Goal: Task Accomplishment & Management: Use online tool/utility

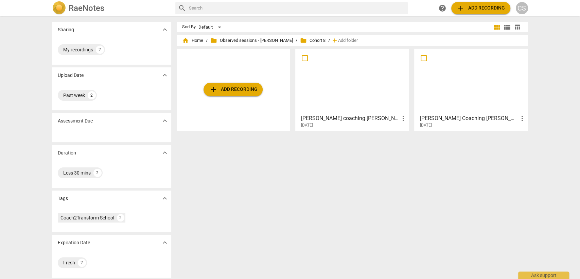
click at [475, 85] on div at bounding box center [470, 81] width 109 height 60
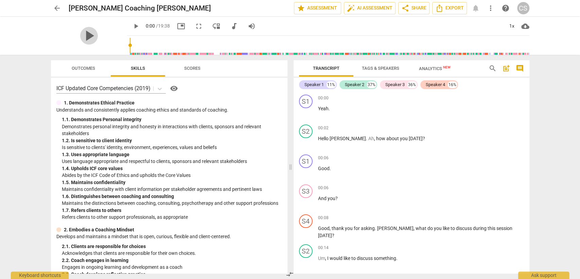
drag, startPoint x: 89, startPoint y: 34, endPoint x: 283, endPoint y: 41, distance: 193.4
click at [92, 33] on span "play_arrow" at bounding box center [89, 36] width 18 height 18
click at [514, 22] on div "1x" at bounding box center [511, 26] width 13 height 11
click at [517, 66] on li "1.5x" at bounding box center [516, 65] width 23 height 13
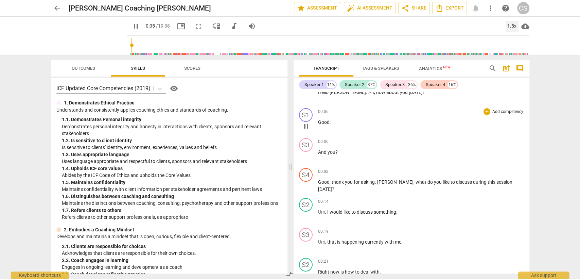
scroll to position [75, 0]
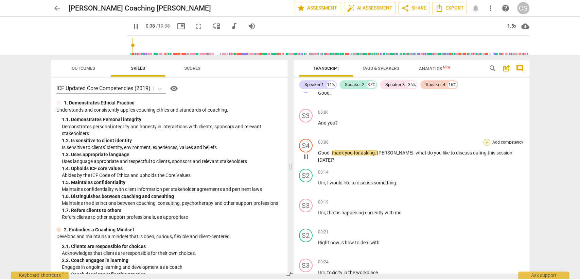
click at [484, 140] on div "+" at bounding box center [486, 142] width 7 height 7
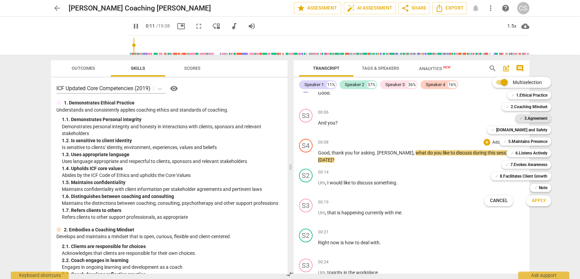
click at [525, 118] on b "3.Agreement" at bounding box center [535, 118] width 23 height 8
click at [533, 200] on span "Apply" at bounding box center [538, 200] width 14 height 7
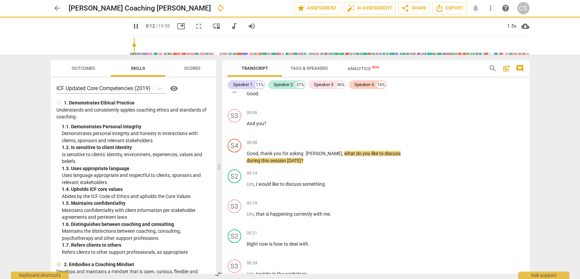
type input "14"
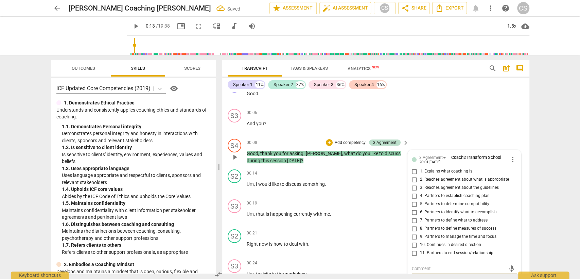
click at [414, 210] on input "6. Partners to identify what to accomplish" at bounding box center [414, 212] width 11 height 8
checkbox input "true"
click at [351, 226] on div "S2 play_arrow pause 00:21 + Add competency keyboard_arrow_right Right now is ho…" at bounding box center [375, 241] width 307 height 30
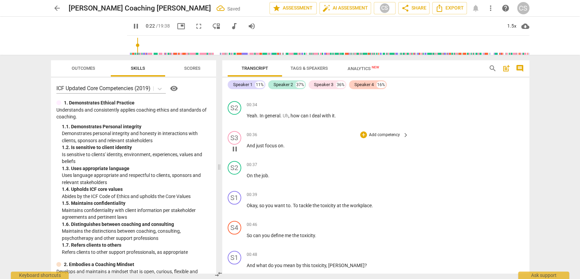
scroll to position [340, 0]
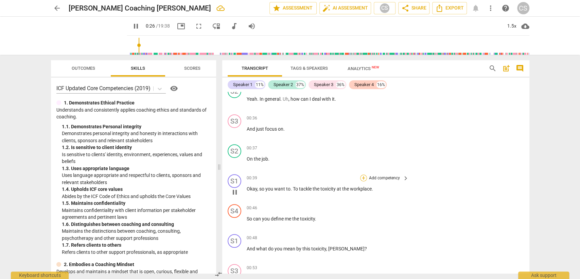
click at [361, 176] on div "+" at bounding box center [363, 177] width 7 height 7
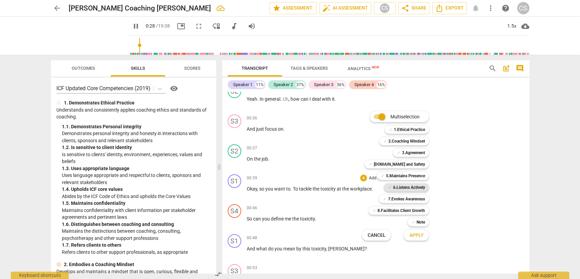
click at [408, 191] on b "6.Listens Actively" at bounding box center [409, 187] width 32 height 8
click at [417, 235] on span "Apply" at bounding box center [416, 235] width 14 height 7
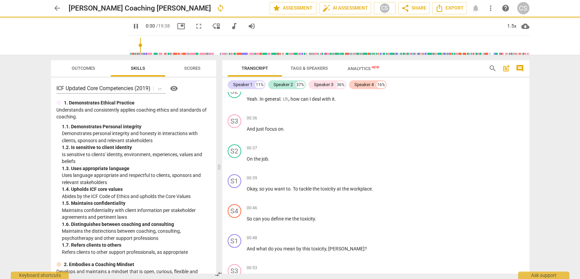
type input "31"
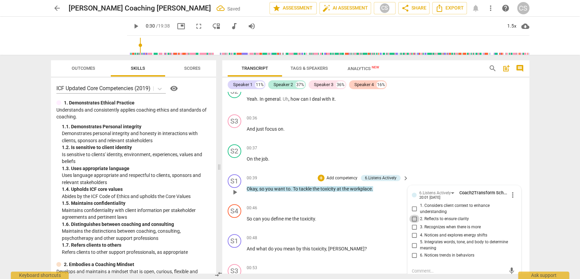
click at [412, 216] on input "2. Reflects to ensure clarity" at bounding box center [414, 218] width 11 height 8
checkbox input "true"
drag, startPoint x: 334, startPoint y: 227, endPoint x: 337, endPoint y: 223, distance: 4.1
click at [334, 226] on div "S4 play_arrow pause 00:46 + Add competency keyboard_arrow_right So can you defi…" at bounding box center [375, 216] width 307 height 30
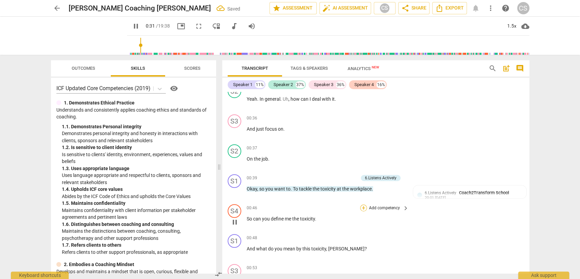
click at [362, 206] on div "+" at bounding box center [363, 207] width 7 height 7
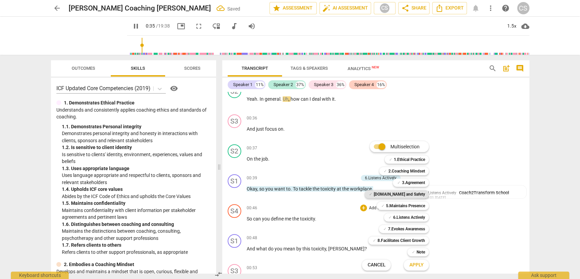
click at [407, 192] on b "[DOMAIN_NAME] and Safety" at bounding box center [398, 194] width 51 height 8
click at [409, 203] on b "5.Maintains Presence" at bounding box center [404, 205] width 39 height 8
click at [412, 212] on div "✓ 6.Listens Actively 6" at bounding box center [410, 217] width 58 height 12
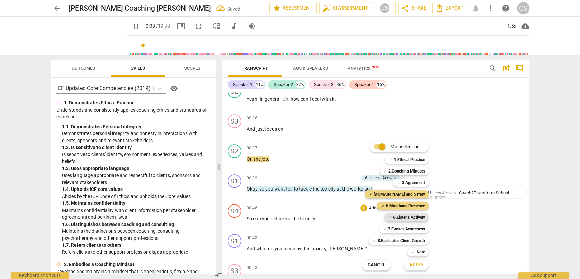
click at [412, 214] on b "6.Listens Actively" at bounding box center [409, 217] width 32 height 8
click at [409, 226] on b "7.Evokes Awareness" at bounding box center [406, 228] width 37 height 8
click at [416, 263] on span "Apply" at bounding box center [416, 264] width 14 height 7
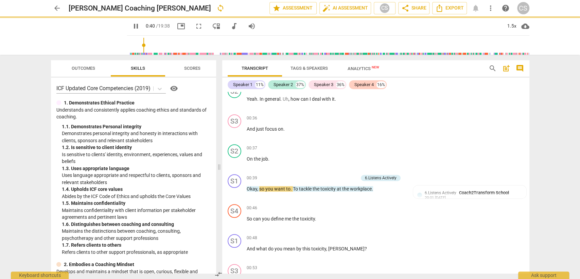
type input "41"
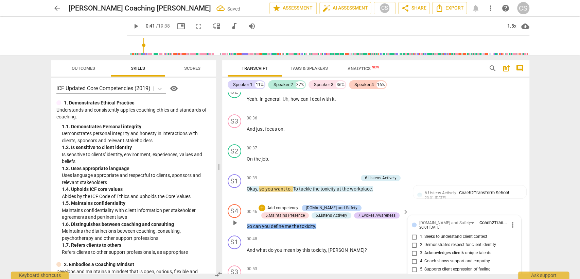
scroll to position [448, 0]
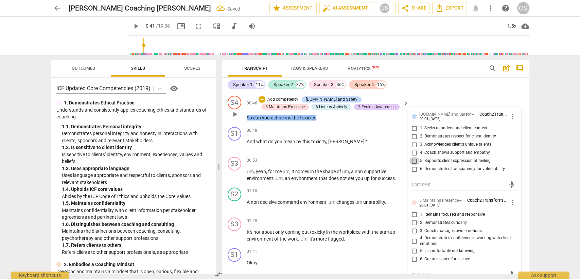
click at [411, 158] on input "5. Supports client expression of feeling" at bounding box center [414, 161] width 11 height 8
checkbox input "true"
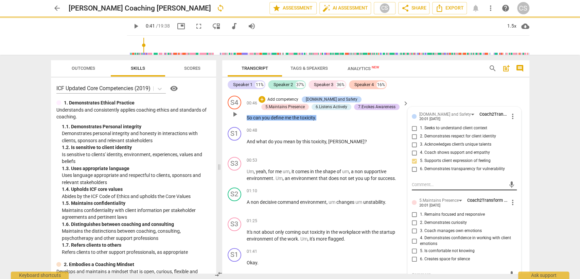
scroll to position [486, 0]
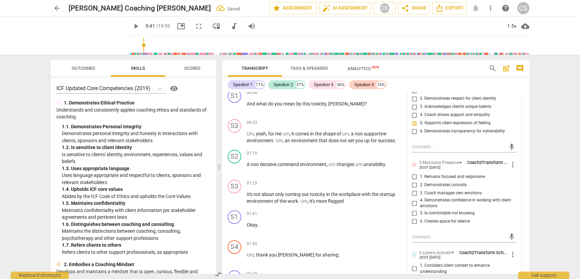
click at [413, 176] on input "1. Remains focused and responsive" at bounding box center [414, 177] width 11 height 8
checkbox input "true"
click at [413, 182] on input "2. Demonstrates curiosity" at bounding box center [414, 185] width 11 height 8
checkbox input "true"
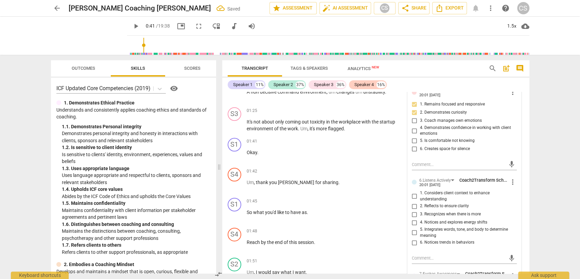
scroll to position [561, 0]
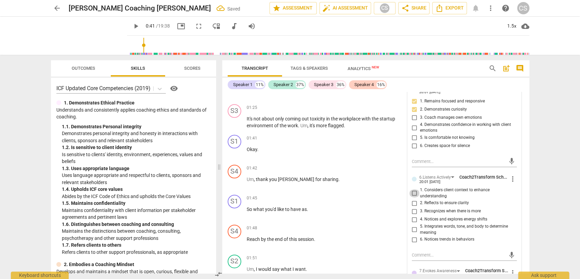
click at [413, 189] on input "1. Considers client context to enhance understanding" at bounding box center [414, 193] width 11 height 8
checkbox input "true"
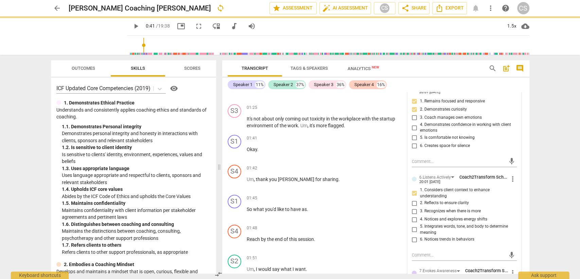
scroll to position [712, 0]
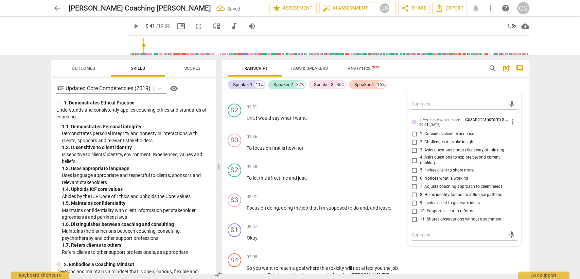
click at [413, 147] on input "3. Asks questions about client way of thinking" at bounding box center [414, 150] width 11 height 8
checkbox input "true"
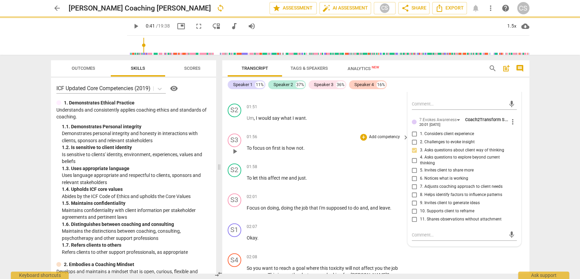
click at [330, 155] on div "S3 play_arrow pause 01:56 + Add competency keyboard_arrow_right To focus on fir…" at bounding box center [375, 145] width 307 height 30
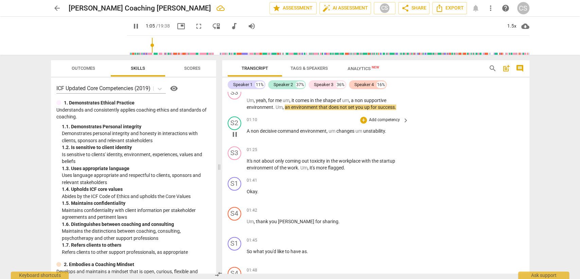
scroll to position [523, 0]
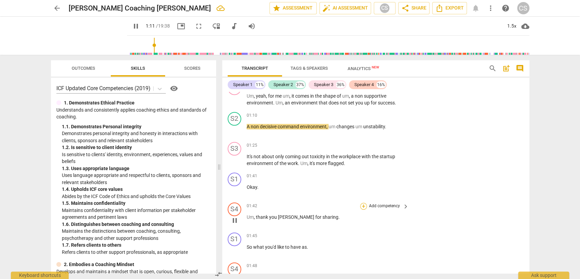
click at [364, 203] on div "+" at bounding box center [363, 205] width 7 height 7
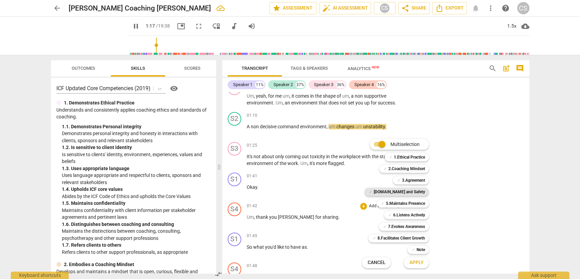
click at [399, 190] on b "[DOMAIN_NAME] and Safety" at bounding box center [398, 191] width 51 height 8
click at [415, 265] on span "Apply" at bounding box center [416, 262] width 14 height 7
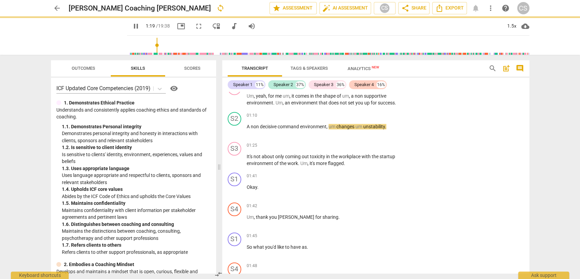
type input "80"
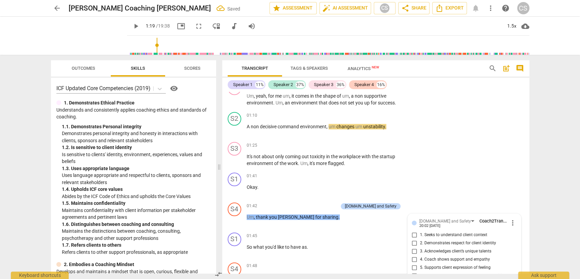
scroll to position [629, 0]
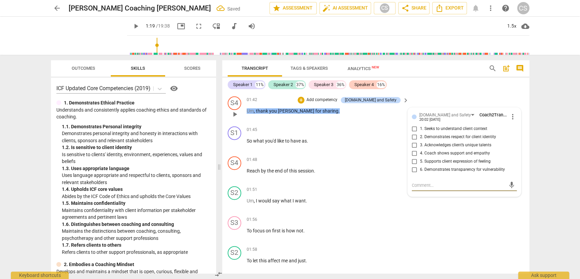
click at [412, 151] on input "4. Coach shows support and empathy" at bounding box center [414, 153] width 11 height 8
drag, startPoint x: 412, startPoint y: 151, endPoint x: 417, endPoint y: 174, distance: 23.0
click at [412, 151] on input "4. Coach shows support and empathy" at bounding box center [414, 153] width 11 height 8
checkbox input "true"
click at [424, 182] on textarea at bounding box center [459, 185] width 94 height 6
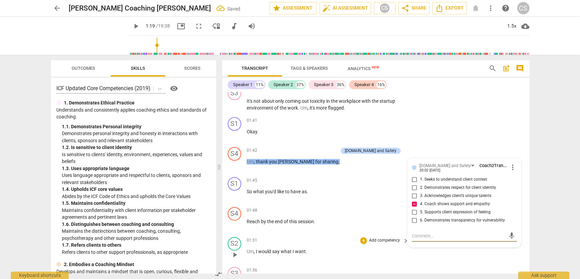
scroll to position [592, 0]
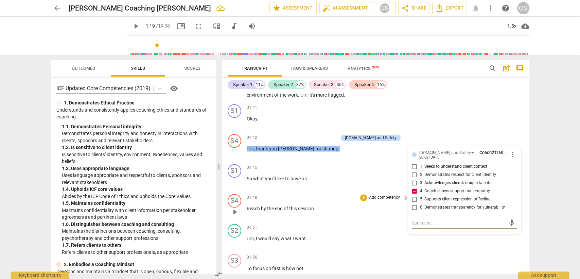
click at [342, 205] on p "Reach by the end of this session ." at bounding box center [326, 208] width 159 height 7
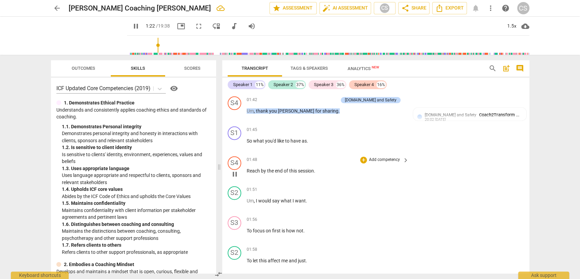
scroll to position [667, 0]
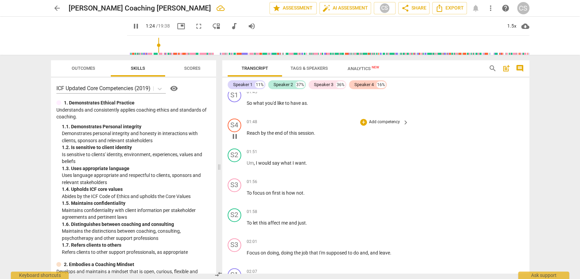
click at [247, 131] on span "Reach" at bounding box center [254, 132] width 14 height 5
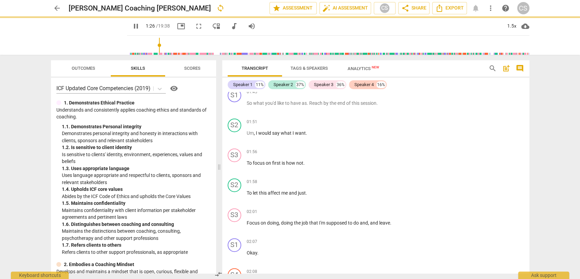
scroll to position [637, 0]
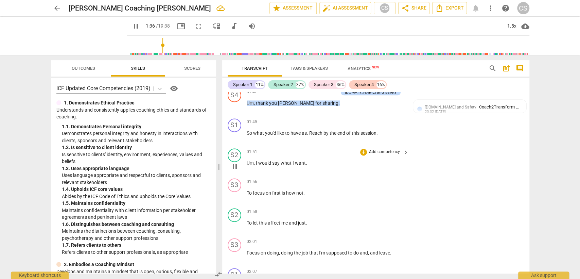
click at [256, 160] on span "I" at bounding box center [257, 162] width 2 height 5
type input "97"
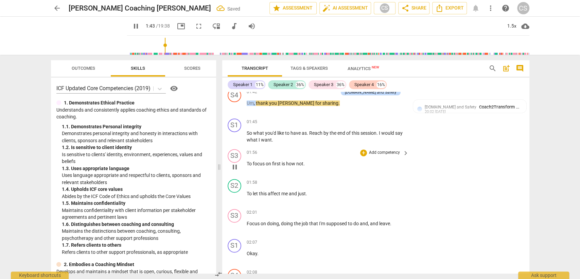
click at [248, 161] on span "To" at bounding box center [250, 163] width 6 height 5
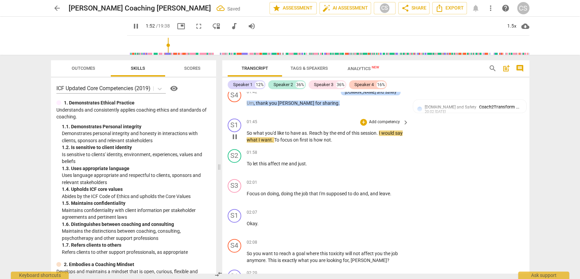
click at [379, 131] on span "." at bounding box center [377, 132] width 2 height 5
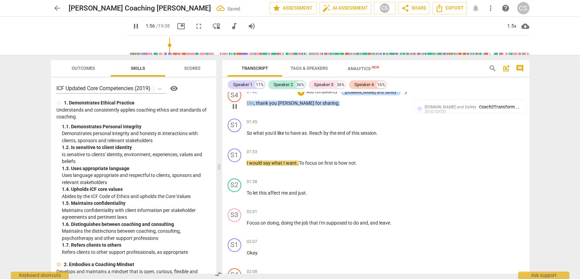
drag, startPoint x: 377, startPoint y: 128, endPoint x: 391, endPoint y: 108, distance: 24.7
click at [378, 130] on span "." at bounding box center [376, 132] width 1 height 5
type input "118"
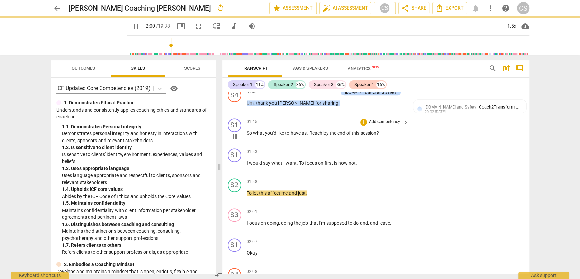
click at [377, 120] on p "Add competency" at bounding box center [384, 122] width 32 height 6
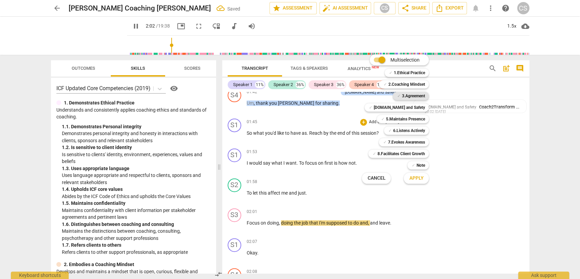
click at [412, 95] on b "3.Agreement" at bounding box center [412, 96] width 23 height 8
click at [425, 177] on button "Apply" at bounding box center [415, 178] width 25 height 12
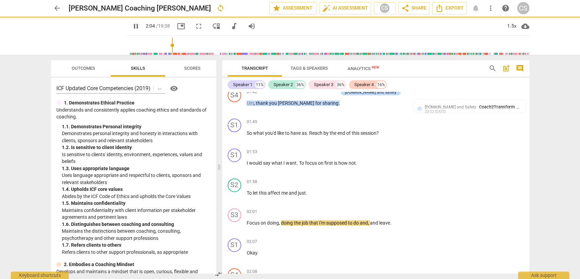
type input "125"
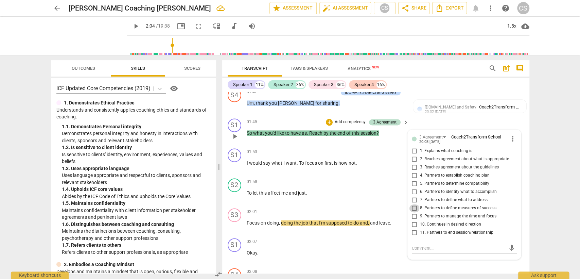
click at [413, 204] on input "8. Partners to define measures of success" at bounding box center [414, 208] width 11 height 8
checkbox input "true"
click at [340, 189] on p "To let this affect me and just ." at bounding box center [326, 192] width 159 height 7
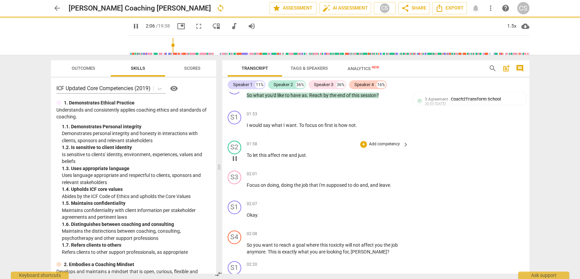
scroll to position [713, 0]
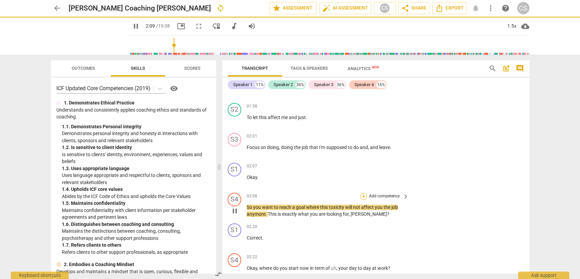
click at [361, 193] on div "+" at bounding box center [363, 196] width 7 height 7
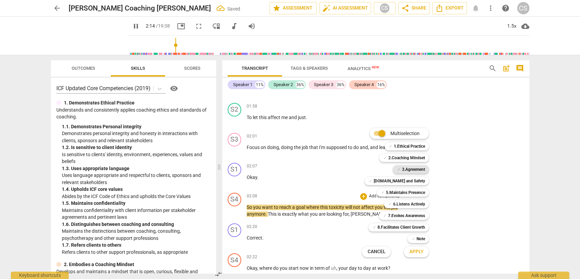
click at [418, 169] on b "3.Agreement" at bounding box center [412, 169] width 23 height 8
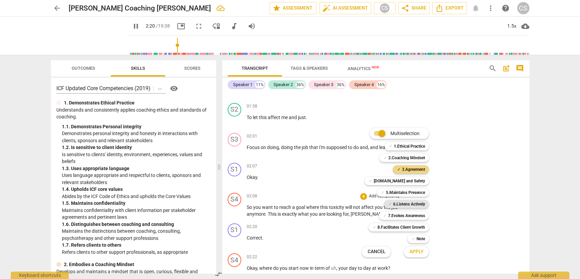
click at [409, 204] on b "6.Listens Actively" at bounding box center [409, 204] width 32 height 8
click at [416, 253] on span "Apply" at bounding box center [416, 251] width 14 height 7
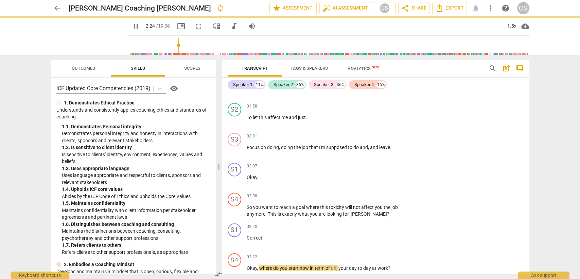
type input "145"
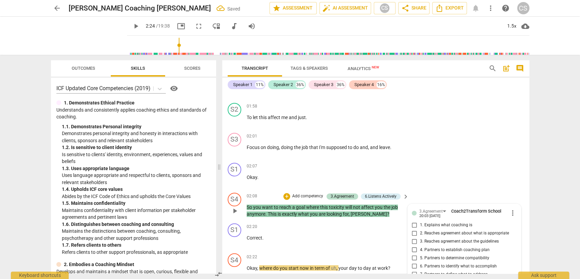
scroll to position [848, 0]
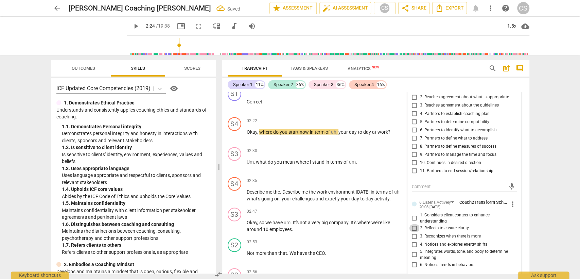
click at [413, 223] on input "2. Reflects to ensure clarity" at bounding box center [414, 227] width 11 height 8
checkbox input "true"
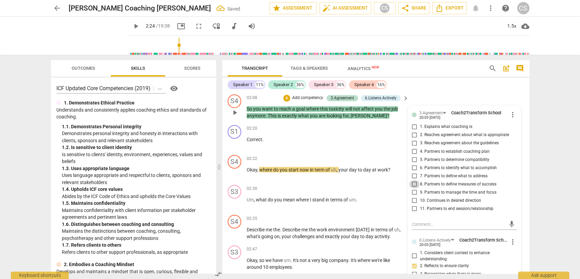
click at [410, 180] on input "8. Partners to define measures of success" at bounding box center [414, 184] width 11 height 8
checkbox input "true"
click at [414, 220] on textarea at bounding box center [459, 223] width 94 height 6
type textarea "m"
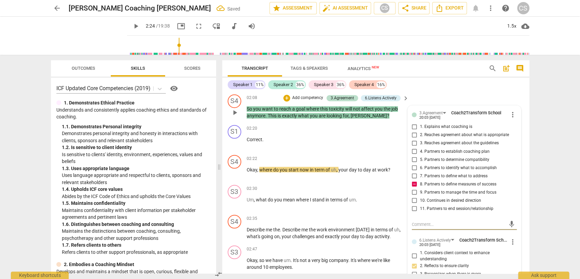
type textarea "m"
type textarea "mi"
type textarea "miss"
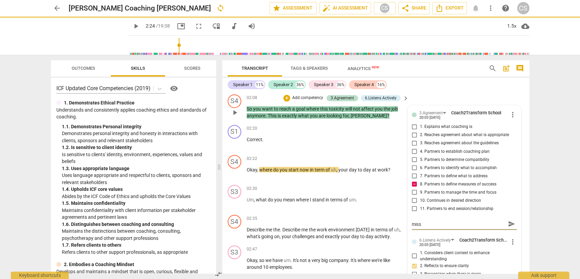
type textarea "misse"
type textarea "missed"
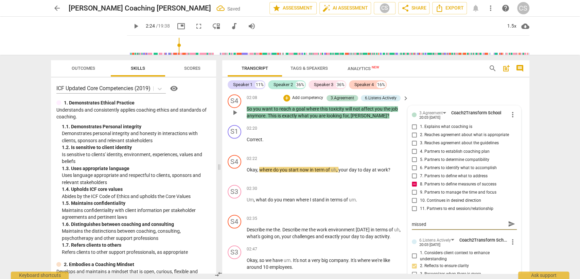
type textarea "missed"
type textarea "missed o"
type textarea "missed op"
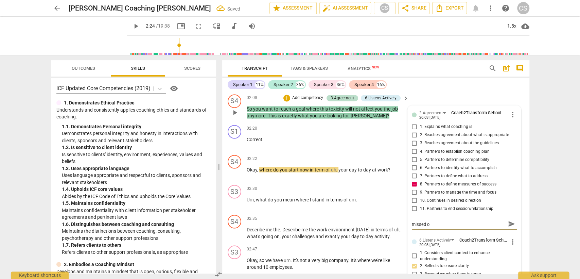
type textarea "missed op"
type textarea "missed opp"
type textarea "missed oppo"
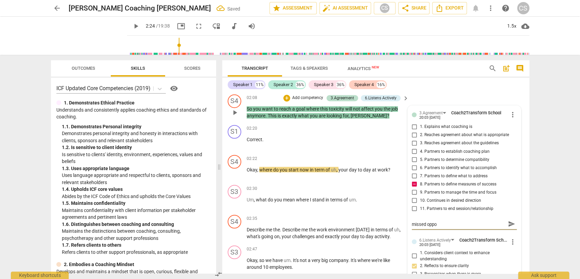
type textarea "missed oppor"
type textarea "missed opport"
type textarea "missed opportu"
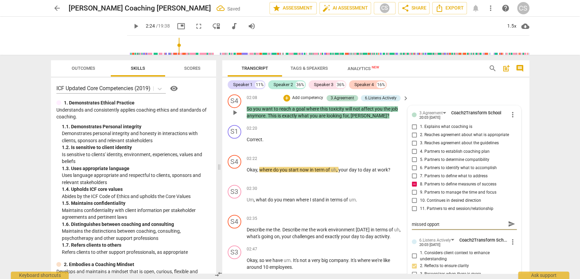
type textarea "missed opportu"
type textarea "missed opportun"
type textarea "missed opportuni"
type textarea "missed opportunit"
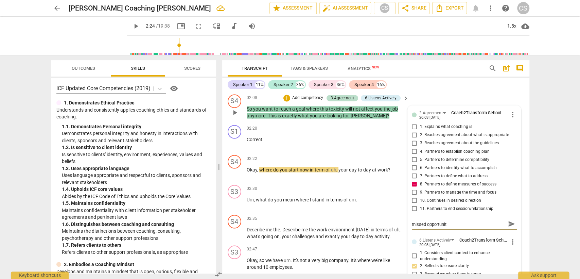
type textarea "missed opportunity"
type textarea "missed opportunity:"
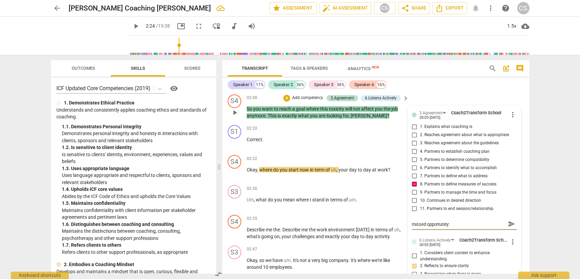
type textarea "missed opportunity:"
type textarea "missed opportunity: t"
type textarea "missed opportunity: th"
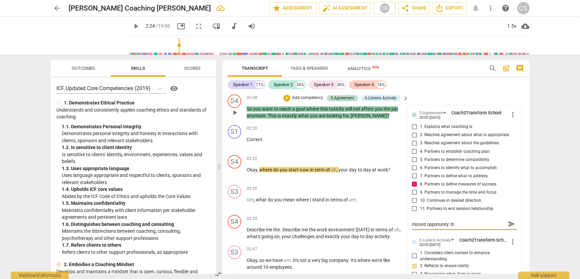
type textarea "missed opportunity: the"
type textarea "missed opportunity: the m"
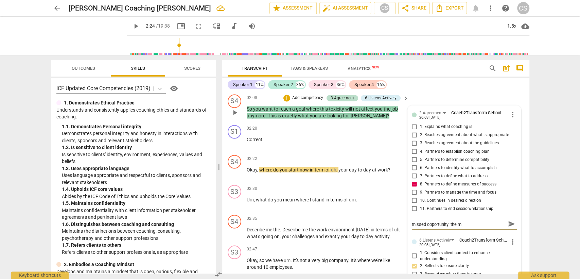
type textarea "missed opportunity: the me"
type textarea "missed opportunity: the mea"
type textarea "missed opportunity: the meas"
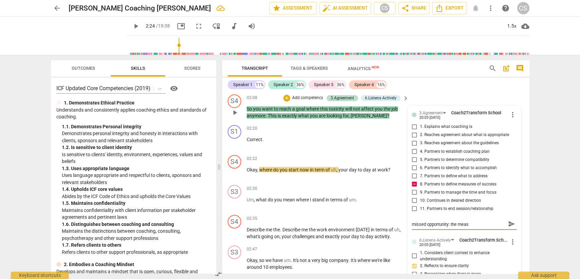
type textarea "missed opportunity: the measu"
type textarea "missed opportunity: the measur"
type textarea "missed opportunity: the measure"
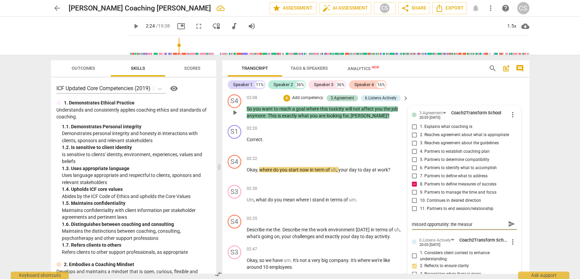
type textarea "missed opportunity: the measure"
type textarea "missed opportunity: the measures"
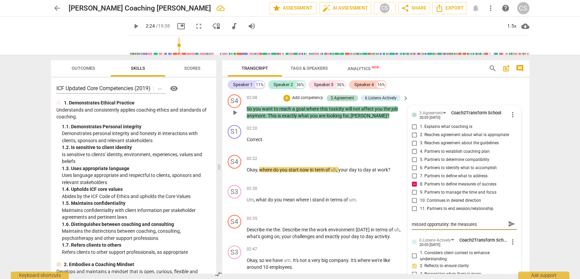
type textarea "missed opportunity: the measures o"
type textarea "missed opportunity: the measures of"
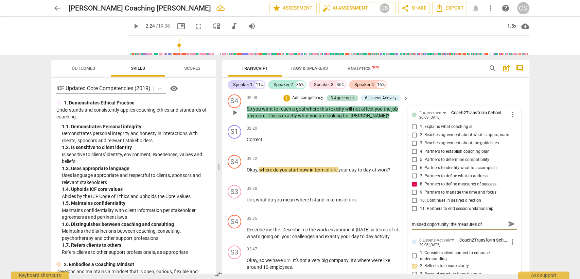
type textarea "missed opportunity: the measures of"
type textarea "missed opportunity: the measures of s"
type textarea "missed opportunity: the measures of su"
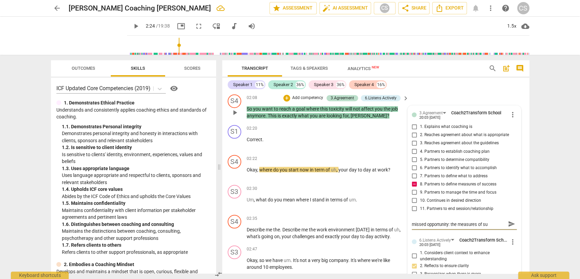
type textarea "missed opportunity: the measures of suc"
type textarea "missed opportunity: the measures of succ"
type textarea "missed opportunity: the measures of succe"
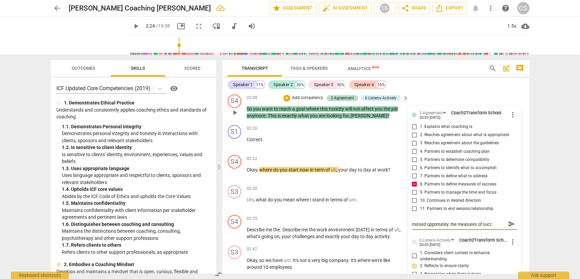
type textarea "missed opportunity: the measures of succe"
type textarea "missed opportunity: the measures of succes"
type textarea "missed opportunity: the measures of success"
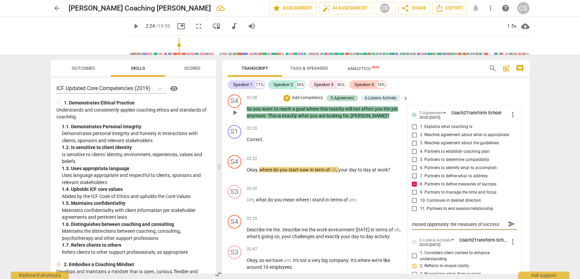
type textarea "missed opportunity: the measures of success"
type textarea "missed opportunity: the measures of success a"
type textarea "missed opportunity: the measures of success ar"
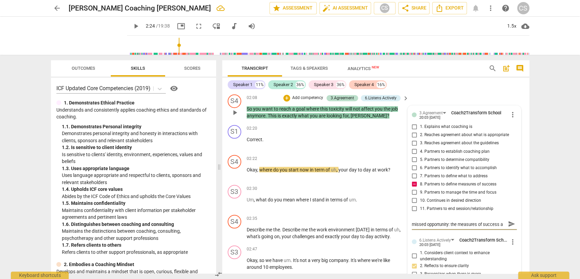
type textarea "missed opportunity: the measures of success ar"
type textarea "missed opportunity: the measures of success are"
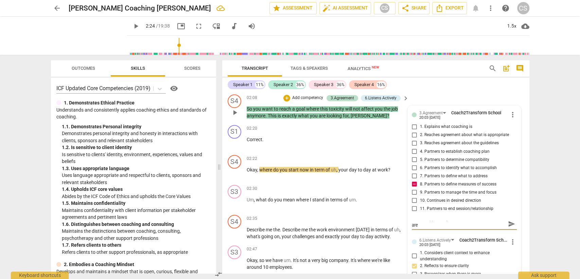
type textarea "missed opportunity: the measures of success are"
type textarea "missed opportunity: the measures of success are i"
type textarea "missed opportunity: the measures of success are in"
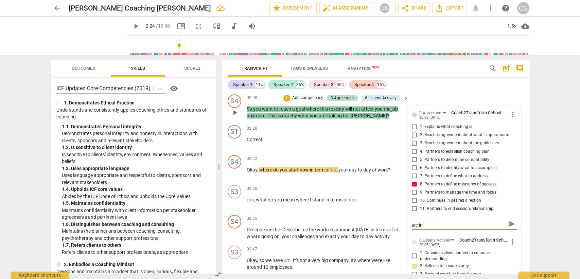
type textarea "missed opportunity: the measures of success are in"
type textarea "missed opportunity: the measures of success are in t"
type textarea "missed opportunity: the measures of success are in th"
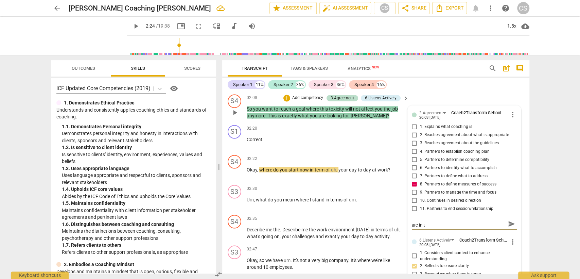
type textarea "missed opportunity: the measures of success are in th"
type textarea "missed opportunity: the measures of success are in the"
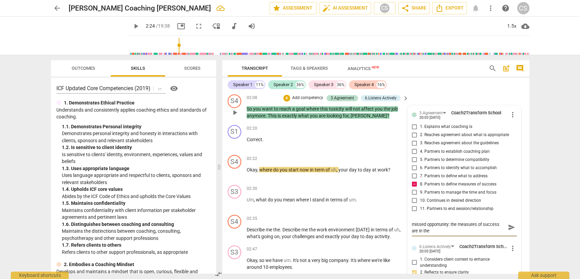
type textarea "missed opportunity: the measures of success are in the"
type textarea "missed opportunity: the measures of success are in the w"
type textarea "missed opportunity: the measures of success are in the wo"
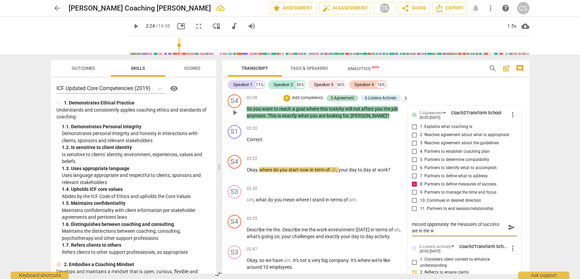
type textarea "missed opportunity: the measures of success are in the wo"
type textarea "missed opportunity: the measures of success are in the wor"
type textarea "missed opportunity: the measures of success are in the work"
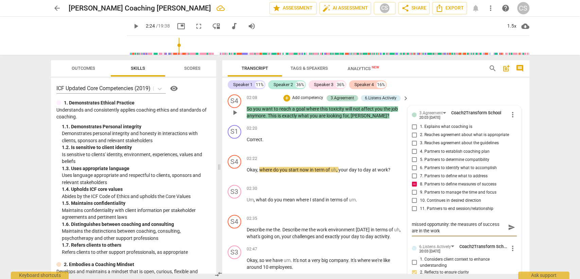
type textarea "missed opportunity: the measures of success are in the workp"
type textarea "missed opportunity: the measures of success are in the workpl"
type textarea "missed opportunity: the measures of success are in the workpla"
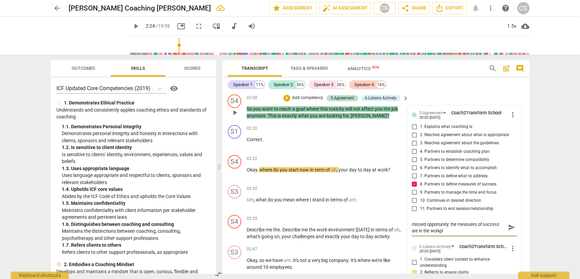
type textarea "missed opportunity: the measures of success are in the workpla"
type textarea "missed opportunity: the measures of success are in the workplac"
type textarea "missed opportunity: the measures of success are in the workplace"
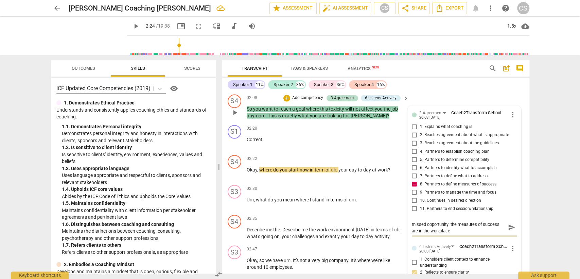
type textarea "missed opportunity: the measures of success are in the workplace"
type textarea "missed opportunity: the measures of success are in the workplace n"
type textarea "missed opportunity: the measures of success are in the workplace no"
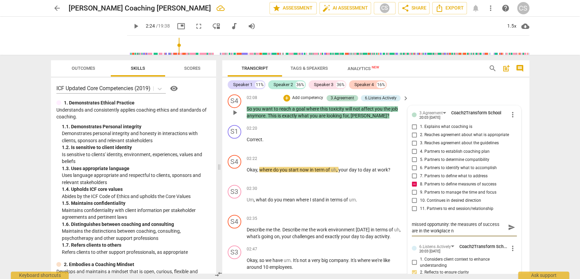
type textarea "missed opportunity: the measures of success are in the workplace no"
type textarea "missed opportunity: the measures of success are in the workplace not"
type textarea "missed opportunity: the measures of success are in the workplace not i"
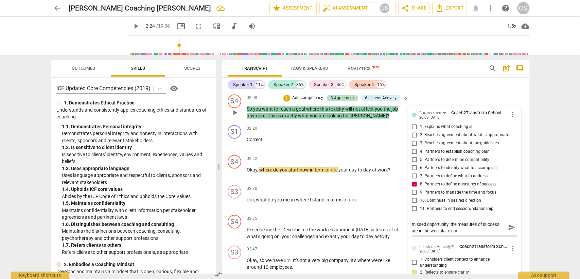
type textarea "missed opportunity: the measures of success are in the workplace not in"
type textarea "missed opportunity: the measures of success are in the workplace not in t"
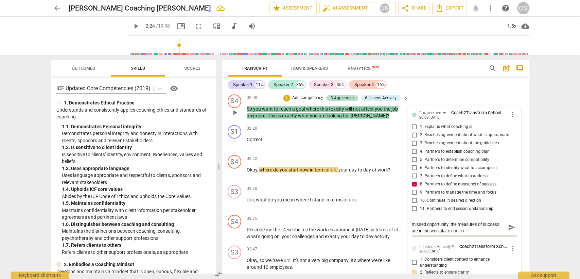
type textarea "missed opportunity: the measures of success are in the workplace not in th"
type textarea "missed opportunity: the measures of success are in the workplace not in the"
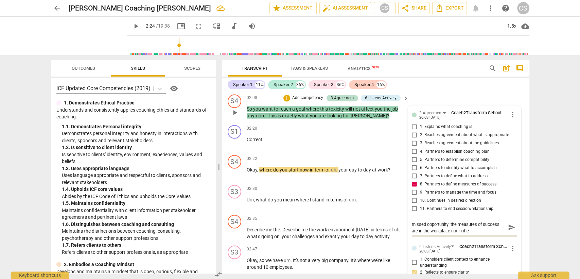
type textarea "missed opportunity: the measures of success are in the workplace not in the s"
type textarea "missed opportunity: the measures of success are in the workplace not in the se"
type textarea "missed opportunity: the measures of success are in the workplace not in the ses"
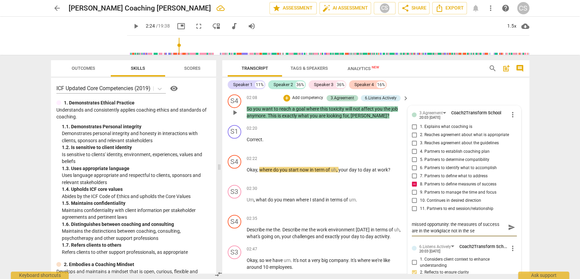
type textarea "missed opportunity: the measures of success are in the workplace not in the ses"
type textarea "missed opportunity: the measures of success are in the workplace not in the sess"
type textarea "missed opportunity: the measures of success are in the workplace not in the ses…"
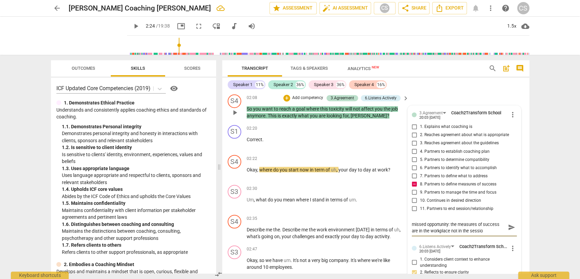
type textarea "missed opportunity: the measures of success are in the workplace not in the ses…"
click at [508, 223] on span "send" at bounding box center [511, 226] width 7 height 7
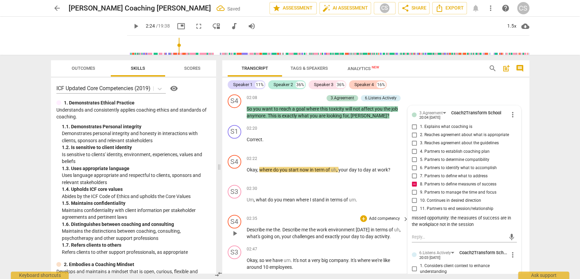
click at [308, 214] on div "02:35 + Add competency keyboard_arrow_right" at bounding box center [328, 217] width 163 height 7
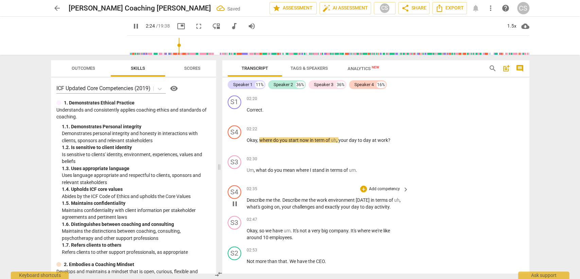
scroll to position [848, 0]
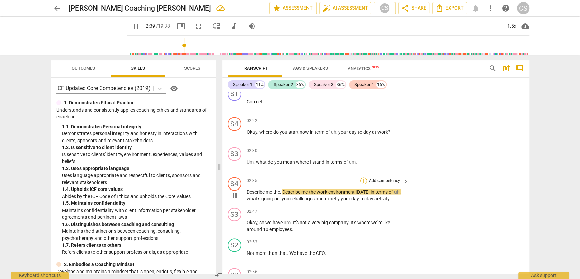
click at [362, 177] on div "+" at bounding box center [363, 180] width 7 height 7
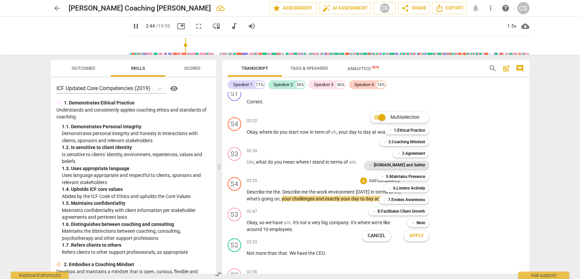
click at [405, 166] on b "[DOMAIN_NAME] and Safety" at bounding box center [398, 165] width 51 height 8
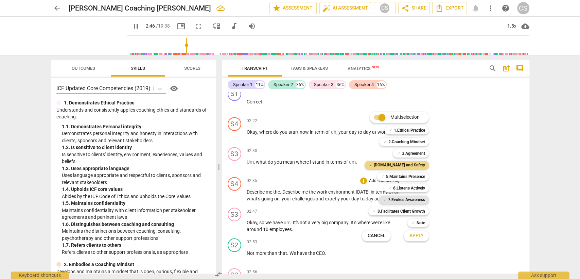
click at [403, 201] on b "7.Evokes Awareness" at bounding box center [406, 199] width 37 height 8
click at [423, 234] on span "Apply" at bounding box center [416, 235] width 14 height 7
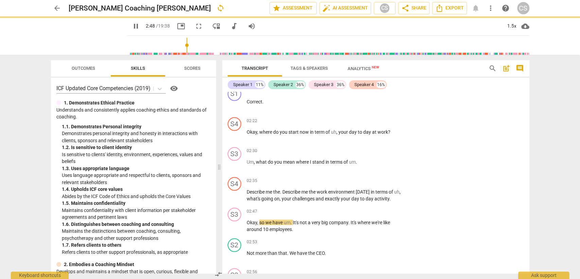
type input "168"
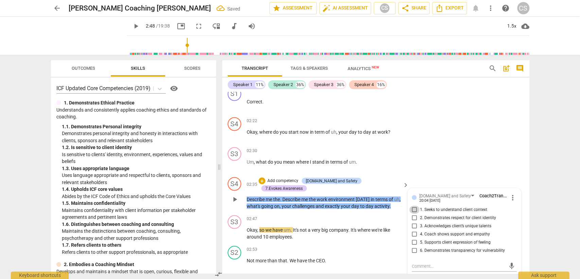
drag, startPoint x: 415, startPoint y: 203, endPoint x: 421, endPoint y: 206, distance: 6.2
click at [415, 205] on input "1. Seeks to understand client context" at bounding box center [414, 209] width 11 height 8
checkbox input "true"
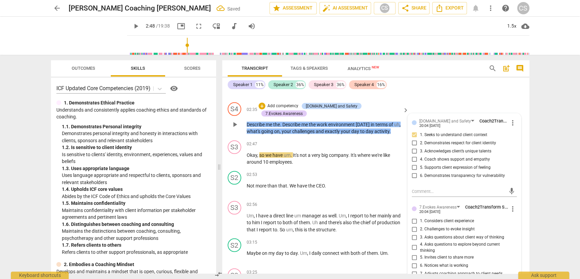
scroll to position [924, 0]
click at [416, 232] on input "3. Asks questions about client way of thinking" at bounding box center [414, 236] width 11 height 8
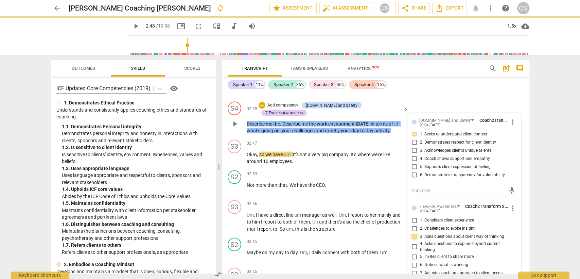
click at [415, 232] on input "3. Asks questions about client way of thinking" at bounding box center [414, 236] width 11 height 8
checkbox input "true"
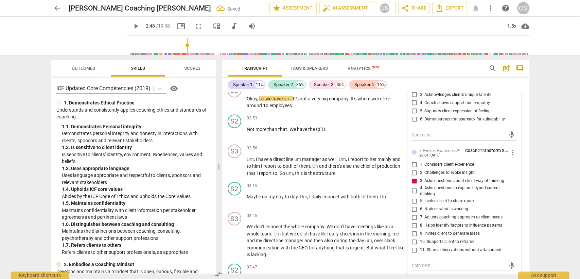
scroll to position [1037, 0]
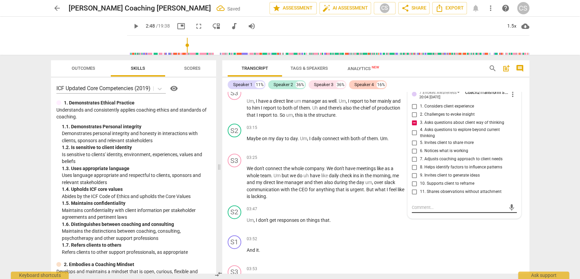
click at [416, 205] on textarea at bounding box center [459, 207] width 94 height 6
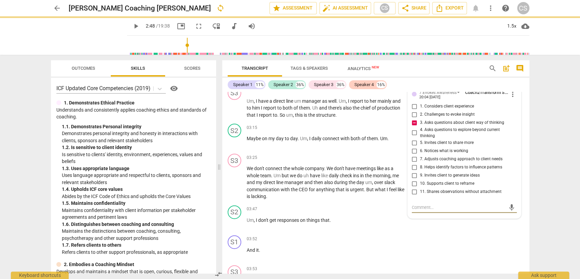
type textarea "A"
type textarea "Av"
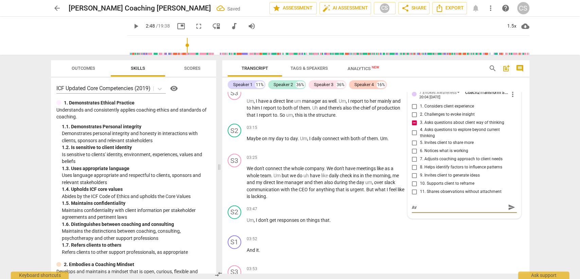
type textarea "Avo"
type textarea "Avoi"
type textarea "Avoid"
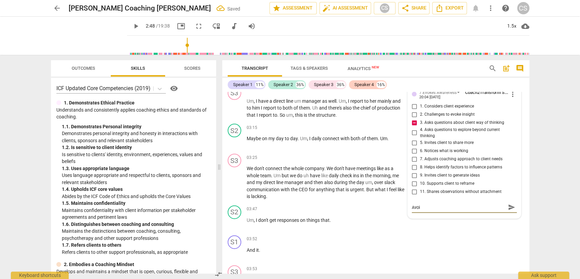
type textarea "Avoid"
type textarea "Avoid t"
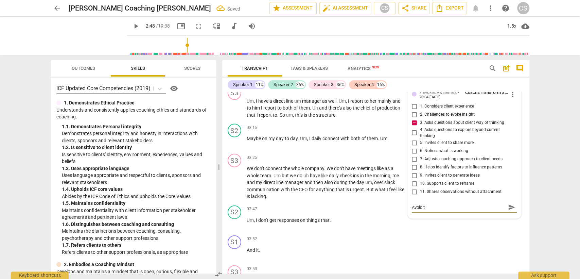
type textarea "Avoid th"
type textarea "Avoid the"
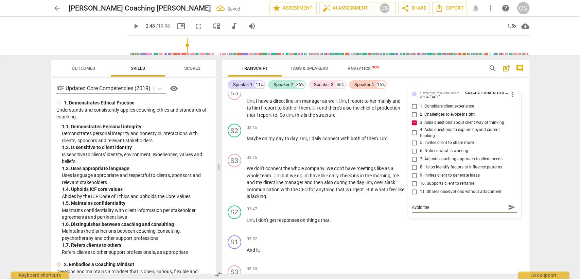
type textarea "Avoid the"
type textarea "Avoid the d"
type textarea "Avoid the di"
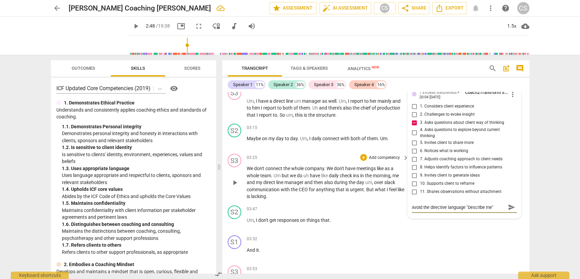
drag, startPoint x: 510, startPoint y: 201, endPoint x: 368, endPoint y: 171, distance: 145.4
click at [511, 203] on span "send" at bounding box center [511, 206] width 7 height 7
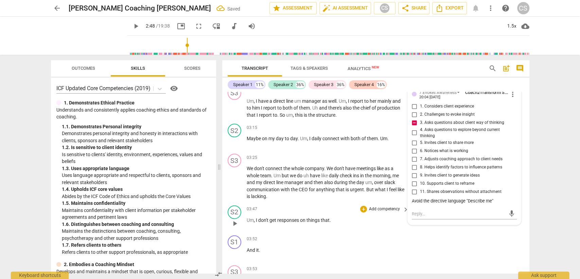
click at [294, 205] on div "03:47 + Add competency keyboard_arrow_right" at bounding box center [328, 208] width 163 height 7
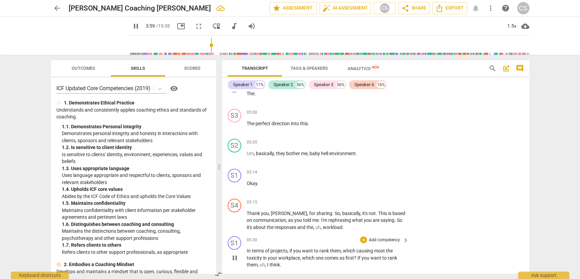
scroll to position [1679, 0]
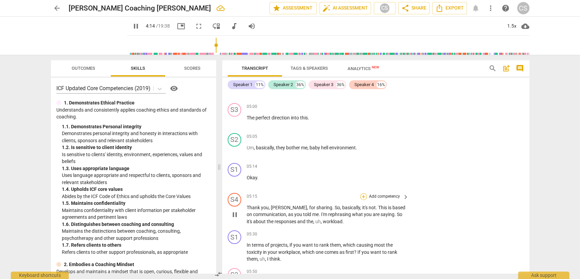
click at [363, 193] on div "+" at bounding box center [363, 196] width 7 height 7
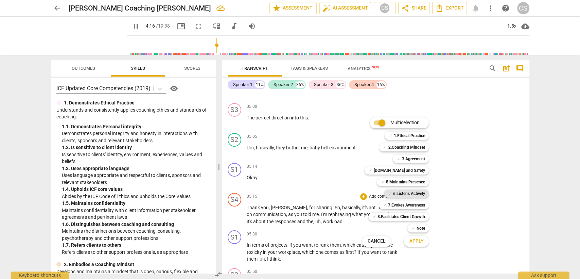
click at [401, 194] on b "6.Listens Actively" at bounding box center [409, 193] width 32 height 8
click at [417, 242] on span "Apply" at bounding box center [416, 240] width 14 height 7
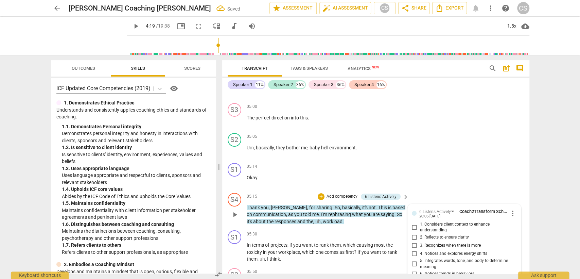
scroll to position [1683, 0]
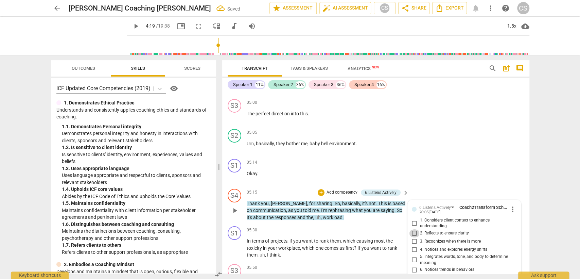
click at [412, 229] on input "2. Reflects to ensure clarity" at bounding box center [414, 233] width 11 height 8
click at [321, 226] on div "05:30 + Add competency keyboard_arrow_right" at bounding box center [328, 229] width 163 height 7
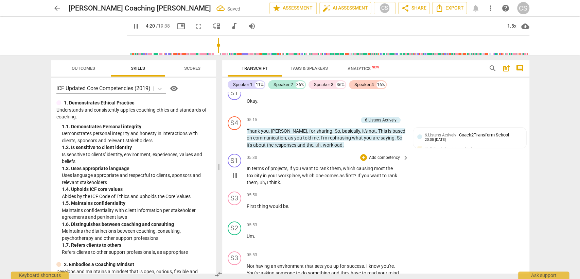
scroll to position [1758, 0]
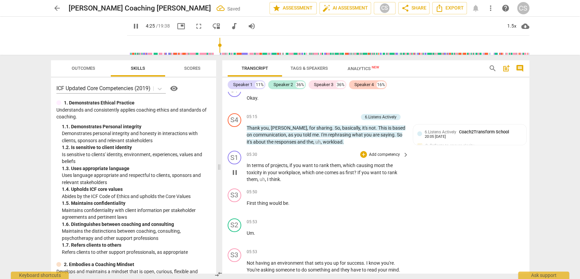
click at [361, 151] on div "+ Add competency" at bounding box center [380, 154] width 40 height 7
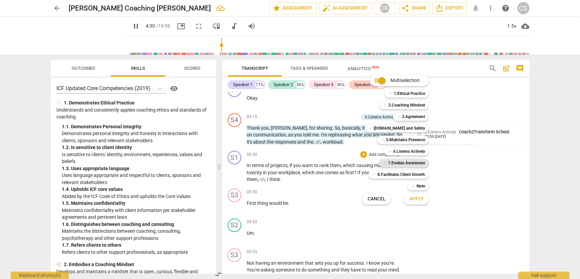
click at [404, 164] on b "7.Evokes Awareness" at bounding box center [406, 163] width 37 height 8
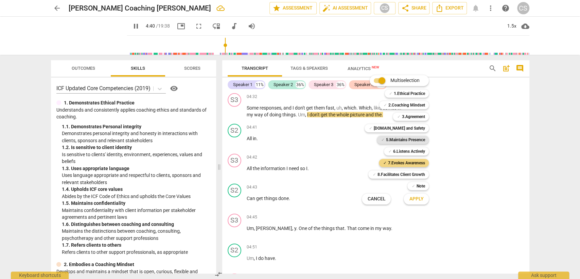
click at [407, 138] on b "5.Maintains Presence" at bounding box center [404, 140] width 39 height 8
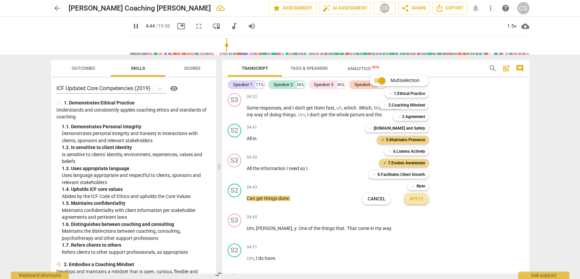
click at [414, 196] on span "Apply" at bounding box center [416, 198] width 14 height 7
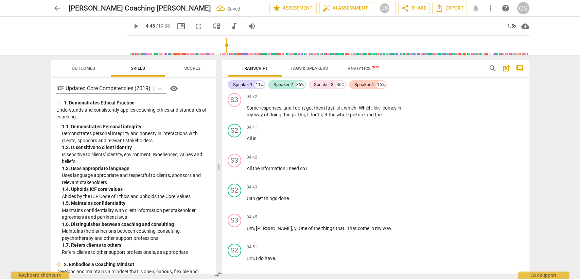
scroll to position [1810, 0]
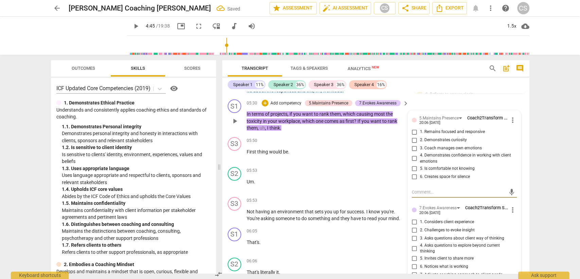
click at [416, 128] on input "1. Remains focused and responsive" at bounding box center [414, 132] width 11 height 8
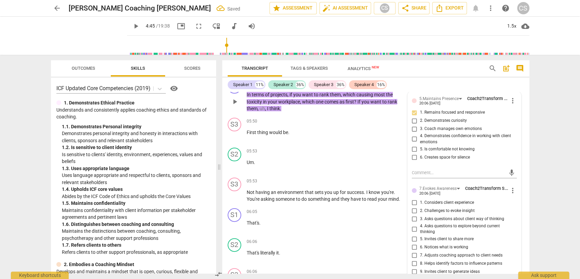
scroll to position [1848, 0]
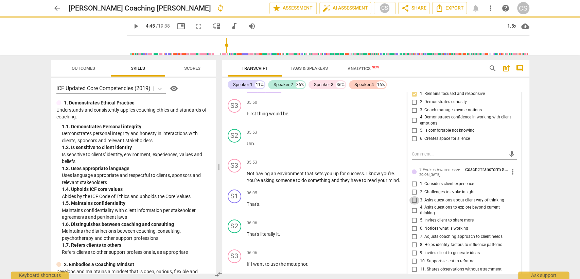
click at [412, 196] on input "3. Asks questions about client way of thinking" at bounding box center [414, 200] width 11 height 8
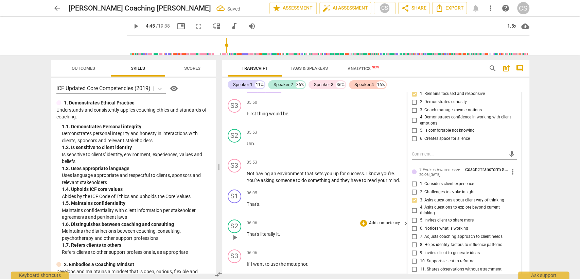
click at [334, 219] on div "06:06 + Add competency keyboard_arrow_right" at bounding box center [328, 222] width 163 height 7
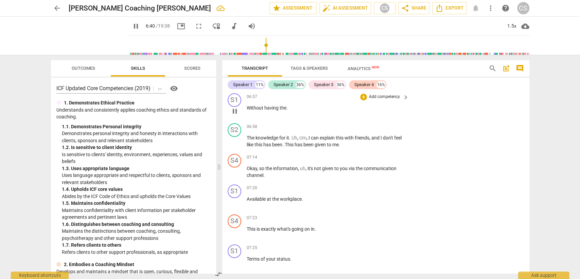
scroll to position [2263, 0]
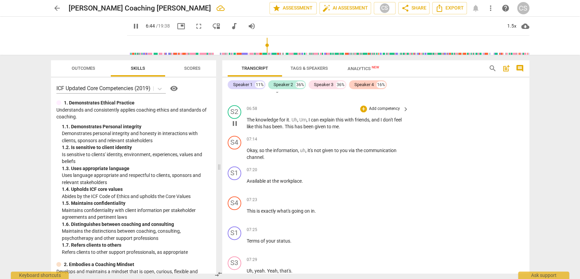
click at [262, 117] on span "knowledge" at bounding box center [267, 119] width 24 height 5
click at [247, 178] on span "Available" at bounding box center [257, 180] width 20 height 5
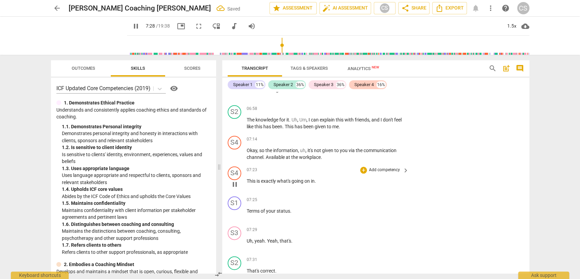
click at [246, 180] on div "play_arrow pause" at bounding box center [237, 184] width 17 height 9
click at [247, 178] on span "This" at bounding box center [252, 180] width 10 height 5
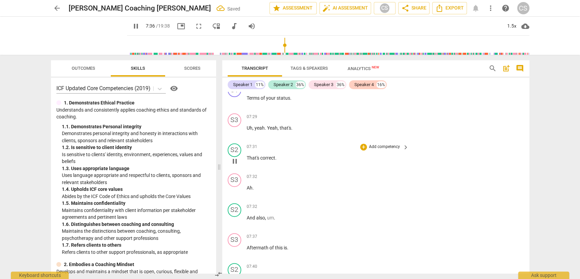
scroll to position [2338, 0]
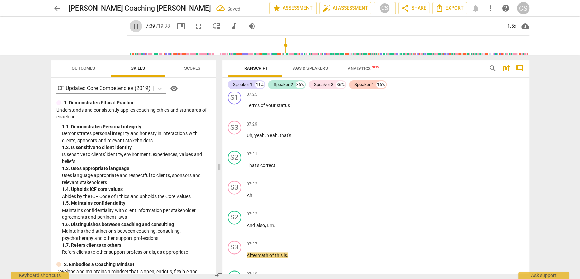
click at [132, 25] on span "pause" at bounding box center [136, 26] width 8 height 8
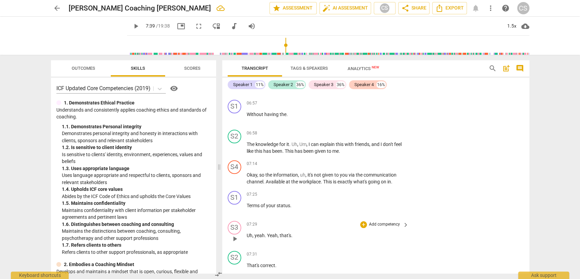
scroll to position [2225, 0]
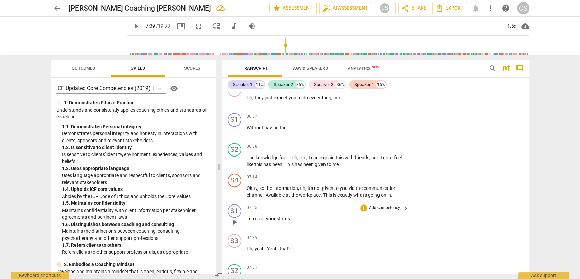
click at [247, 216] on span "Terms" at bounding box center [254, 218] width 14 height 5
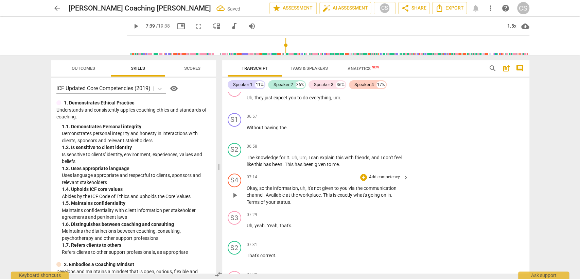
click at [293, 185] on p "Okay , so the information , uh , it's not given to you via the communication ch…" at bounding box center [326, 194] width 159 height 21
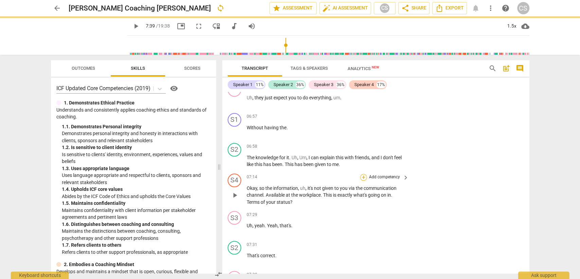
click at [362, 174] on div "+" at bounding box center [363, 177] width 7 height 7
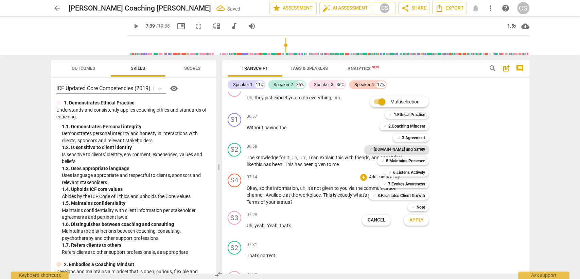
click at [400, 150] on b "[DOMAIN_NAME] and Safety" at bounding box center [398, 149] width 51 height 8
click at [402, 175] on b "6.Listens Actively" at bounding box center [409, 172] width 32 height 8
click at [417, 222] on span "Apply" at bounding box center [416, 219] width 14 height 7
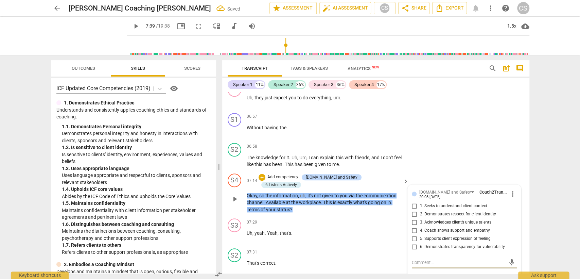
click at [412, 242] on input "6. Demonstrates transparency for vulnerability" at bounding box center [414, 246] width 11 height 8
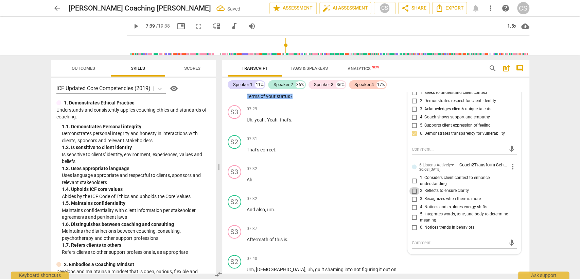
click at [413, 186] on input "2. Reflects to ensure clarity" at bounding box center [414, 190] width 11 height 8
click at [307, 196] on div "S2 play_arrow pause 07:32 + Add competency keyboard_arrow_right And also , um ." at bounding box center [375, 207] width 307 height 30
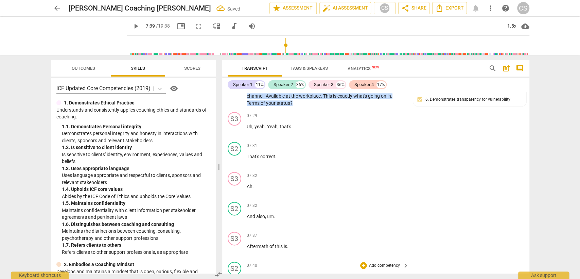
scroll to position [2413, 0]
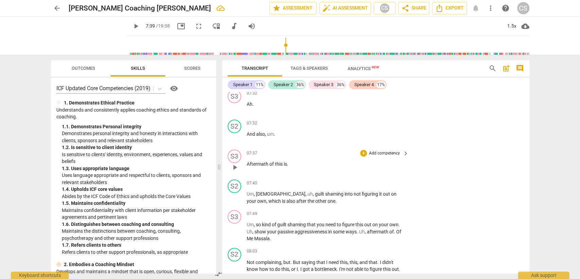
click at [259, 161] on span "Aftermath" at bounding box center [258, 163] width 23 height 5
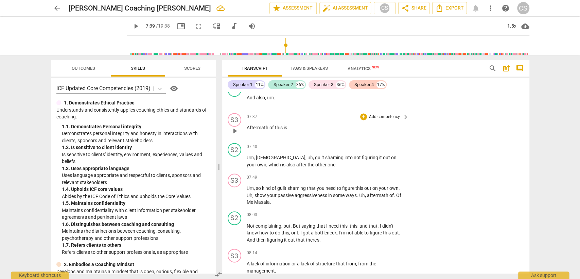
scroll to position [2451, 0]
click at [261, 123] on span "Aftermath" at bounding box center [258, 125] width 23 height 5
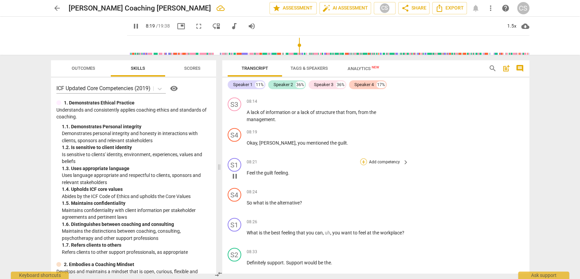
scroll to position [2602, 0]
click at [247, 167] on p "Feel the guilt feeling ." at bounding box center [326, 170] width 159 height 7
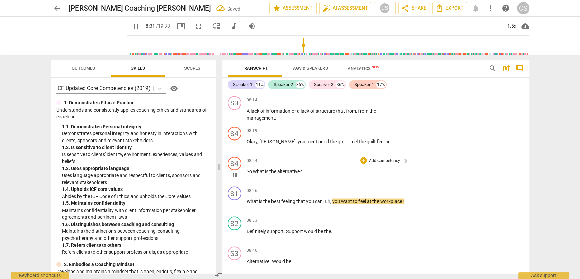
click at [246, 154] on div "S4 play_arrow pause 08:24 + Add competency keyboard_arrow_right So what is the …" at bounding box center [375, 169] width 307 height 30
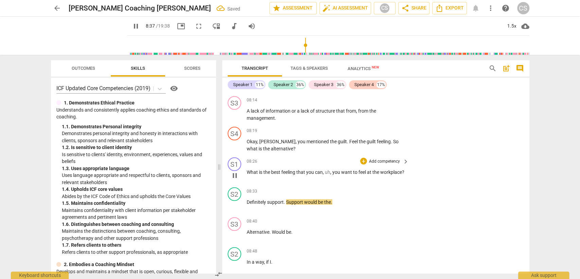
click at [247, 169] on span "What" at bounding box center [253, 171] width 12 height 5
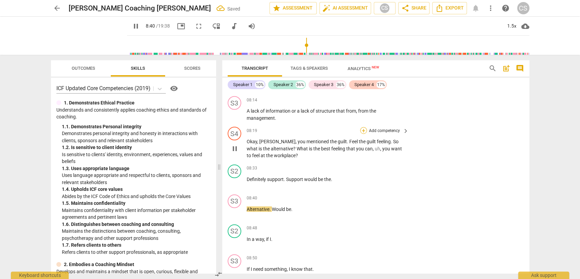
click at [361, 127] on div "+" at bounding box center [363, 130] width 7 height 7
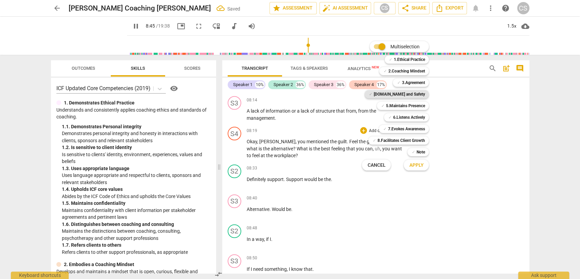
click at [409, 93] on b "[DOMAIN_NAME] and Safety" at bounding box center [398, 94] width 51 height 8
click at [402, 129] on b "7.Evokes Awareness" at bounding box center [406, 129] width 37 height 8
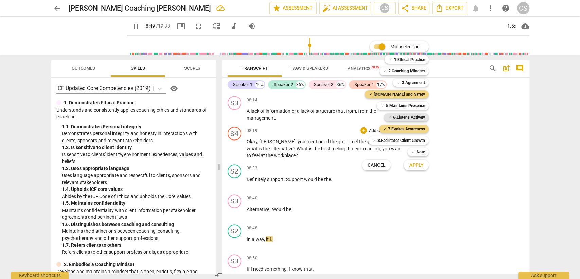
click at [401, 116] on b "6.Listens Actively" at bounding box center [409, 117] width 32 height 8
click at [410, 107] on b "5.Maintains Presence" at bounding box center [404, 106] width 39 height 8
click at [415, 164] on span "Apply" at bounding box center [416, 165] width 14 height 7
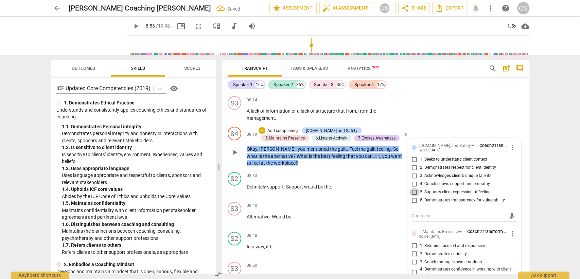
click at [415, 187] on input "5. Supports client expression of feeling" at bounding box center [414, 191] width 11 height 8
click at [411, 241] on input "1. Remains focused and responsive" at bounding box center [414, 245] width 11 height 8
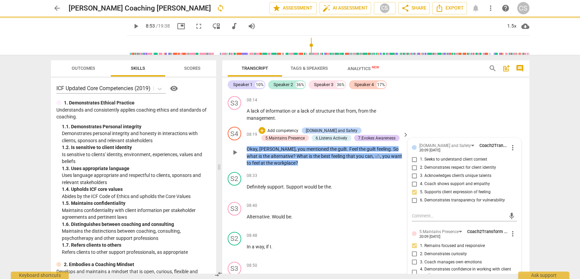
scroll to position [2715, 0]
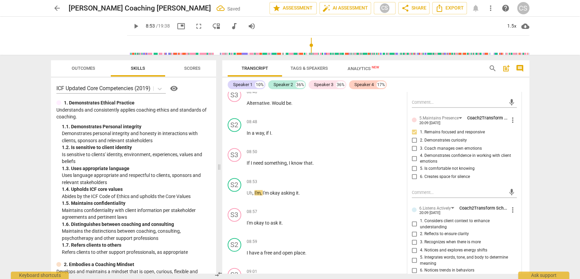
click at [414, 220] on input "1. Considers client context to enhance understanding" at bounding box center [414, 224] width 11 height 8
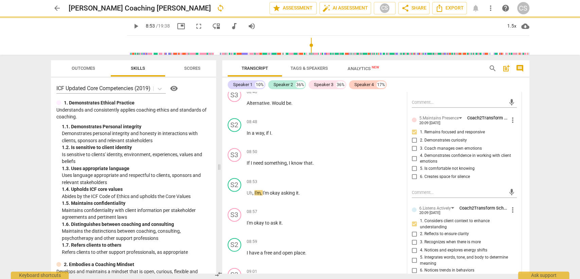
scroll to position [2828, 0]
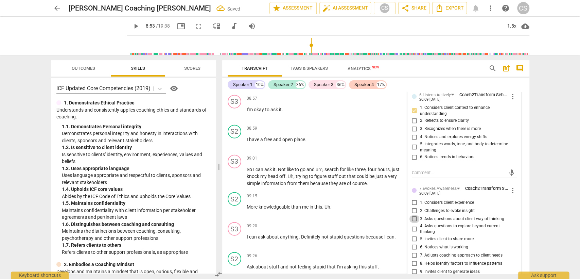
click at [413, 215] on input "3. Asks questions about client way of thinking" at bounding box center [414, 219] width 11 height 8
click at [341, 192] on div "09:15 + Add competency keyboard_arrow_right More knowledgeable than me in this …" at bounding box center [328, 204] width 163 height 24
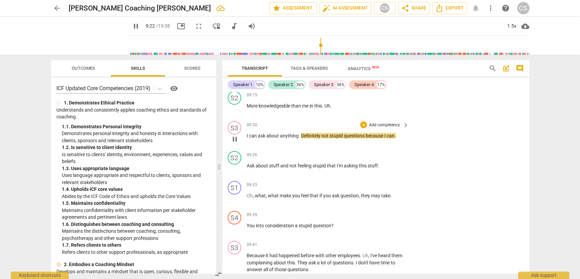
scroll to position [2942, 0]
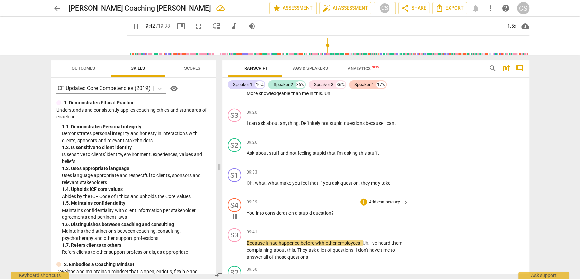
click at [247, 210] on span "You" at bounding box center [251, 212] width 9 height 5
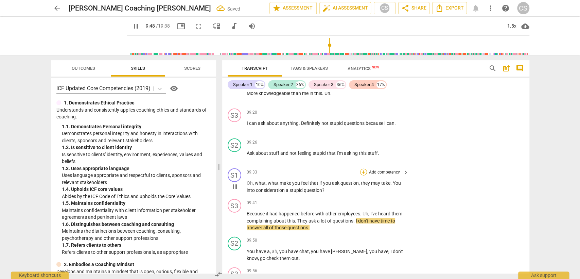
click at [361, 168] on div "+" at bounding box center [363, 171] width 7 height 7
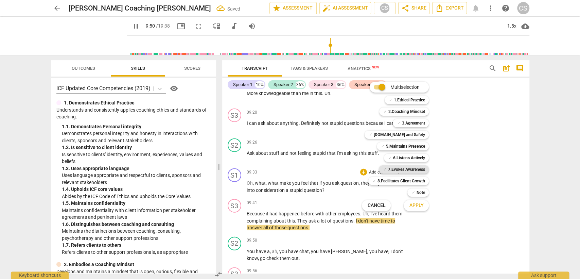
click at [397, 169] on b "7.Evokes Awareness" at bounding box center [406, 169] width 37 height 8
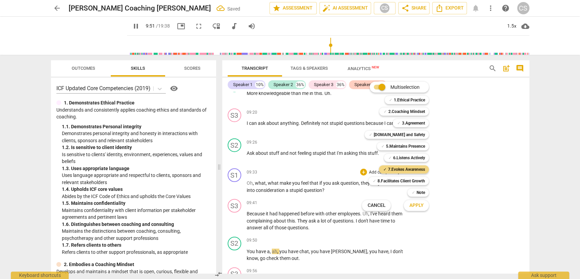
click at [417, 202] on span "Apply" at bounding box center [416, 205] width 14 height 7
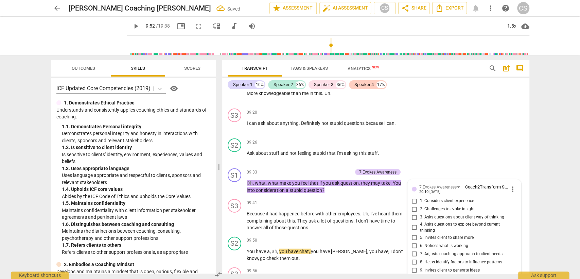
scroll to position [3035, 0]
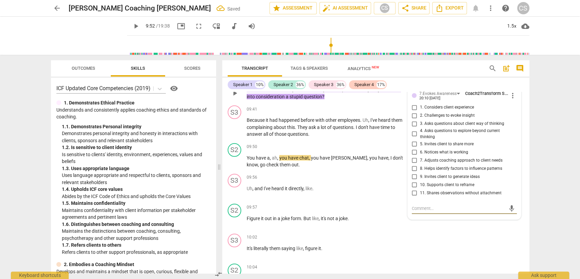
click at [413, 120] on input "3. Asks questions about client way of thinking" at bounding box center [414, 124] width 11 height 8
click at [346, 201] on div "S2 play_arrow pause 09:57 + Add competency keyboard_arrow_right Figure it out i…" at bounding box center [375, 216] width 307 height 30
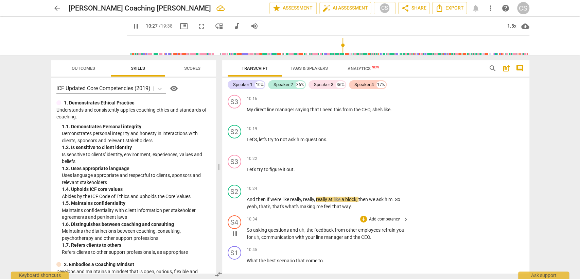
scroll to position [3262, 0]
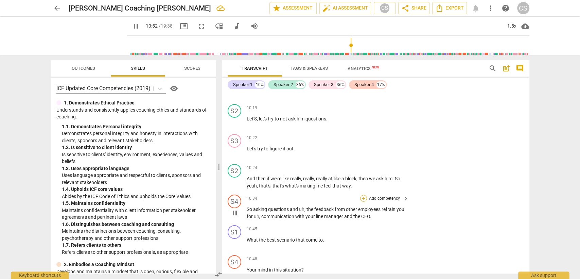
click at [361, 172] on div "S1 play_arrow pause 00:00 + Add competency keyboard_arrow_right Yeah . S2 play_…" at bounding box center [375, 182] width 307 height 181
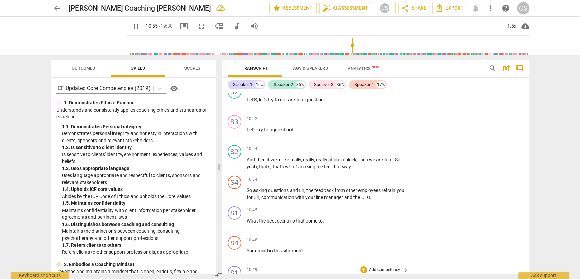
scroll to position [3281, 0]
click at [361, 176] on div "+" at bounding box center [363, 179] width 7 height 7
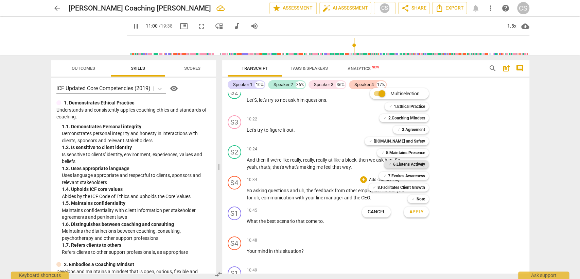
click at [402, 165] on b "6.Listens Actively" at bounding box center [409, 164] width 32 height 8
click at [414, 211] on span "Apply" at bounding box center [416, 211] width 14 height 7
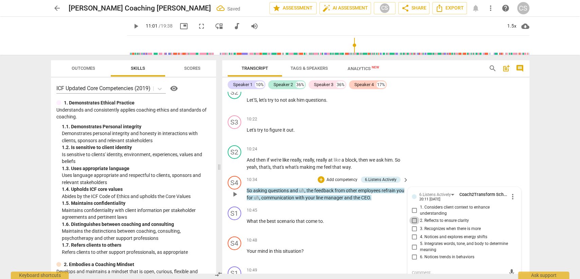
click at [414, 216] on input "2. Reflects to ensure clarity" at bounding box center [414, 220] width 11 height 8
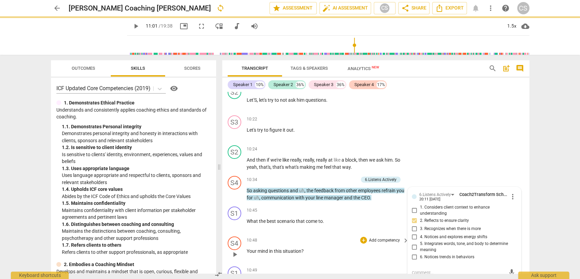
click at [247, 248] on span "Your" at bounding box center [252, 250] width 11 height 5
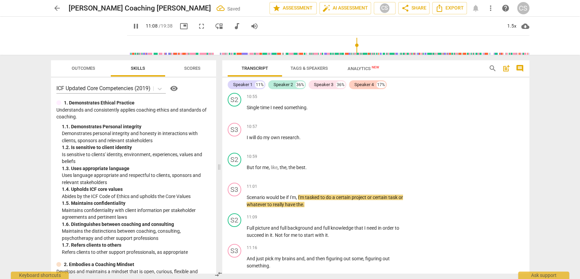
scroll to position [3513, 0]
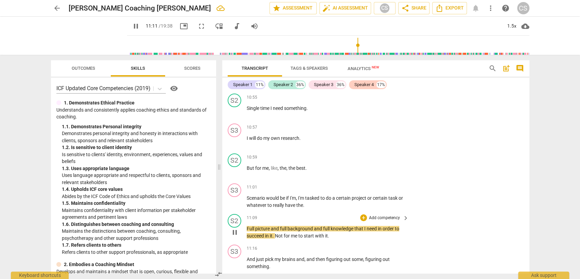
click at [236, 228] on span "pause" at bounding box center [235, 232] width 8 height 8
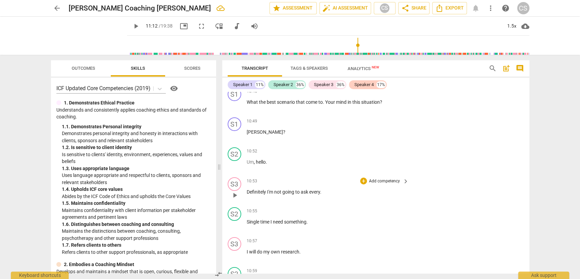
scroll to position [3324, 0]
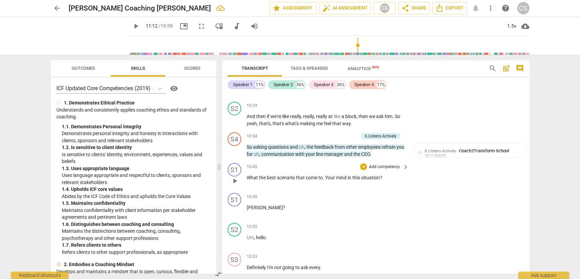
click at [324, 175] on span "." at bounding box center [324, 177] width 2 height 5
click at [361, 163] on div "+" at bounding box center [363, 166] width 7 height 7
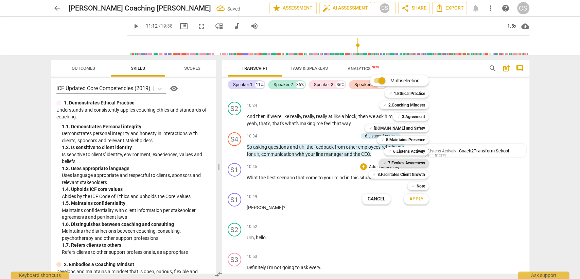
click at [406, 161] on b "7.Evokes Awareness" at bounding box center [406, 163] width 37 height 8
click at [416, 198] on span "Apply" at bounding box center [416, 198] width 14 height 7
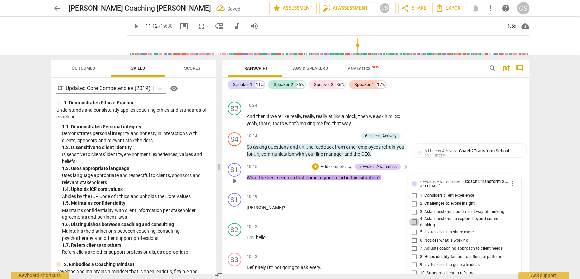
click at [413, 218] on input "4. Asks questions to explore beyond current thinking" at bounding box center [414, 222] width 11 height 8
click at [351, 234] on p "Um , hello ." at bounding box center [326, 237] width 159 height 7
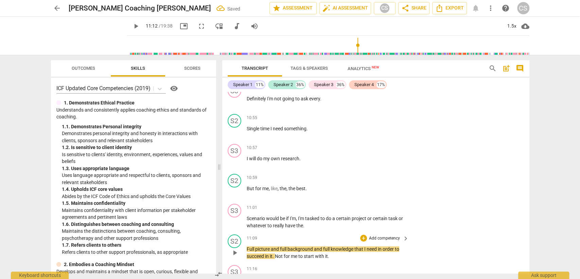
scroll to position [3513, 0]
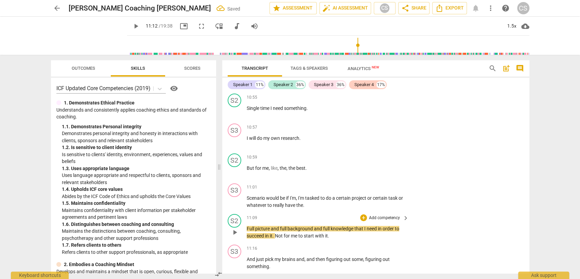
drag, startPoint x: 236, startPoint y: 203, endPoint x: 254, endPoint y: 209, distance: 19.5
click at [235, 228] on span "play_arrow" at bounding box center [235, 232] width 8 height 8
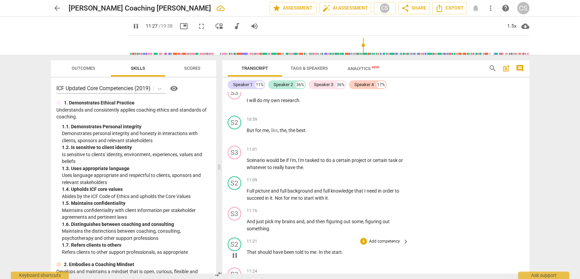
scroll to position [3739, 0]
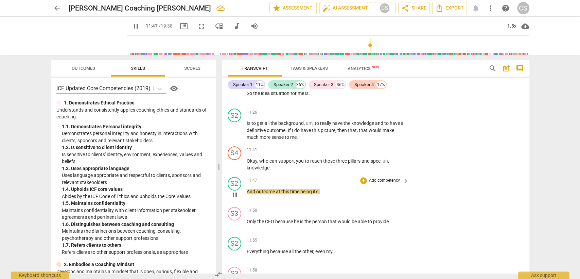
click at [247, 188] on span "And" at bounding box center [252, 190] width 10 height 5
click at [275, 188] on span "outcome" at bounding box center [266, 190] width 20 height 5
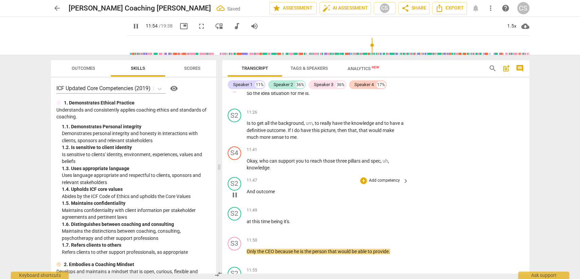
click at [247, 188] on span "And" at bounding box center [252, 190] width 10 height 5
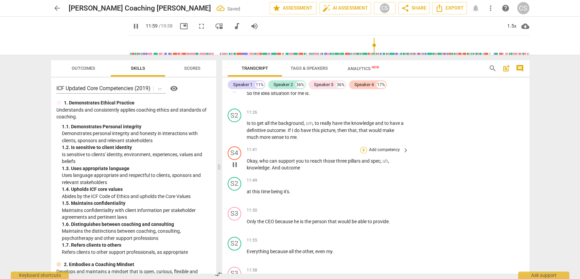
click at [364, 146] on div "+" at bounding box center [363, 149] width 7 height 7
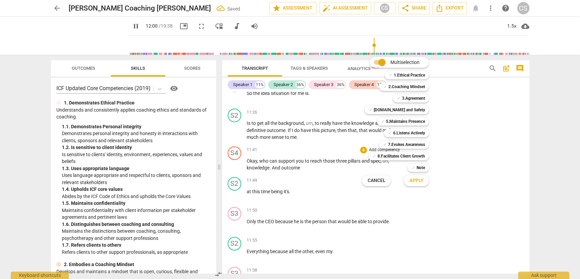
scroll to position [3926, 0]
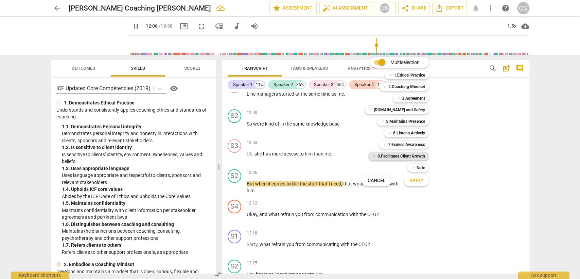
click at [404, 156] on b "8.Facilitates Client Growth" at bounding box center [401, 156] width 48 height 8
click at [418, 180] on span "Apply" at bounding box center [416, 180] width 14 height 7
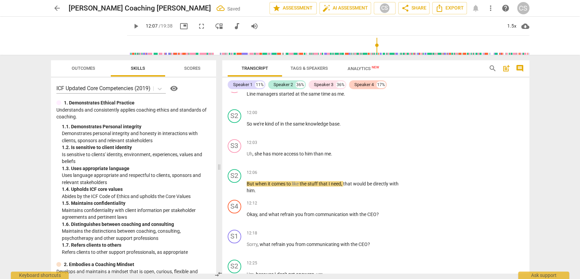
scroll to position [3768, 0]
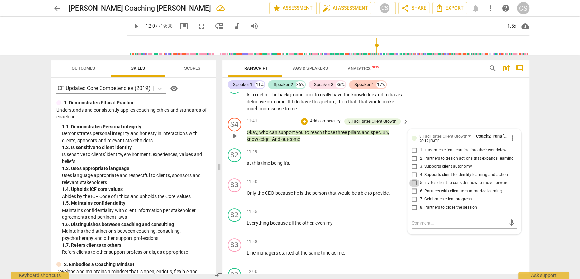
click at [415, 179] on input "5. Invites client to consider how to move forward" at bounding box center [414, 183] width 11 height 8
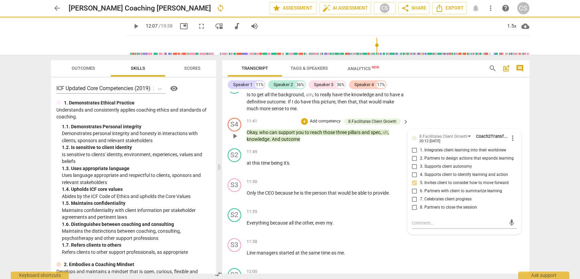
scroll to position [3730, 0]
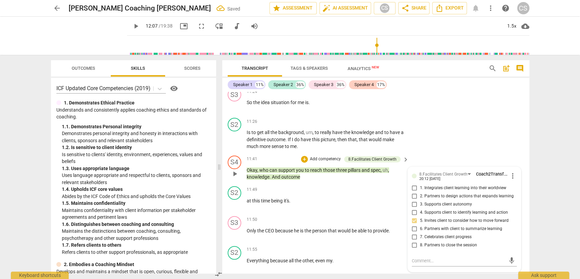
click at [298, 155] on div "11:41 + Add competency 8.Facilitates Client Growth keyboard_arrow_right" at bounding box center [328, 158] width 163 height 7
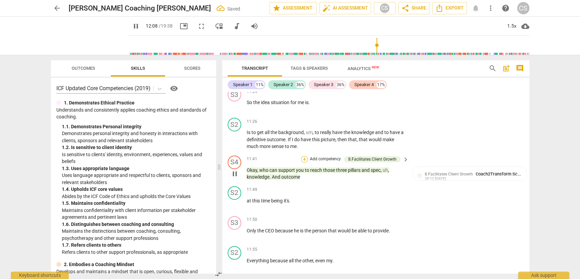
click at [303, 156] on div "+" at bounding box center [304, 159] width 7 height 7
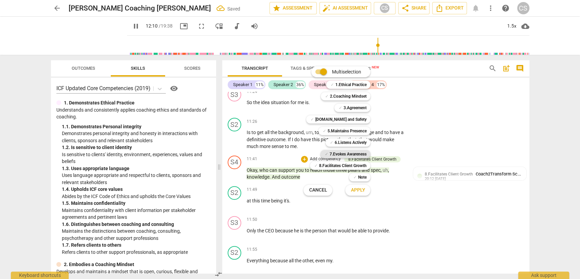
click at [345, 154] on b "7.Evokes Awareness" at bounding box center [347, 154] width 37 height 8
click at [358, 192] on span "Apply" at bounding box center [358, 189] width 14 height 7
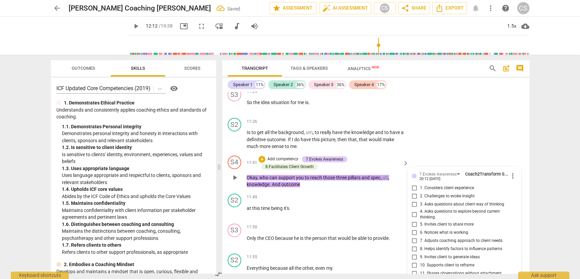
click at [414, 253] on input "9. Invites client to generate ideas" at bounding box center [414, 257] width 11 height 8
click at [312, 220] on div "S3 play_arrow pause 11:50 + Add competency keyboard_arrow_right Only the CEO be…" at bounding box center [375, 235] width 307 height 30
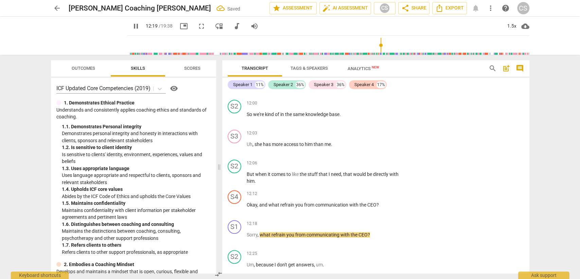
scroll to position [3956, 0]
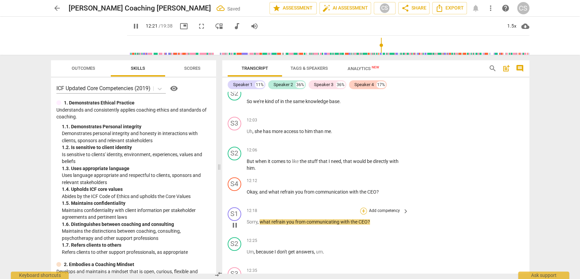
click at [364, 207] on div "+" at bounding box center [363, 210] width 7 height 7
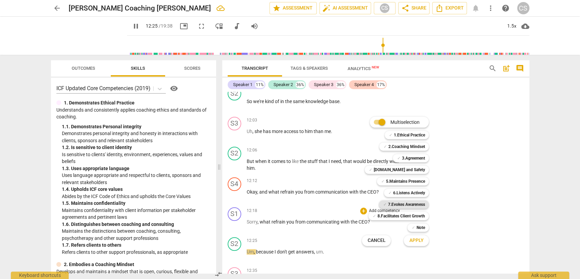
click at [402, 202] on b "7.Evokes Awareness" at bounding box center [406, 204] width 37 height 8
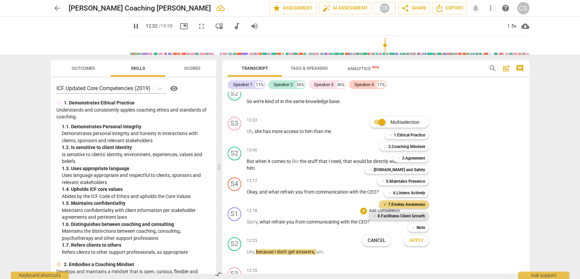
click at [402, 216] on b "8.Facilitates Client Growth" at bounding box center [401, 216] width 48 height 8
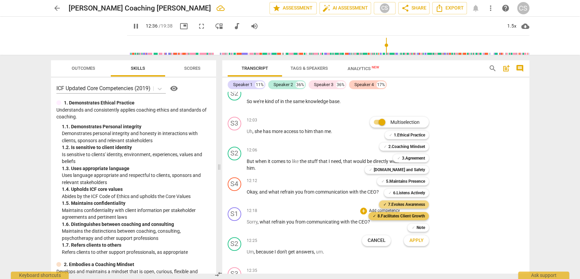
click at [401, 219] on b "8.Facilitates Client Growth" at bounding box center [401, 216] width 48 height 8
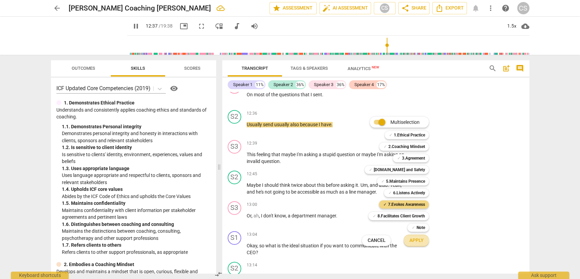
click at [414, 245] on button "Apply" at bounding box center [415, 240] width 25 height 12
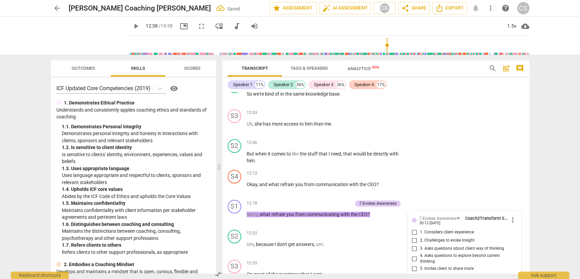
scroll to position [4085, 0]
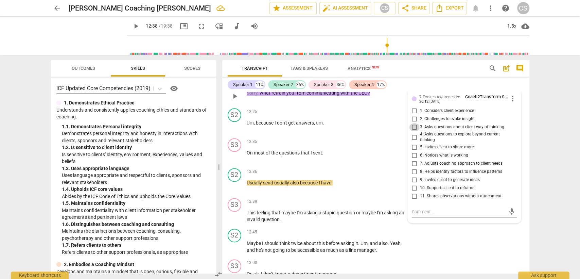
click at [413, 123] on input "3. Asks questions about client way of thinking" at bounding box center [414, 127] width 11 height 8
click at [363, 168] on div "12:36 + Add competency keyboard_arrow_right Usually send usually also because I…" at bounding box center [328, 180] width 163 height 24
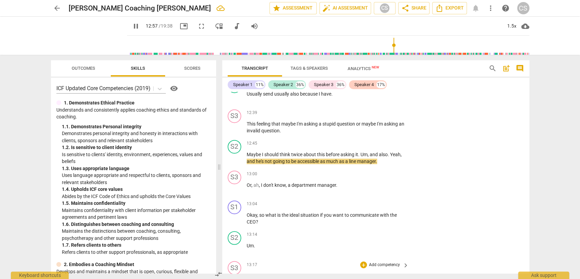
scroll to position [4160, 0]
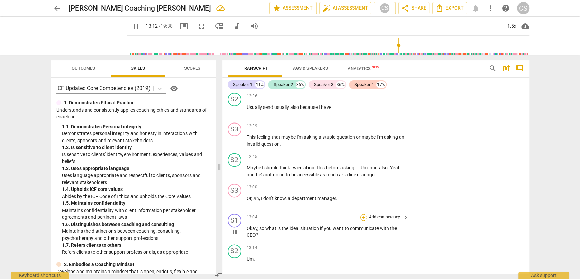
click at [364, 214] on div "+" at bounding box center [363, 217] width 7 height 7
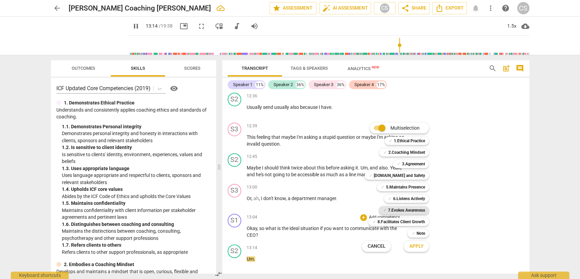
click at [399, 211] on b "7.Evokes Awareness" at bounding box center [406, 210] width 37 height 8
click at [422, 248] on span "Apply" at bounding box center [416, 245] width 14 height 7
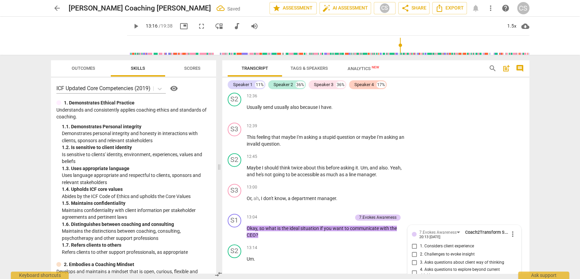
scroll to position [4295, 0]
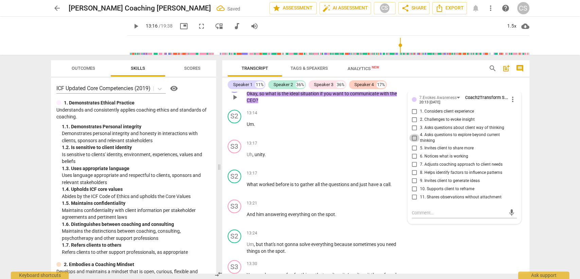
click at [414, 133] on input "4. Asks questions to explore beyond current thinking" at bounding box center [414, 137] width 11 height 8
click at [353, 229] on div "13:24 + Add competency keyboard_arrow_right" at bounding box center [328, 232] width 163 height 7
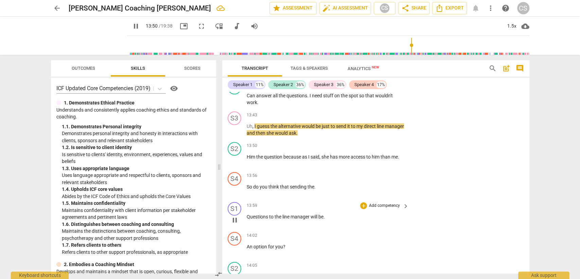
scroll to position [4521, 0]
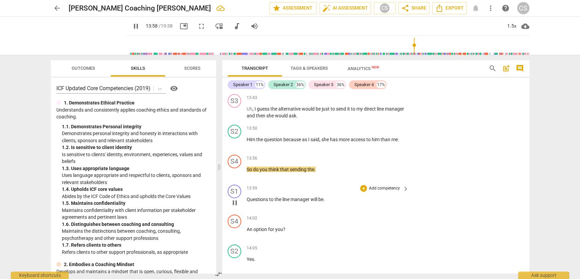
click at [247, 196] on span "Questions" at bounding box center [258, 198] width 22 height 5
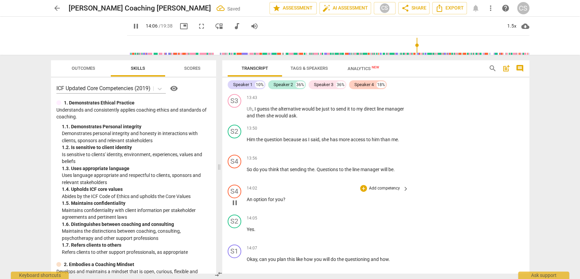
drag, startPoint x: 246, startPoint y: 168, endPoint x: 249, endPoint y: 164, distance: 4.7
click at [247, 196] on span "An" at bounding box center [250, 198] width 7 height 5
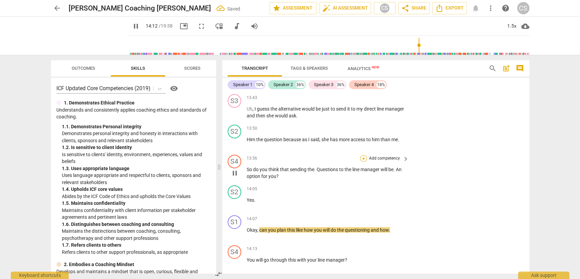
click at [361, 155] on div "+" at bounding box center [363, 158] width 7 height 7
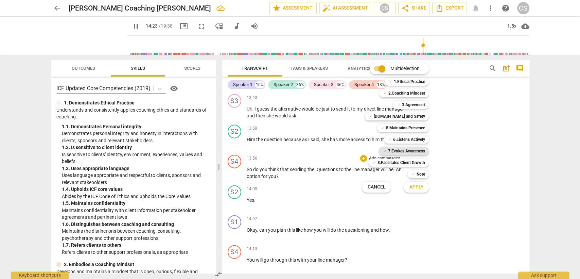
scroll to position [4714, 0]
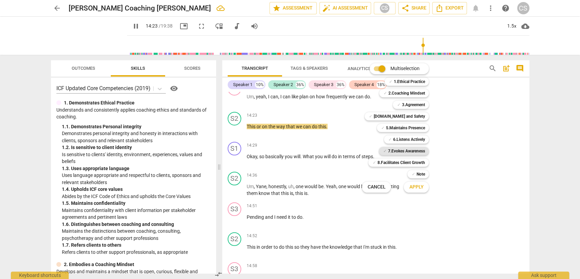
click at [396, 151] on b "7.Evokes Awareness" at bounding box center [406, 151] width 37 height 8
click at [414, 187] on span "Apply" at bounding box center [416, 186] width 14 height 7
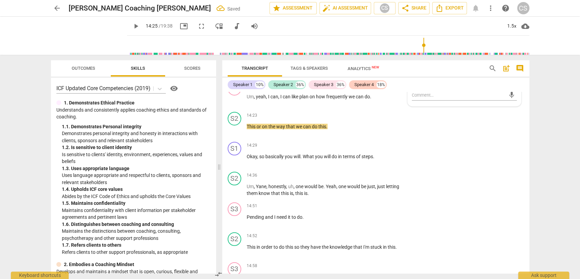
scroll to position [4588, 0]
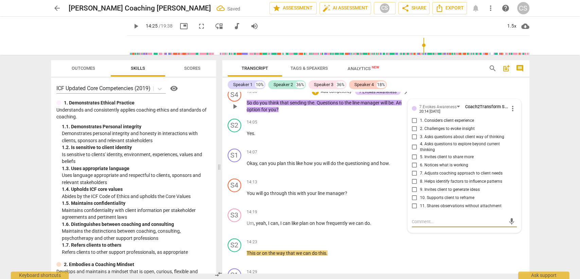
click at [415, 133] on input "3. Asks questions about client way of thinking" at bounding box center [414, 137] width 11 height 8
click at [418, 218] on textarea at bounding box center [459, 221] width 94 height 6
click at [513, 217] on span "send" at bounding box center [512, 221] width 10 height 8
click at [363, 149] on div "+" at bounding box center [363, 152] width 7 height 7
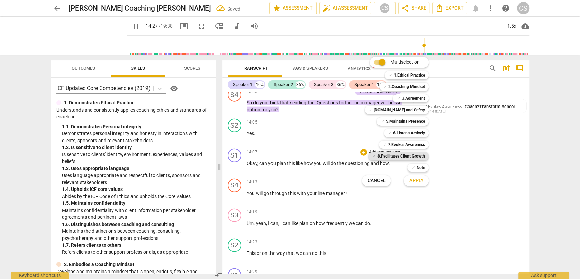
click at [400, 154] on b "8.Facilitates Client Growth" at bounding box center [401, 156] width 48 height 8
click at [364, 181] on button "Cancel" at bounding box center [376, 180] width 29 height 12
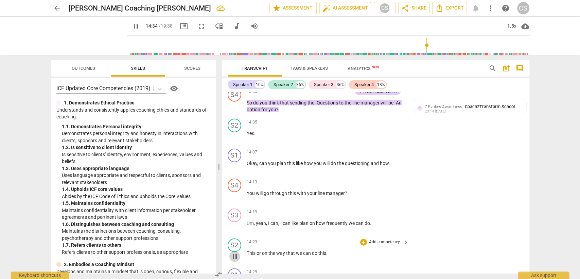
click at [236, 252] on span "pause" at bounding box center [235, 256] width 8 height 8
click at [247, 190] on span "You" at bounding box center [251, 192] width 9 height 5
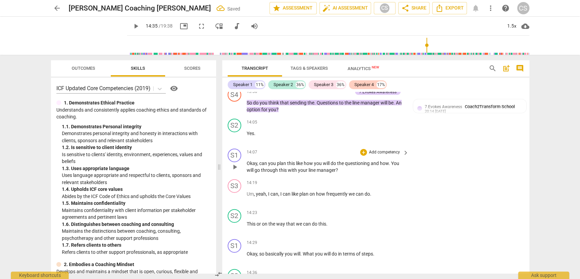
click at [391, 160] on span "." at bounding box center [390, 162] width 2 height 5
click at [360, 149] on div "+" at bounding box center [363, 152] width 7 height 7
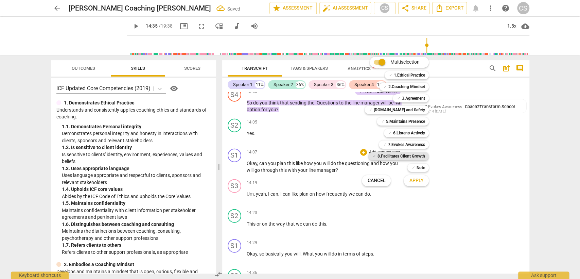
click at [393, 157] on b "8.Facilitates Client Growth" at bounding box center [401, 156] width 48 height 8
click at [414, 180] on span "Apply" at bounding box center [416, 180] width 14 height 7
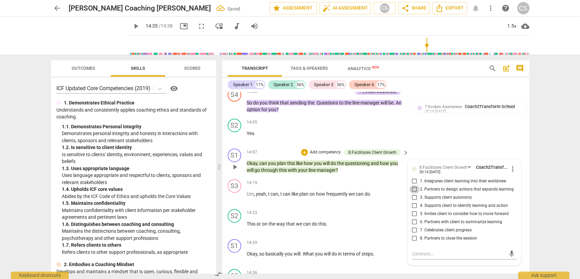
click at [414, 185] on input "2. Partners to design actions that expands learning" at bounding box center [414, 189] width 11 height 8
click at [417, 250] on textarea at bounding box center [459, 253] width 94 height 6
drag, startPoint x: 507, startPoint y: 223, endPoint x: 465, endPoint y: 216, distance: 42.7
click at [508, 250] on span "send" at bounding box center [511, 253] width 7 height 7
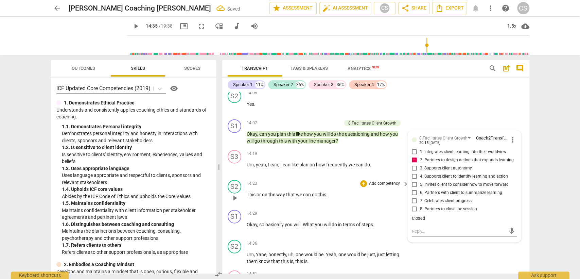
scroll to position [4625, 0]
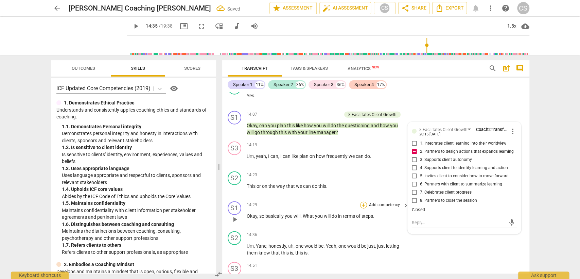
click at [362, 201] on div "+" at bounding box center [363, 204] width 7 height 7
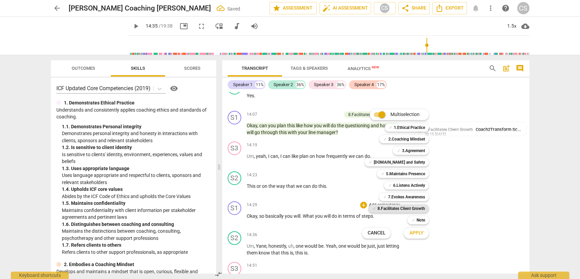
click at [404, 206] on b "8.Facilitates Client Growth" at bounding box center [401, 208] width 48 height 8
click at [413, 231] on span "Apply" at bounding box center [416, 232] width 14 height 7
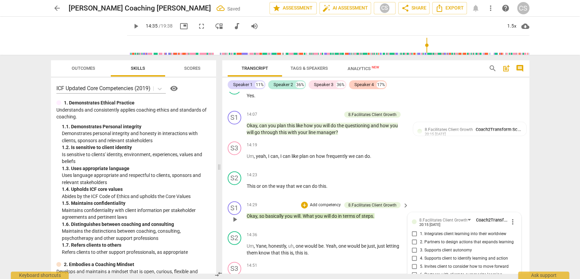
scroll to position [4630, 0]
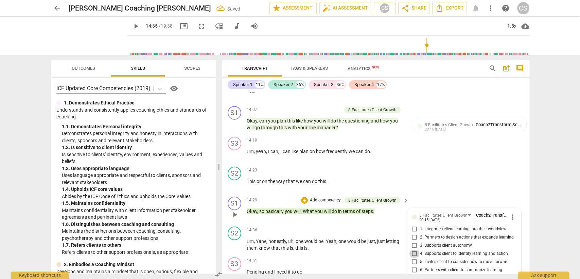
click at [413, 249] on input "4. Supports client to identify learning and action" at bounding box center [414, 253] width 11 height 8
click at [310, 257] on div "14:51 + Add competency keyboard_arrow_right Pending and I need it to do ." at bounding box center [328, 269] width 163 height 24
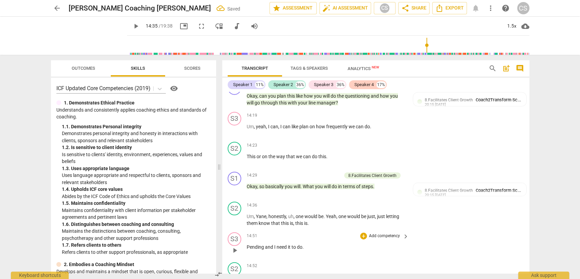
scroll to position [4668, 0]
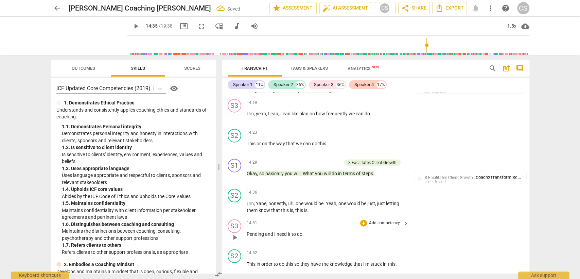
click at [231, 233] on span "play_arrow" at bounding box center [235, 237] width 8 height 8
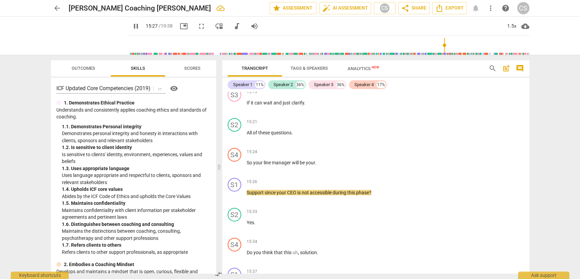
scroll to position [4984, 0]
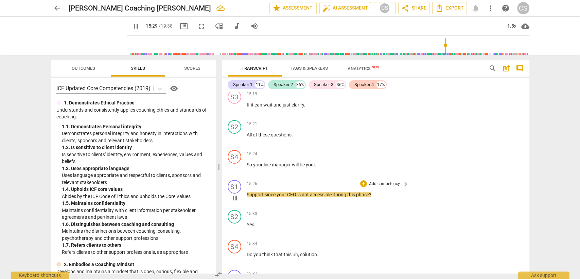
click at [247, 191] on p "Support since your CEO is not accessible during this phase ?" at bounding box center [326, 194] width 159 height 7
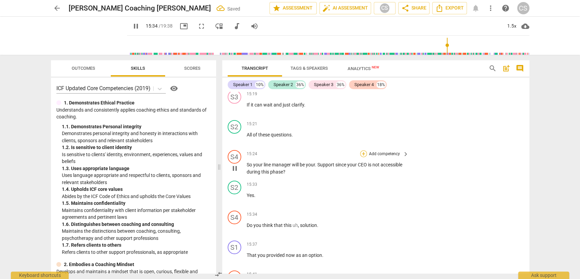
click at [364, 150] on div "+" at bounding box center [363, 153] width 7 height 7
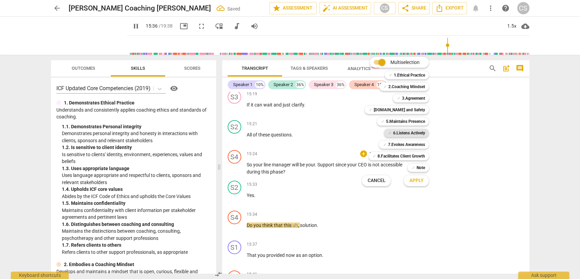
click at [410, 134] on b "6.Listens Actively" at bounding box center [409, 133] width 32 height 8
click at [406, 181] on button "Apply" at bounding box center [415, 180] width 25 height 12
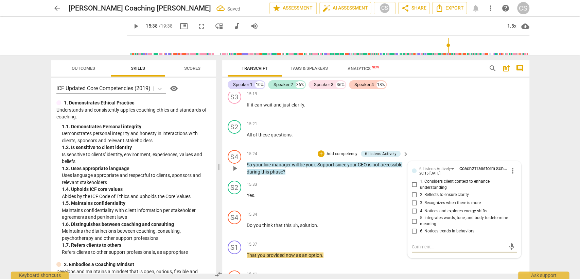
drag, startPoint x: 411, startPoint y: 161, endPoint x: 408, endPoint y: 158, distance: 4.6
click at [410, 190] on input "2. Reflects to ensure clarity" at bounding box center [414, 194] width 11 height 8
click at [321, 150] on div "+" at bounding box center [321, 153] width 7 height 7
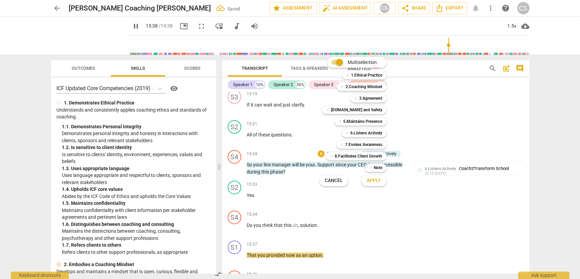
click at [360, 155] on b "8.Facilitates Client Growth" at bounding box center [359, 156] width 48 height 8
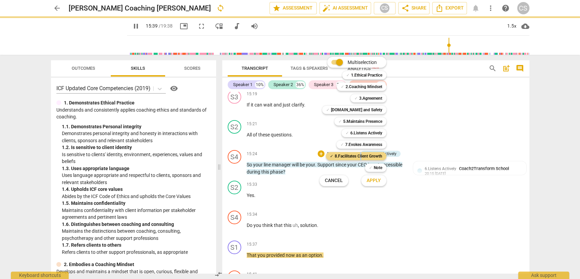
click at [372, 179] on span "Apply" at bounding box center [373, 180] width 14 height 7
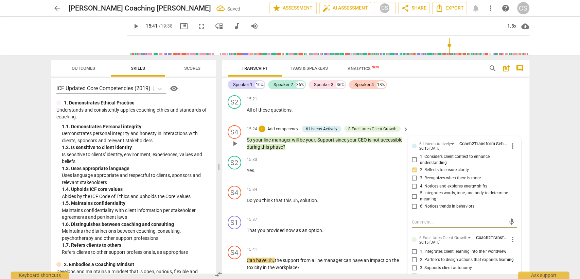
scroll to position [5022, 0]
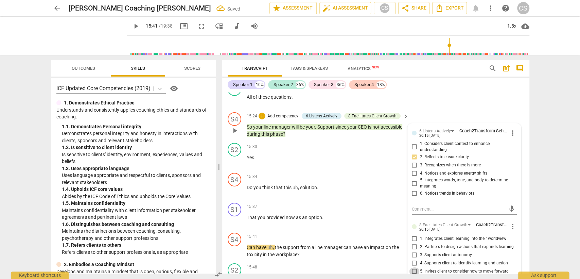
click at [412, 267] on input "5. Invites client to consider how to move forward" at bounding box center [414, 271] width 11 height 8
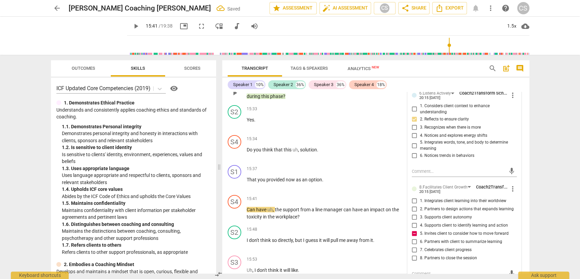
click at [419, 270] on textarea at bounding box center [459, 273] width 94 height 6
click at [508, 270] on span "send" at bounding box center [511, 273] width 7 height 7
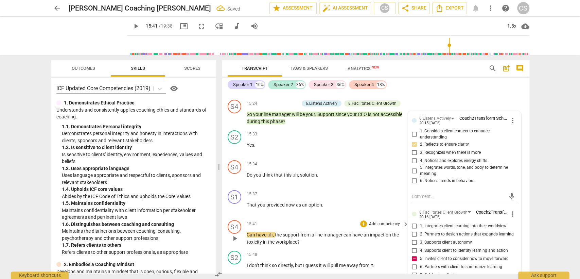
scroll to position [5022, 0]
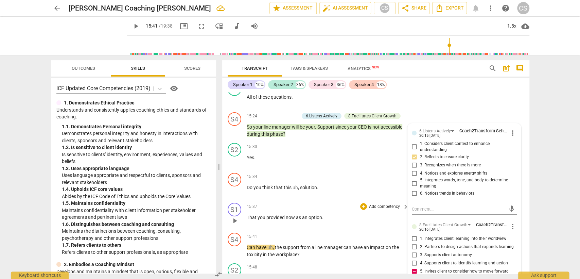
click at [348, 200] on div "S1 play_arrow pause 15:37 + Add competency keyboard_arrow_right That you provid…" at bounding box center [375, 215] width 307 height 30
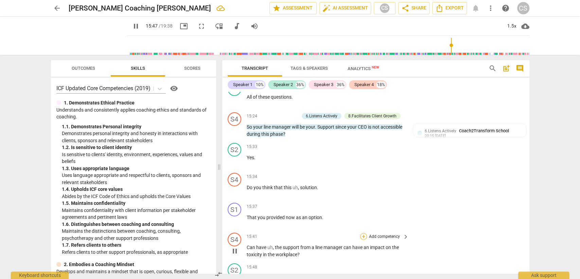
click at [362, 233] on div "+" at bounding box center [363, 236] width 7 height 7
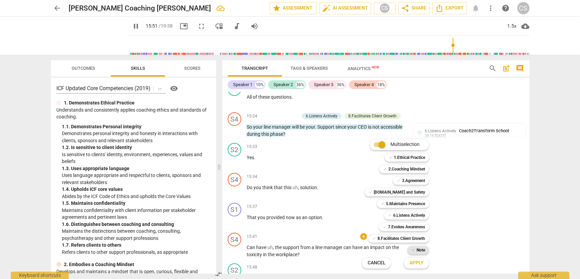
drag, startPoint x: 401, startPoint y: 227, endPoint x: 414, endPoint y: 249, distance: 24.8
click at [401, 227] on b "7.Evokes Awareness" at bounding box center [406, 226] width 37 height 8
click at [413, 261] on span "Apply" at bounding box center [416, 262] width 14 height 7
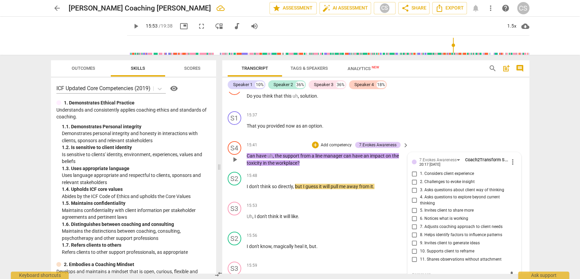
scroll to position [5097, 0]
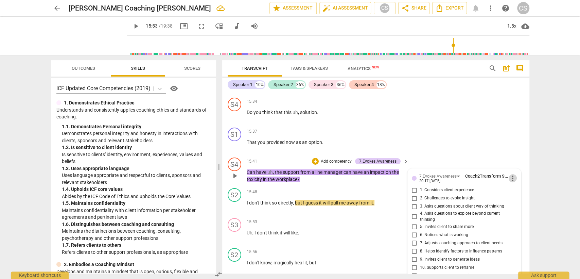
click at [510, 174] on span "more_vert" at bounding box center [512, 178] width 8 height 8
drag, startPoint x: 515, startPoint y: 160, endPoint x: 325, endPoint y: 51, distance: 218.9
click at [515, 160] on li "Delete" at bounding box center [517, 157] width 23 height 13
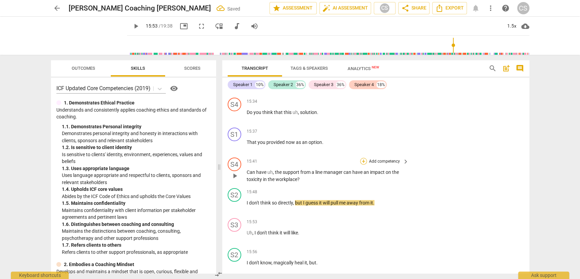
click at [363, 158] on div "+" at bounding box center [363, 161] width 7 height 7
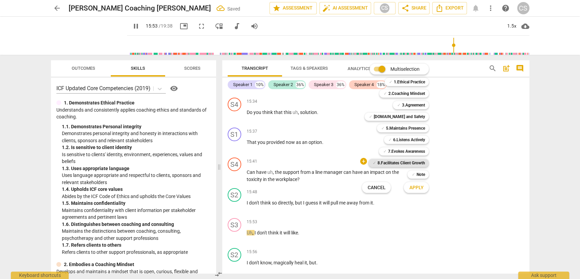
click at [407, 161] on b "8.Facilitates Client Growth" at bounding box center [401, 163] width 48 height 8
click at [416, 186] on span "Apply" at bounding box center [416, 187] width 14 height 7
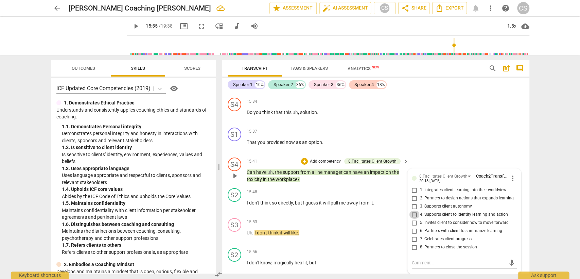
click at [415, 210] on input "4. Supports client to identify learning and action" at bounding box center [414, 214] width 11 height 8
click at [432, 257] on div "mic" at bounding box center [464, 262] width 105 height 11
click at [433, 259] on textarea at bounding box center [459, 262] width 94 height 6
click at [510, 259] on span "send" at bounding box center [511, 262] width 7 height 7
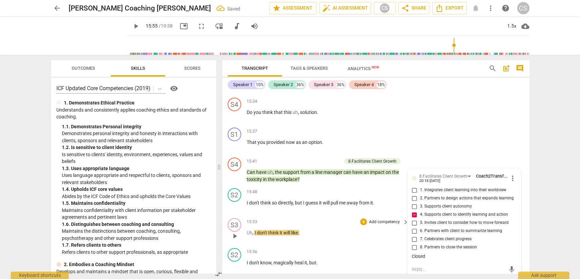
click at [353, 229] on p "Uh , I don't think it will like ." at bounding box center [326, 232] width 159 height 7
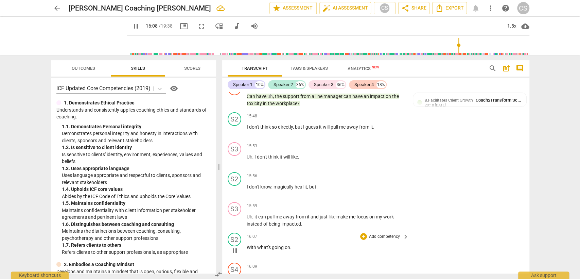
scroll to position [5211, 0]
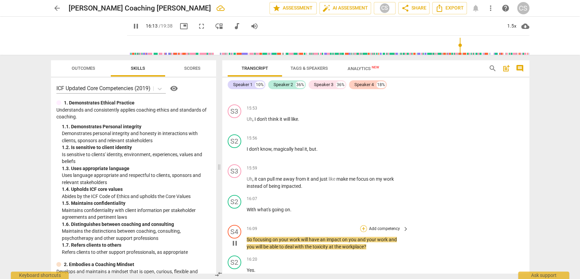
click at [363, 225] on div "+" at bounding box center [363, 228] width 7 height 7
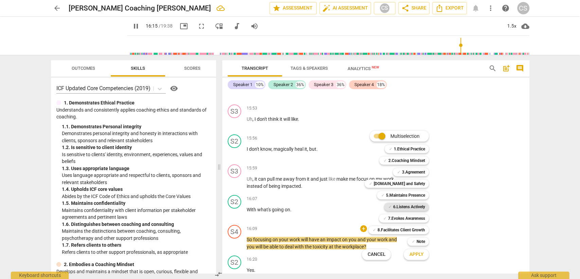
click at [402, 204] on b "6.Listens Actively" at bounding box center [409, 206] width 32 height 8
click at [416, 255] on span "Apply" at bounding box center [416, 254] width 14 height 7
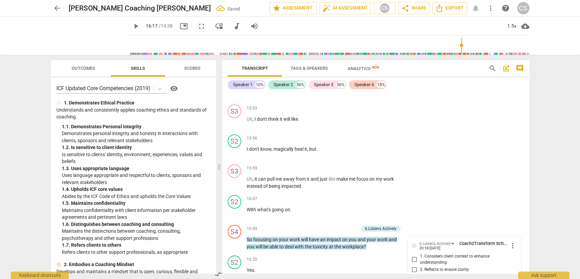
scroll to position [5316, 0]
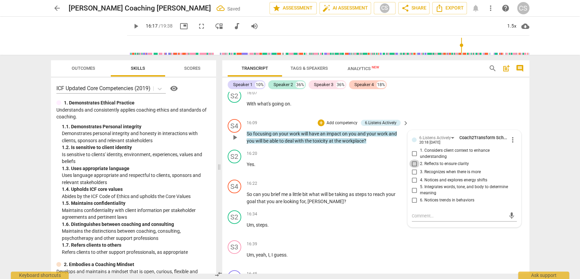
click at [414, 159] on input "2. Reflects to ensure clarity" at bounding box center [414, 163] width 11 height 8
click at [326, 147] on div "S2 play_arrow pause 16:20 + Add competency keyboard_arrow_right Yes ." at bounding box center [375, 162] width 307 height 30
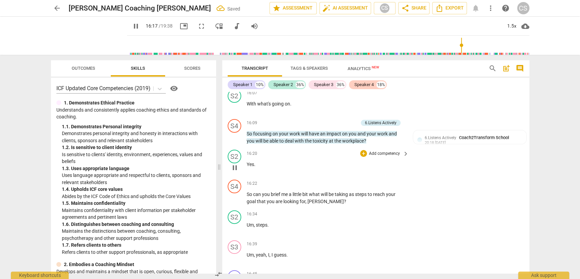
scroll to position [5354, 0]
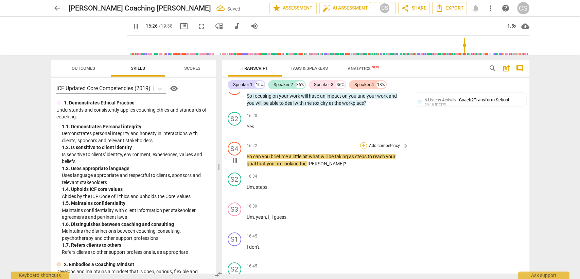
click at [361, 142] on div "+" at bounding box center [363, 145] width 7 height 7
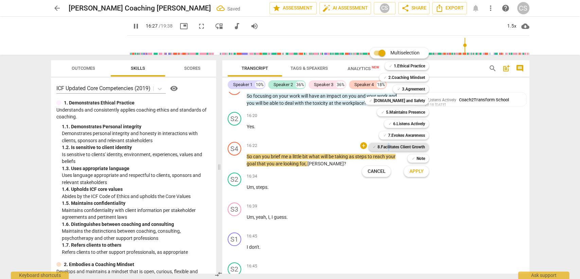
drag, startPoint x: 388, startPoint y: 146, endPoint x: 392, endPoint y: 150, distance: 5.5
click at [387, 146] on b "8.Facilitates Client Growth" at bounding box center [401, 147] width 48 height 8
click at [414, 174] on span "Apply" at bounding box center [416, 171] width 14 height 7
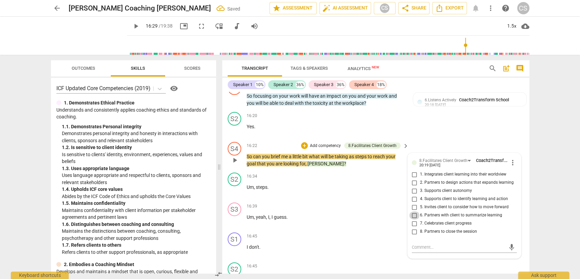
click at [415, 211] on input "6. Partners with client to summarize learning" at bounding box center [414, 215] width 11 height 8
click at [338, 202] on div "16:39 + Add competency keyboard_arrow_right Um , yeah , I , I guess ." at bounding box center [328, 214] width 163 height 24
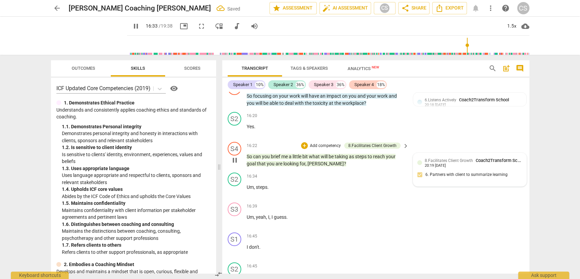
click at [436, 163] on div "20:19 [DATE]" at bounding box center [435, 165] width 21 height 4
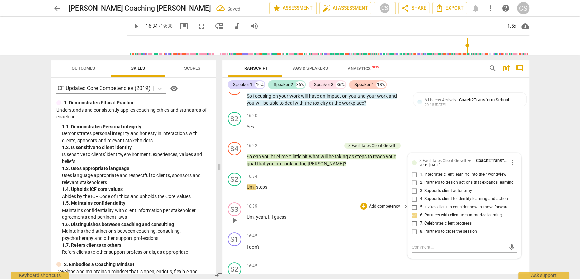
click at [327, 199] on div "S3 play_arrow pause 16:39 + Add competency keyboard_arrow_right Um , yeah , I ,…" at bounding box center [375, 214] width 307 height 30
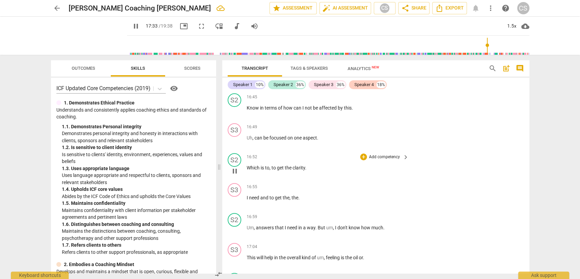
scroll to position [5543, 0]
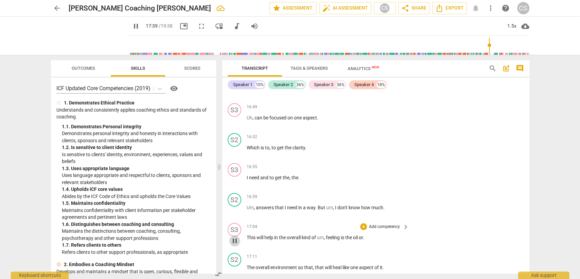
click at [236, 236] on span "pause" at bounding box center [235, 240] width 8 height 8
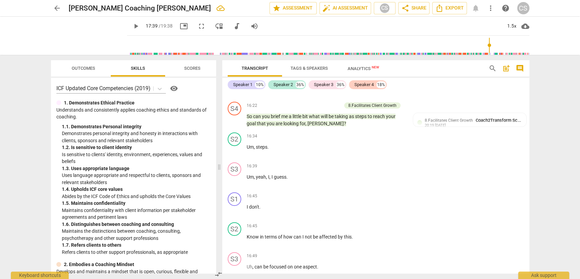
scroll to position [5392, 0]
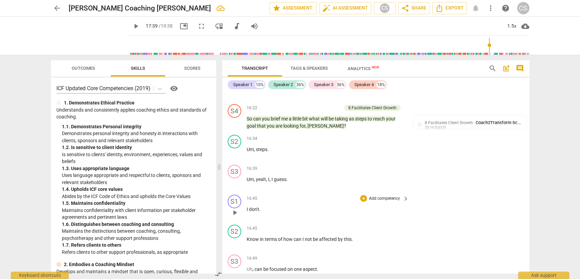
click at [264, 205] on p "I don't ." at bounding box center [326, 208] width 159 height 7
click at [247, 236] on span "Know" at bounding box center [253, 238] width 13 height 5
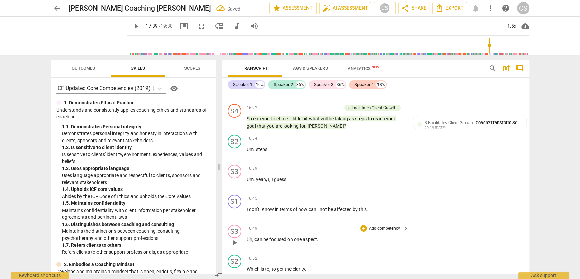
click at [253, 236] on span "," at bounding box center [253, 238] width 2 height 5
click at [367, 206] on span "." at bounding box center [367, 208] width 2 height 5
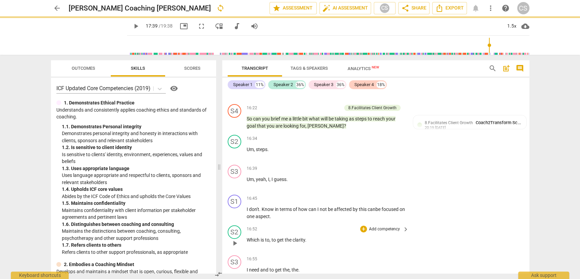
click at [247, 237] on span "Which" at bounding box center [254, 239] width 14 height 5
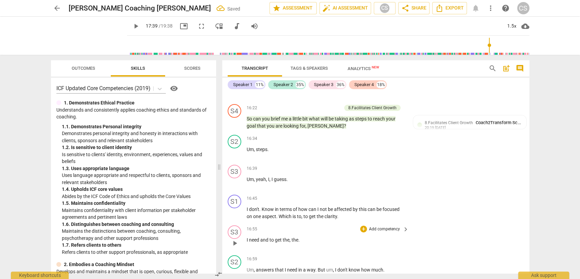
click at [247, 237] on span "I" at bounding box center [248, 239] width 2 height 5
click at [257, 237] on span "answers" at bounding box center [265, 239] width 19 height 5
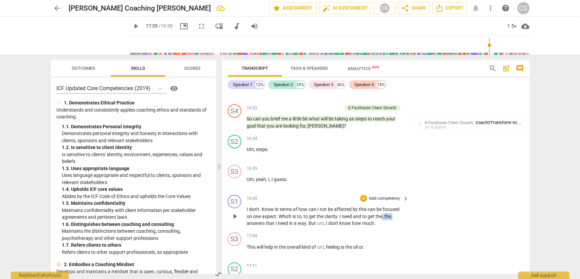
drag, startPoint x: 392, startPoint y: 182, endPoint x: 383, endPoint y: 183, distance: 9.2
click at [383, 205] on p "I don't . Know in terms of how can I not be affected by this can be focused on …" at bounding box center [326, 215] width 159 height 21
click at [247, 244] on span "This" at bounding box center [252, 246] width 10 height 5
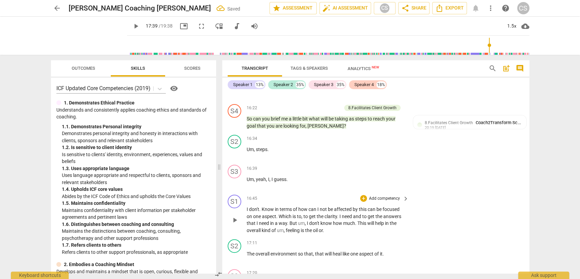
click at [357, 220] on span "This" at bounding box center [362, 222] width 10 height 5
click at [247, 250] on p "The overall environment so that , that will heal like one aspect of it ." at bounding box center [326, 253] width 159 height 7
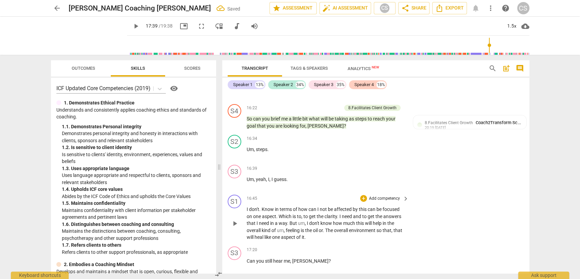
click at [328, 227] on span "The" at bounding box center [329, 229] width 9 height 5
click at [363, 195] on div "+" at bounding box center [363, 198] width 7 height 7
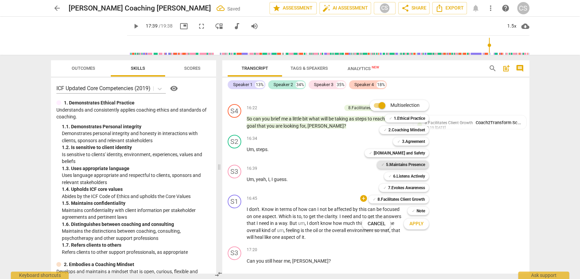
click at [386, 164] on b "5.Maintains Presence" at bounding box center [404, 164] width 39 height 8
click at [411, 223] on span "Apply" at bounding box center [416, 223] width 14 height 7
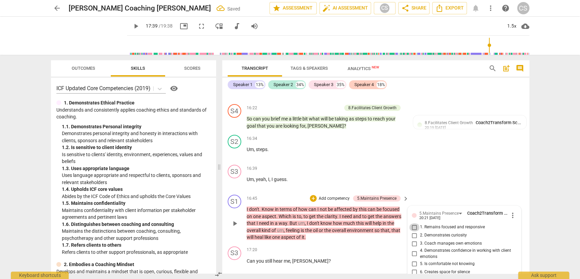
click at [413, 223] on input "1. Remains focused and responsive" at bounding box center [414, 227] width 11 height 8
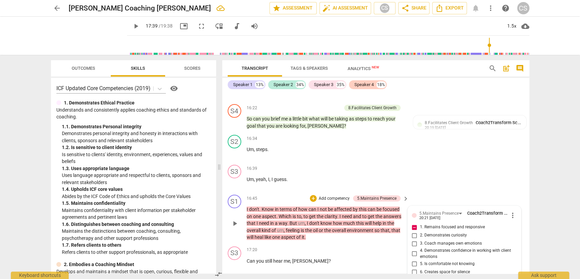
click at [340, 276] on div "17:23 + Add competency keyboard_arrow_right" at bounding box center [328, 279] width 163 height 7
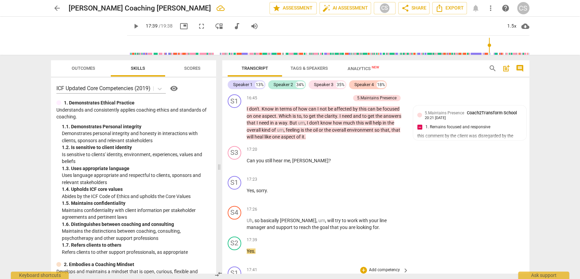
scroll to position [5505, 0]
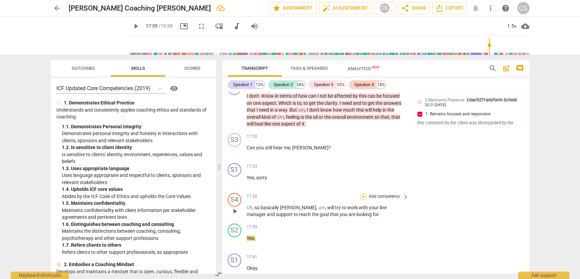
click at [364, 193] on div "+" at bounding box center [363, 196] width 7 height 7
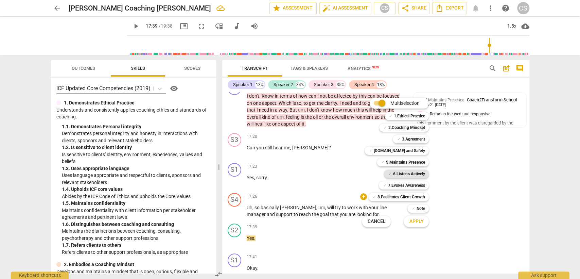
click at [403, 171] on b "6.Listens Actively" at bounding box center [409, 173] width 32 height 8
click at [412, 221] on span "Apply" at bounding box center [416, 221] width 14 height 7
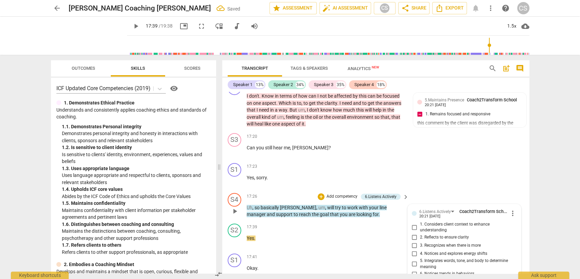
click at [412, 233] on input "2. Reflects to ensure clarity" at bounding box center [414, 237] width 11 height 8
click at [327, 264] on p "Okay ." at bounding box center [326, 267] width 159 height 7
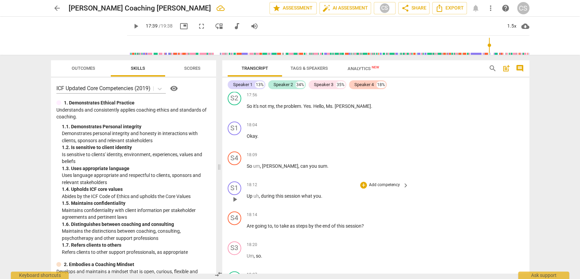
scroll to position [5769, 0]
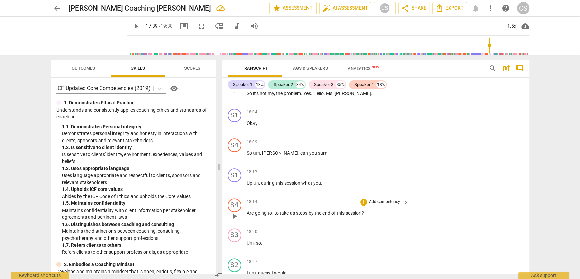
click at [247, 210] on span "Are" at bounding box center [251, 212] width 8 height 5
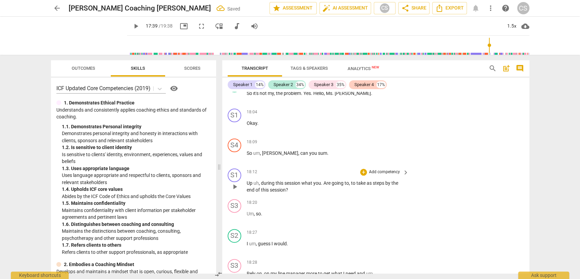
click at [322, 180] on span "." at bounding box center [322, 182] width 2 height 5
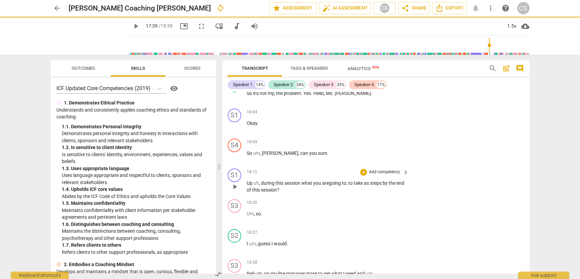
click at [247, 180] on span "Up" at bounding box center [250, 182] width 7 height 5
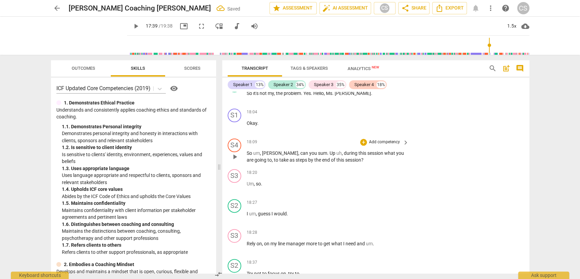
click at [329, 150] on span "Up" at bounding box center [332, 152] width 7 height 5
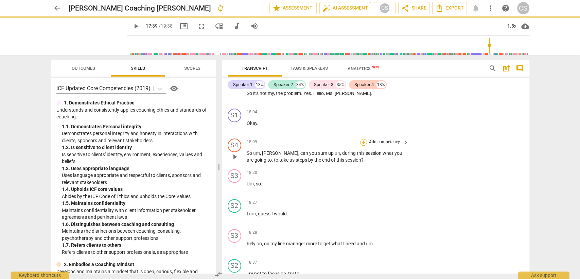
click at [361, 139] on div "+" at bounding box center [363, 142] width 7 height 7
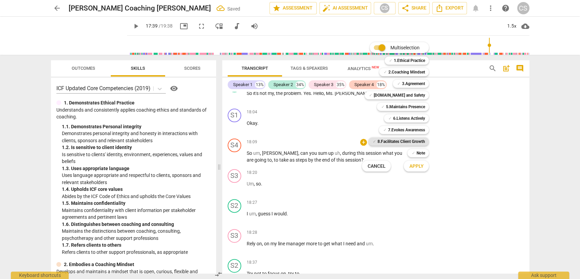
click at [389, 141] on b "8.Facilitates Client Growth" at bounding box center [401, 141] width 48 height 8
click at [414, 166] on span "Apply" at bounding box center [416, 166] width 14 height 7
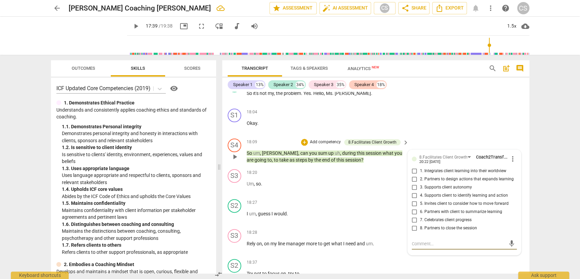
click at [413, 208] on input "6. Partners with client to summarize learning" at bounding box center [414, 212] width 11 height 8
click at [320, 229] on div "18:28 + Add competency keyboard_arrow_right" at bounding box center [328, 232] width 163 height 7
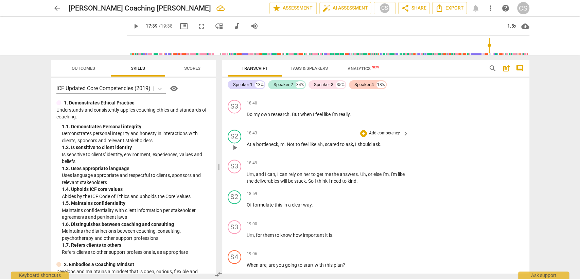
scroll to position [5996, 0]
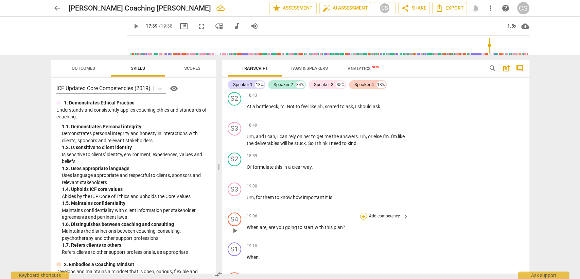
click at [364, 212] on div "+" at bounding box center [363, 215] width 7 height 7
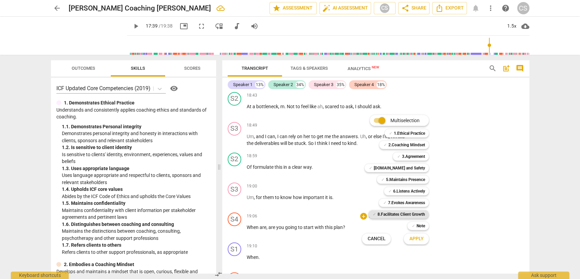
click at [401, 213] on b "8.Facilitates Client Growth" at bounding box center [401, 214] width 48 height 8
click at [413, 240] on span "Apply" at bounding box center [416, 238] width 14 height 7
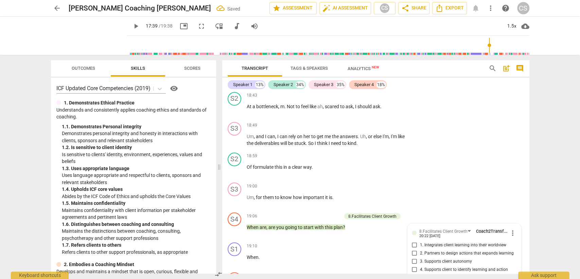
scroll to position [6094, 0]
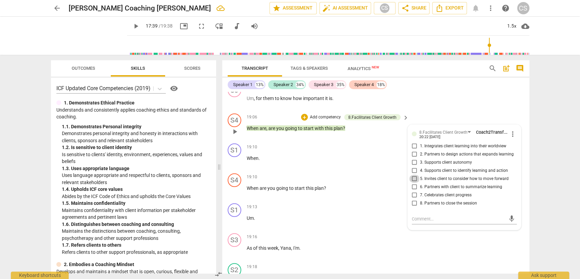
click at [411, 174] on input "5. Invites client to consider how to move forward" at bounding box center [414, 178] width 11 height 8
click at [323, 244] on p "As of this week , [PERSON_NAME] , I'm ." at bounding box center [326, 247] width 159 height 7
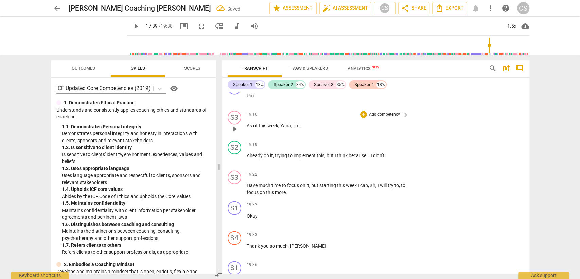
scroll to position [6219, 0]
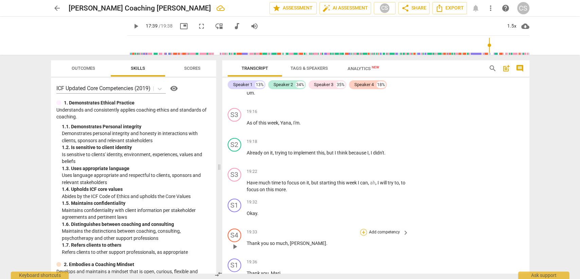
click at [364, 229] on div "+" at bounding box center [363, 232] width 7 height 7
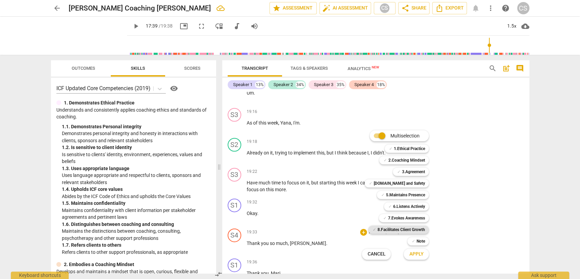
drag, startPoint x: 403, startPoint y: 228, endPoint x: 405, endPoint y: 231, distance: 3.7
click at [403, 228] on b "8.Facilitates Client Growth" at bounding box center [401, 229] width 48 height 8
click at [416, 252] on span "Apply" at bounding box center [416, 253] width 14 height 7
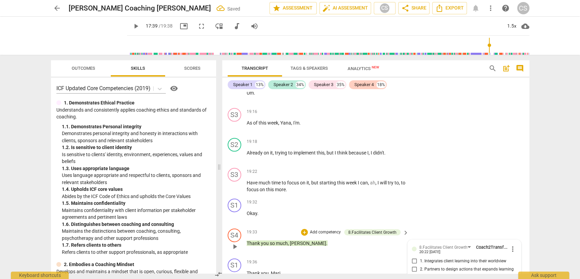
scroll to position [6253, 0]
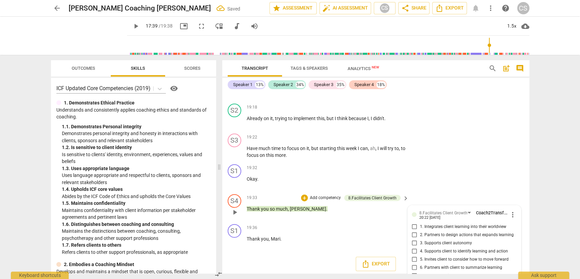
click at [416, 278] on input "8. Partners to close the session" at bounding box center [414, 284] width 11 height 8
click at [338, 245] on div "S1 play_arrow pause 00:00 + Add competency keyboard_arrow_right Yeah . S2 play_…" at bounding box center [375, 182] width 307 height 181
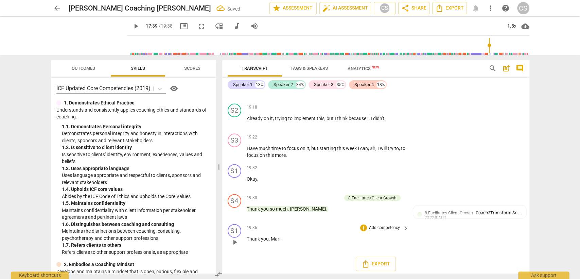
scroll to position [6219, 0]
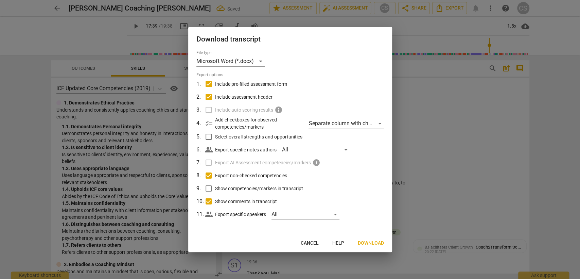
click at [376, 244] on span "Download" at bounding box center [371, 242] width 26 height 7
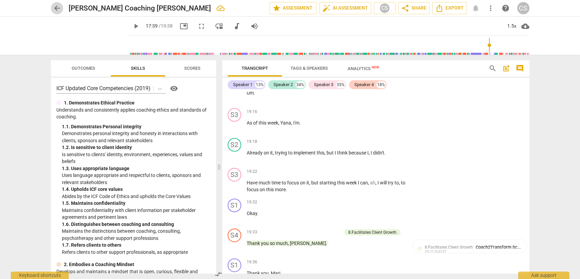
click at [59, 9] on span "arrow_back" at bounding box center [57, 8] width 8 height 8
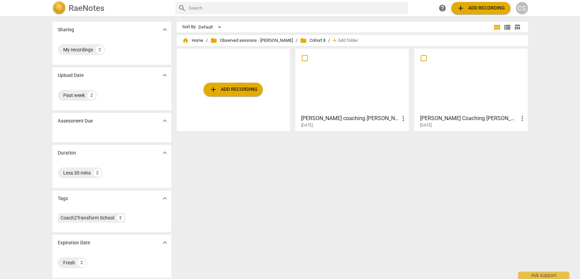
click at [334, 88] on div at bounding box center [352, 81] width 109 height 60
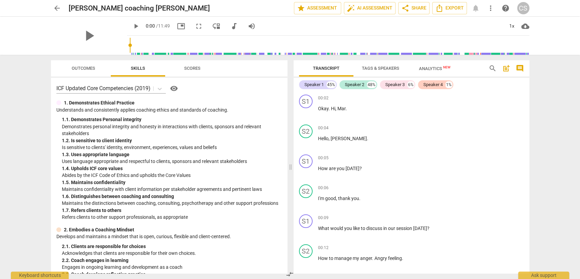
click at [132, 24] on span "play_arrow" at bounding box center [136, 26] width 8 height 8
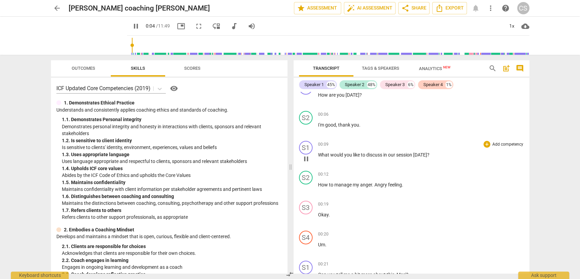
scroll to position [75, 0]
click at [484, 140] on div "+" at bounding box center [486, 142] width 7 height 7
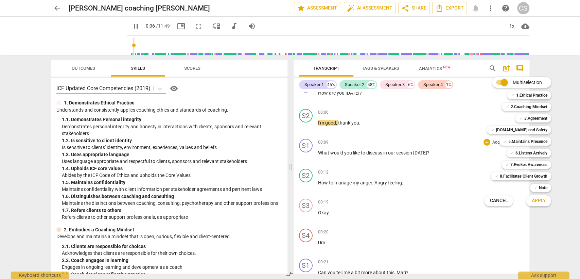
drag, startPoint x: 527, startPoint y: 120, endPoint x: 530, endPoint y: 123, distance: 3.6
click at [528, 120] on b "3.Agreement" at bounding box center [535, 118] width 23 height 8
click at [541, 203] on span "Apply" at bounding box center [538, 200] width 14 height 7
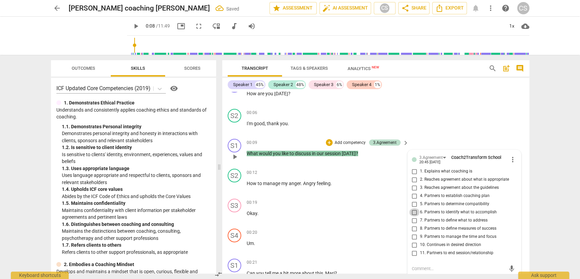
click at [415, 211] on input "6. Partners to identify what to accomplish" at bounding box center [414, 212] width 11 height 8
click at [362, 226] on div "S4 play_arrow pause 00:20 + Add competency keyboard_arrow_right Um ." at bounding box center [375, 241] width 307 height 30
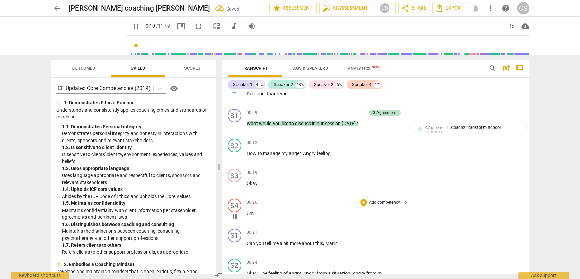
scroll to position [113, 0]
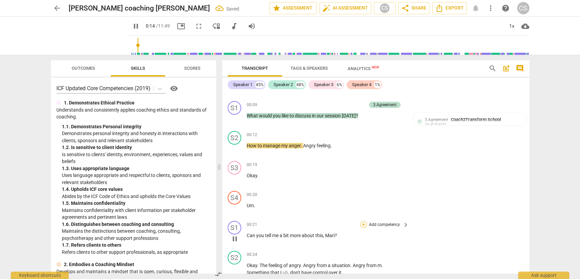
click at [363, 223] on div "+" at bounding box center [363, 224] width 7 height 7
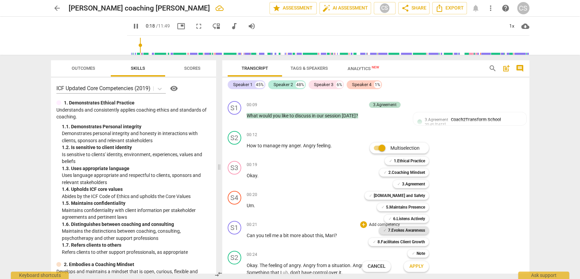
click at [405, 229] on b "7.Evokes Awareness" at bounding box center [406, 230] width 37 height 8
click at [405, 195] on b "[DOMAIN_NAME] and Safety" at bounding box center [398, 195] width 51 height 8
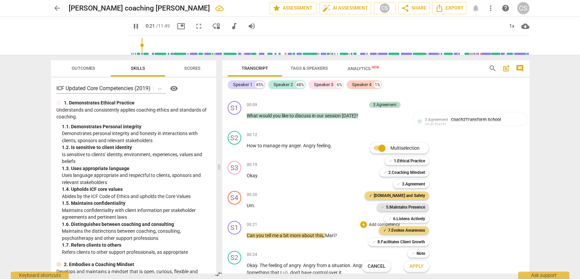
click at [402, 207] on b "5.Maintains Presence" at bounding box center [404, 207] width 39 height 8
click at [421, 267] on span "Apply" at bounding box center [416, 266] width 14 height 7
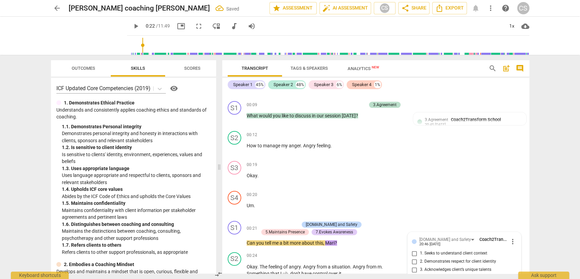
scroll to position [239, 0]
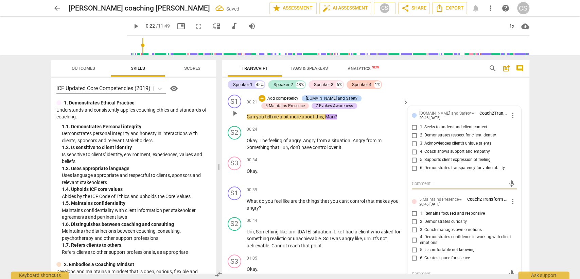
click at [412, 158] on input "5. Supports client expression of feeling" at bounding box center [414, 160] width 11 height 8
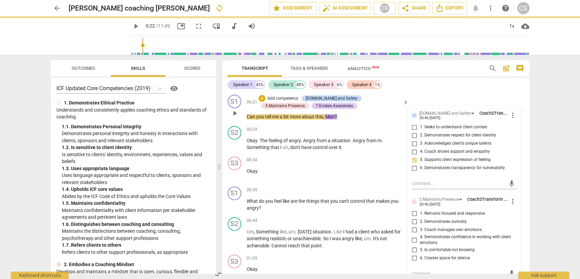
click at [413, 220] on input "2. Demonstrates curiosity" at bounding box center [414, 221] width 11 height 8
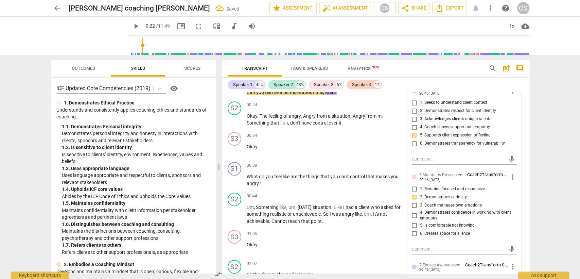
scroll to position [315, 0]
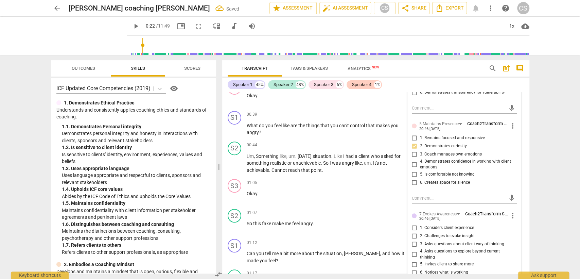
click at [414, 242] on input "3. Asks questions about client way of thinking" at bounding box center [414, 244] width 11 height 8
click at [329, 201] on div "01:05 + Add competency keyboard_arrow_right Okay ." at bounding box center [328, 191] width 163 height 24
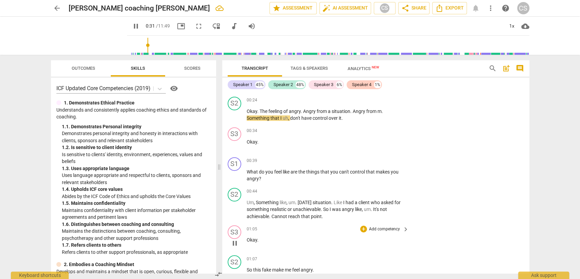
scroll to position [277, 0]
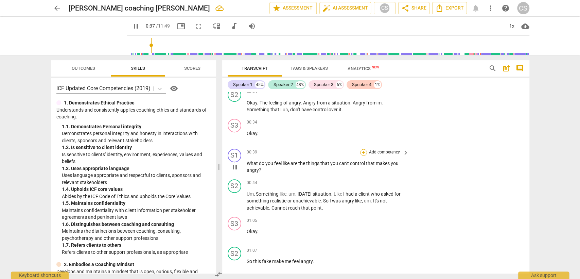
click at [362, 151] on div "+" at bounding box center [363, 152] width 7 height 7
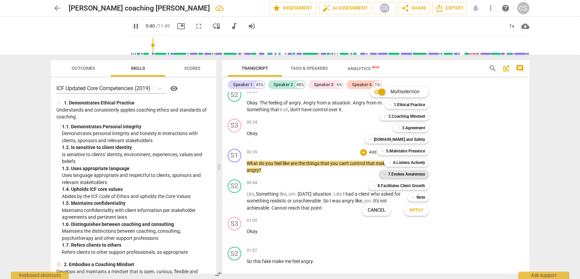
click at [399, 173] on b "7.Evokes Awareness" at bounding box center [406, 174] width 37 height 8
click at [402, 139] on b "[DOMAIN_NAME] and Safety" at bounding box center [398, 139] width 51 height 8
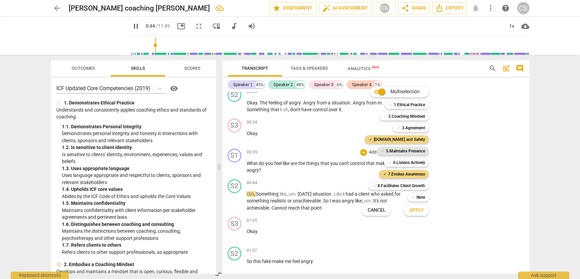
click at [402, 152] on b "5.Maintains Presence" at bounding box center [404, 151] width 39 height 8
click at [401, 161] on b "6.Listens Actively" at bounding box center [409, 162] width 32 height 8
click at [410, 213] on span "Apply" at bounding box center [416, 209] width 14 height 7
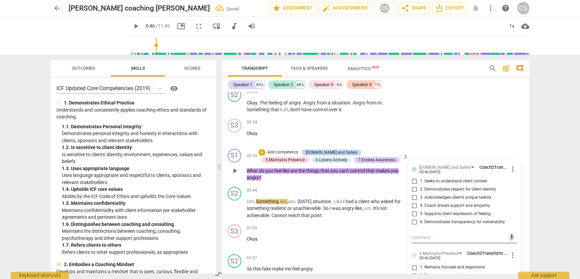
click at [411, 211] on input "5. Supports client expression of feeling" at bounding box center [414, 214] width 11 height 8
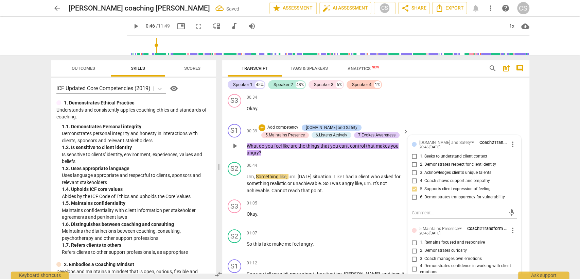
scroll to position [315, 0]
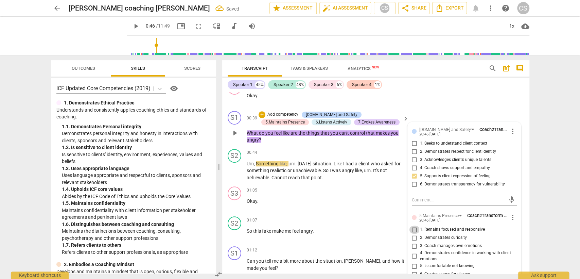
click at [413, 229] on input "1. Remains focused and responsive" at bounding box center [414, 229] width 11 height 8
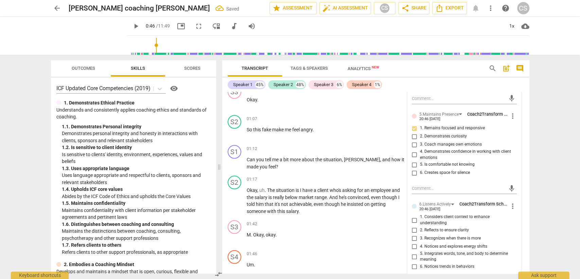
scroll to position [428, 0]
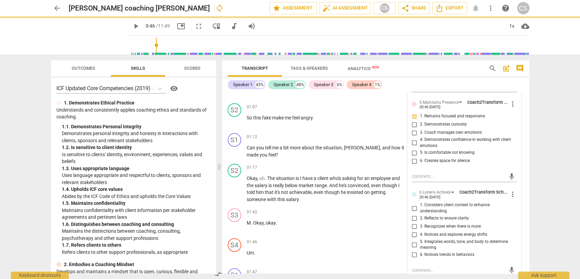
click at [414, 204] on input "1. Considers client context to enhance understanding" at bounding box center [414, 208] width 11 height 8
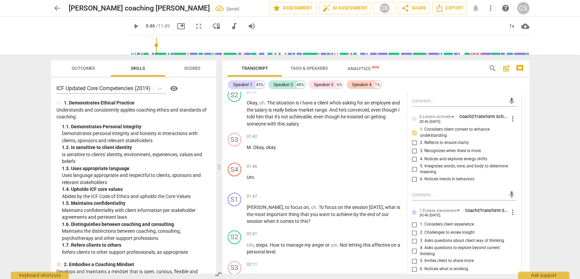
scroll to position [541, 0]
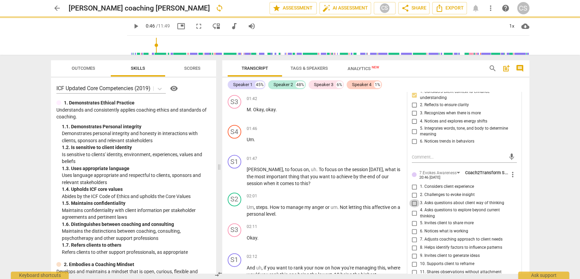
click at [413, 199] on input "3. Asks questions about client way of thinking" at bounding box center [414, 203] width 11 height 8
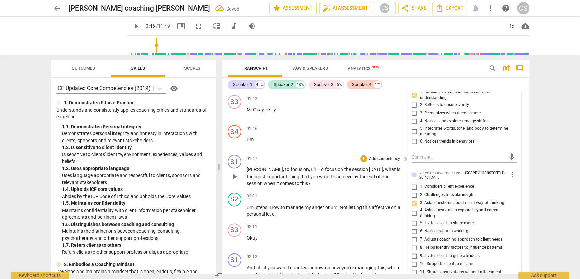
click at [339, 161] on div "01:47 + Add competency keyboard_arrow_right [PERSON_NAME] , to focus on , uh . …" at bounding box center [328, 171] width 163 height 32
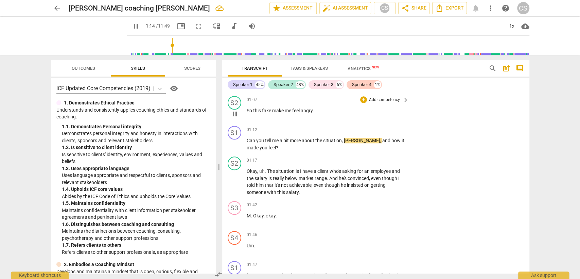
scroll to position [428, 0]
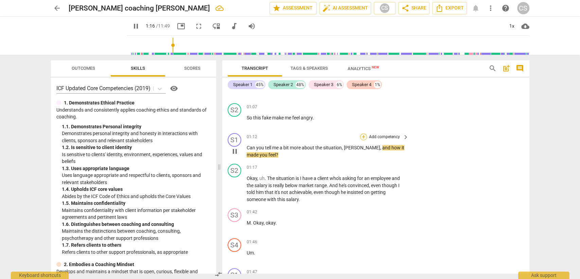
click at [362, 136] on div "+" at bounding box center [363, 136] width 7 height 7
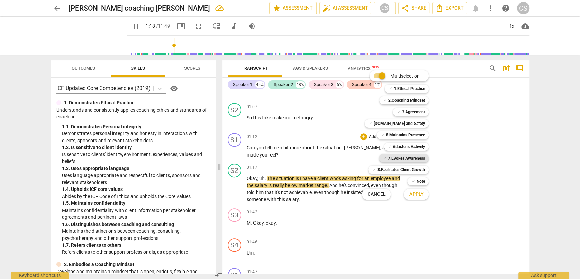
click at [402, 157] on b "7.Evokes Awareness" at bounding box center [406, 158] width 37 height 8
click at [398, 124] on b "[DOMAIN_NAME] and Safety" at bounding box center [398, 123] width 51 height 8
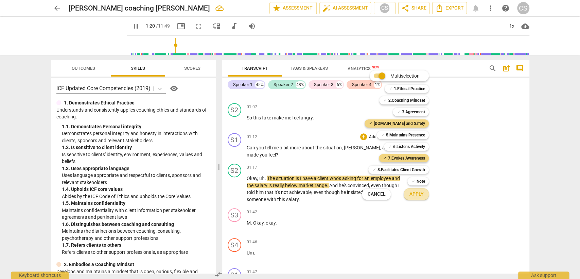
click at [416, 191] on span "Apply" at bounding box center [416, 194] width 14 height 7
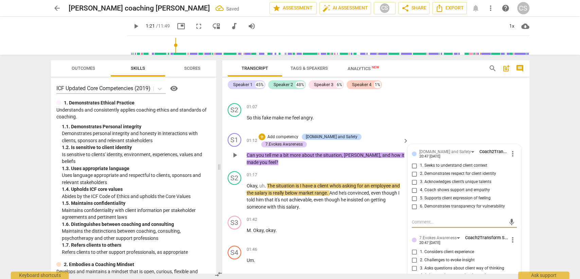
click at [415, 163] on input "1. Seeks to understand client context" at bounding box center [414, 165] width 11 height 8
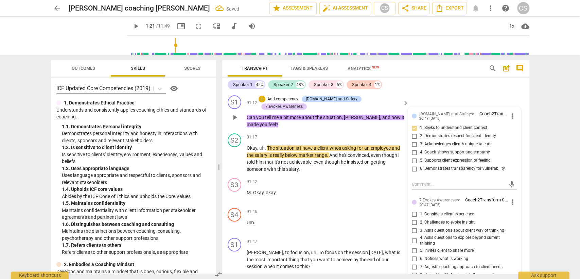
scroll to position [503, 0]
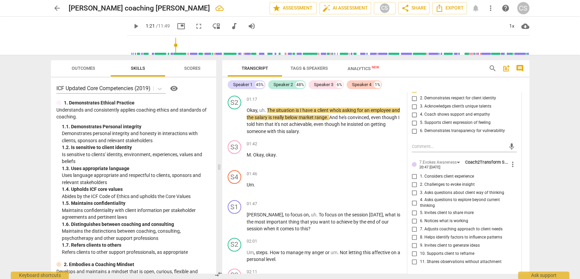
click at [413, 190] on input "3. Asks questions about client way of thinking" at bounding box center [414, 192] width 11 height 8
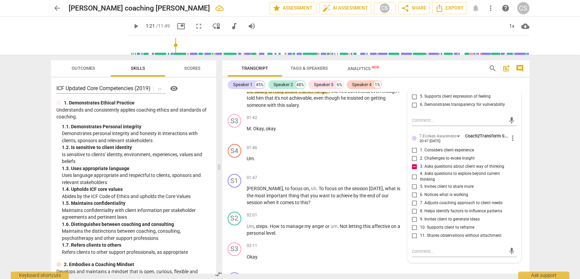
scroll to position [579, 0]
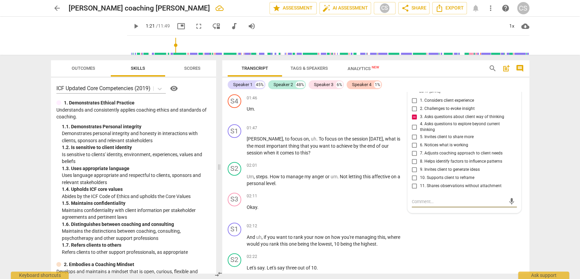
click at [416, 199] on textarea at bounding box center [459, 201] width 94 height 6
click at [507, 199] on span "send" at bounding box center [512, 201] width 10 height 8
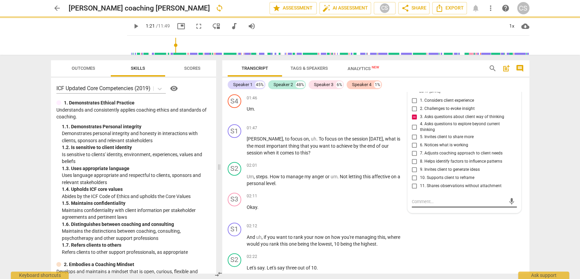
scroll to position [0, 0]
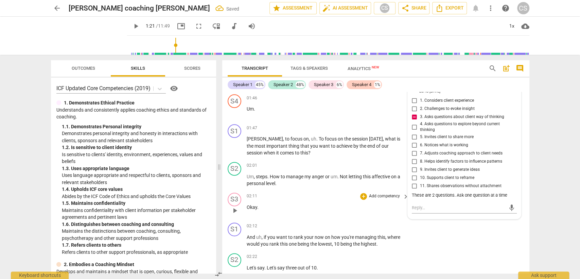
click at [374, 203] on p "Okay ." at bounding box center [326, 206] width 159 height 7
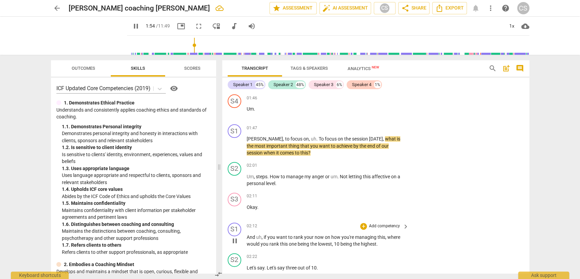
scroll to position [579, 0]
click at [362, 124] on div "+" at bounding box center [363, 127] width 7 height 7
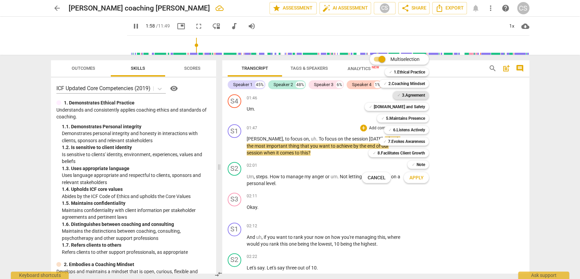
click at [417, 97] on b "3.Agreement" at bounding box center [412, 95] width 23 height 8
click at [415, 178] on span "Apply" at bounding box center [416, 177] width 14 height 7
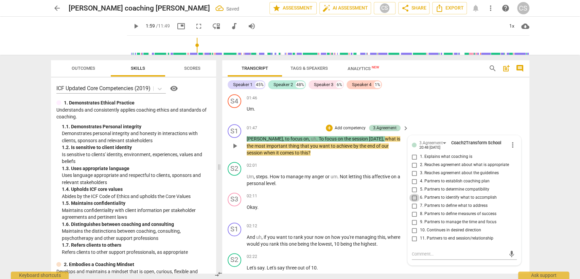
click at [413, 193] on input "6. Partners to identify what to accomplish" at bounding box center [414, 197] width 11 height 8
click at [339, 192] on div "02:11 + Add competency keyboard_arrow_right Okay ." at bounding box center [328, 204] width 163 height 24
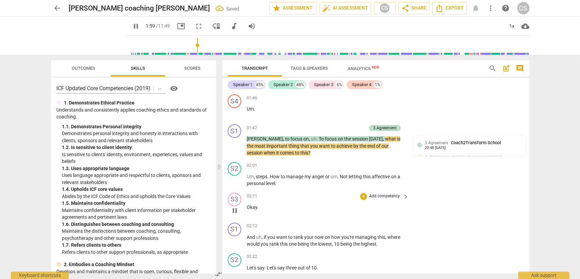
scroll to position [616, 0]
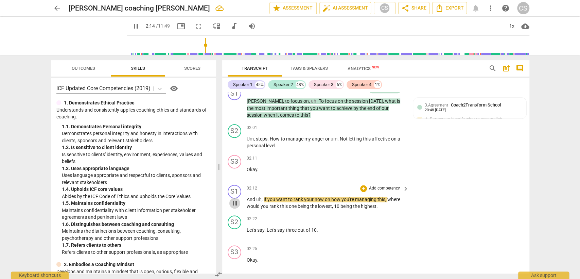
click at [236, 199] on span "pause" at bounding box center [235, 203] width 8 height 8
click at [236, 199] on span "play_arrow" at bounding box center [235, 203] width 8 height 8
click at [361, 185] on div "+" at bounding box center [363, 188] width 7 height 7
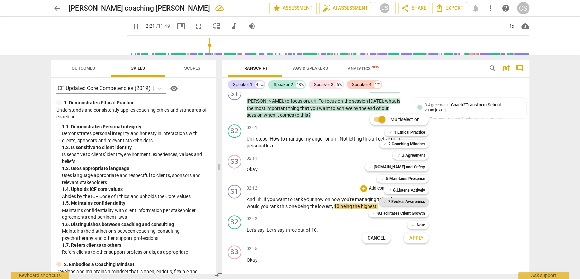
click at [391, 201] on b "7.Evokes Awareness" at bounding box center [406, 201] width 37 height 8
click at [410, 238] on span "Apply" at bounding box center [416, 237] width 14 height 7
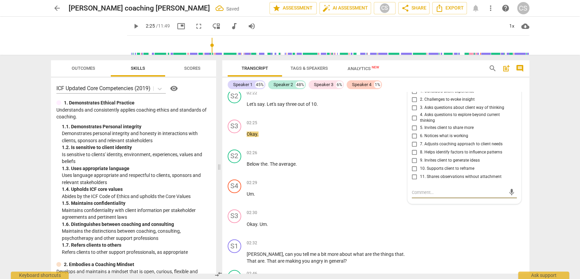
scroll to position [704, 0]
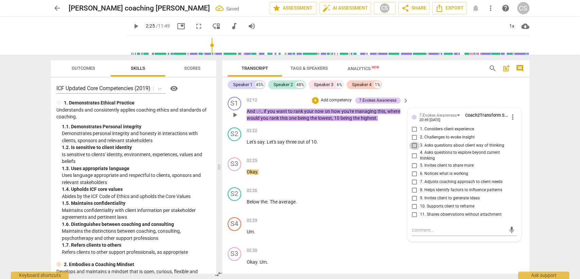
click at [412, 141] on input "3. Asks questions about client way of thinking" at bounding box center [414, 145] width 11 height 8
click at [312, 201] on div "02:26 + Add competency keyboard_arrow_right Below the . The average ." at bounding box center [328, 199] width 163 height 24
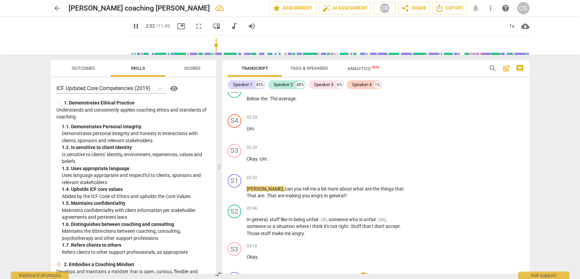
scroll to position [856, 0]
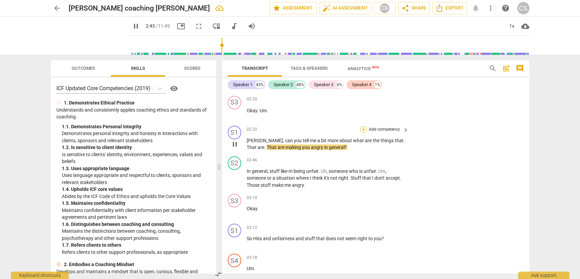
click at [364, 126] on div "+" at bounding box center [363, 129] width 7 height 7
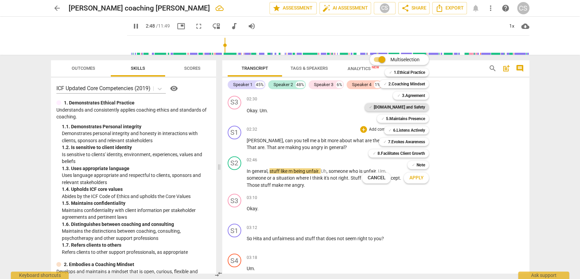
click at [415, 105] on b "[DOMAIN_NAME] and Safety" at bounding box center [398, 107] width 51 height 8
click at [408, 143] on b "7.Evokes Awareness" at bounding box center [406, 142] width 37 height 8
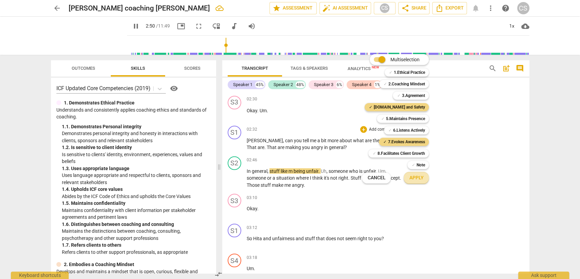
click at [414, 179] on span "Apply" at bounding box center [416, 177] width 14 height 7
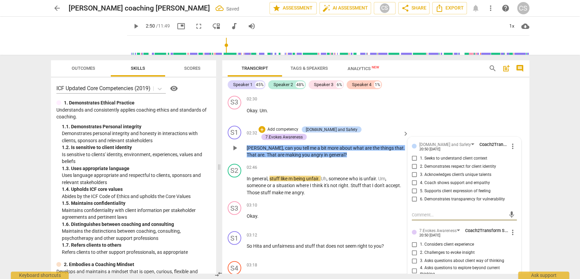
click at [416, 186] on input "5. Supports client expression of feeling" at bounding box center [414, 190] width 11 height 8
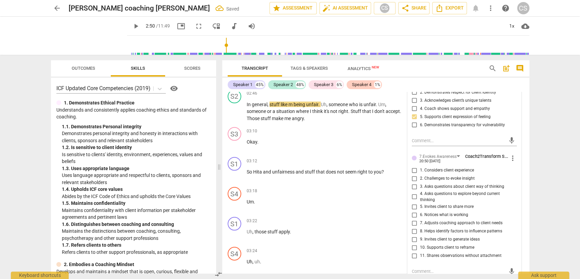
scroll to position [931, 0]
click at [414, 181] on input "3. Asks questions about client way of thinking" at bounding box center [414, 185] width 11 height 8
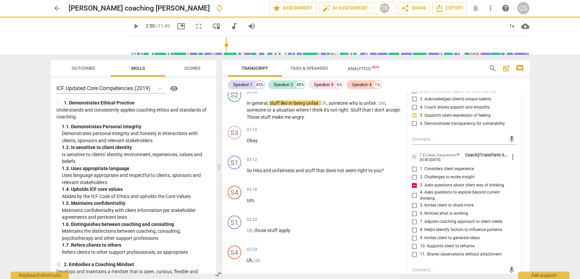
click at [417, 266] on textarea at bounding box center [459, 269] width 94 height 6
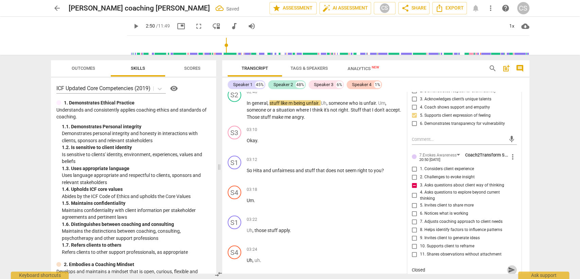
click at [509, 266] on span "send" at bounding box center [511, 269] width 7 height 7
click at [348, 226] on p "Uh , those stuff apply ." at bounding box center [326, 229] width 159 height 7
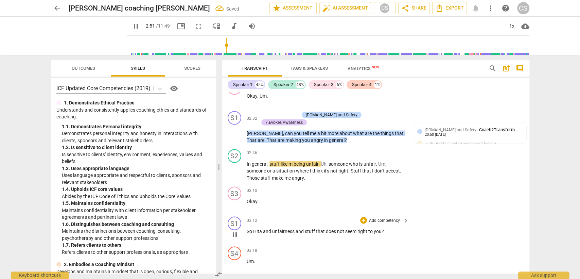
scroll to position [856, 0]
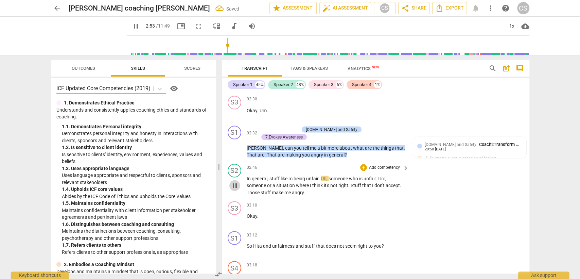
click at [234, 181] on span "pause" at bounding box center [235, 185] width 8 height 8
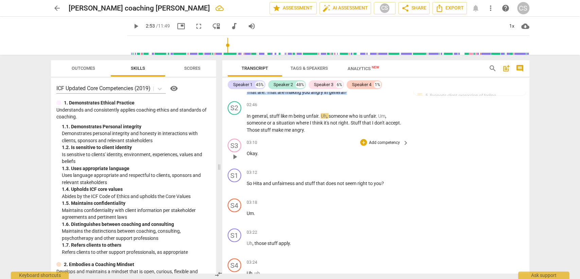
scroll to position [931, 0]
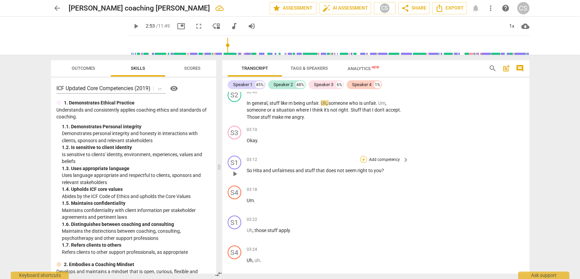
click at [362, 156] on div "+" at bounding box center [363, 159] width 7 height 7
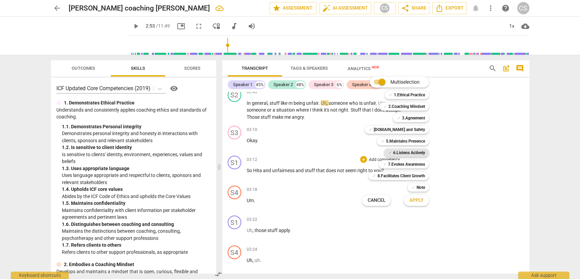
click at [403, 154] on b "6.Listens Actively" at bounding box center [409, 152] width 32 height 8
click at [413, 203] on button "Apply" at bounding box center [415, 200] width 25 height 12
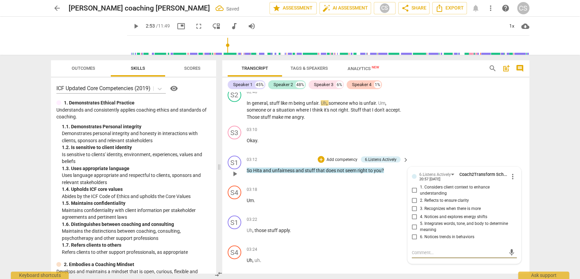
click at [414, 196] on input "2. Reflects to ensure clarity" at bounding box center [414, 200] width 11 height 8
click at [322, 215] on div "03:22 + Add competency keyboard_arrow_right Uh , those stuff apply ." at bounding box center [328, 227] width 163 height 24
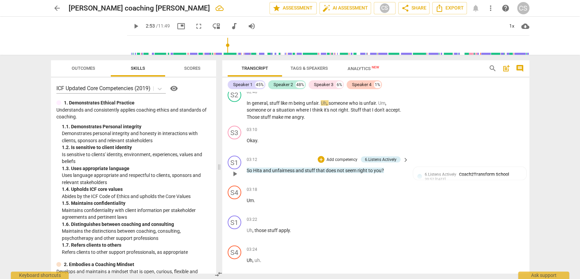
click at [276, 167] on span "unfairness" at bounding box center [283, 169] width 23 height 5
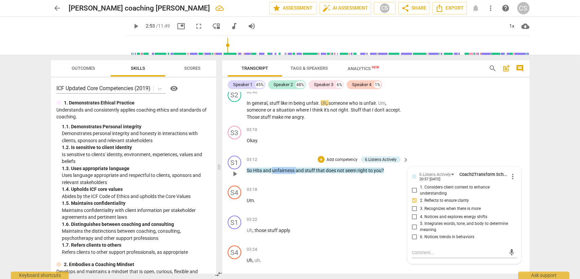
click at [276, 167] on span "unfairness" at bounding box center [283, 169] width 23 height 5
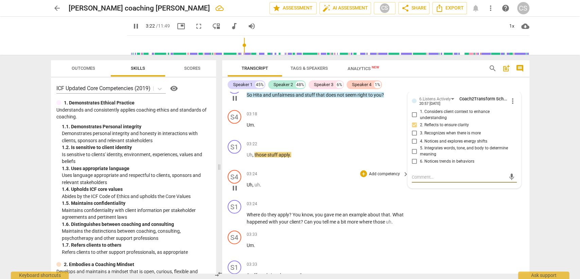
scroll to position [1006, 0]
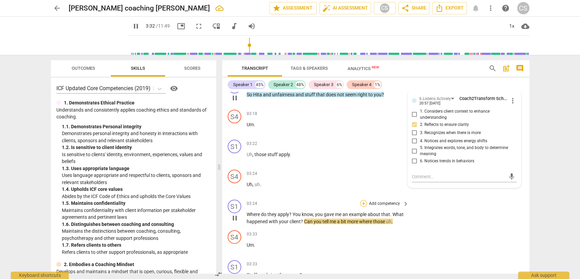
click at [360, 200] on div "+" at bounding box center [363, 203] width 7 height 7
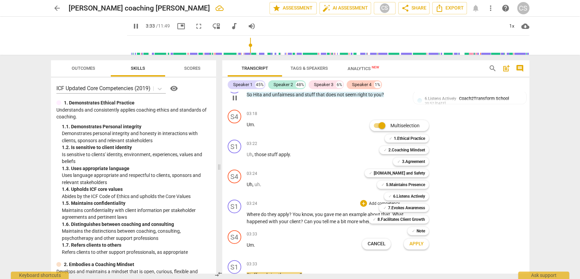
click at [323, 226] on div at bounding box center [290, 139] width 580 height 279
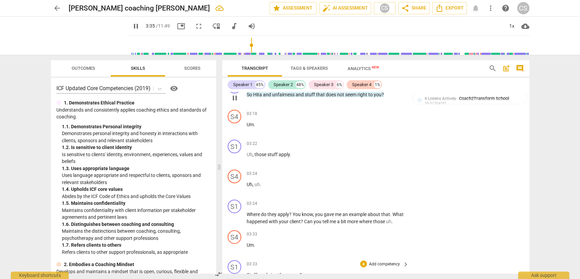
click at [247, 272] on span "Stuff" at bounding box center [253, 274] width 12 height 5
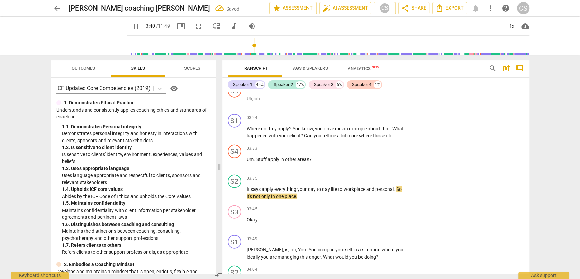
scroll to position [1054, 0]
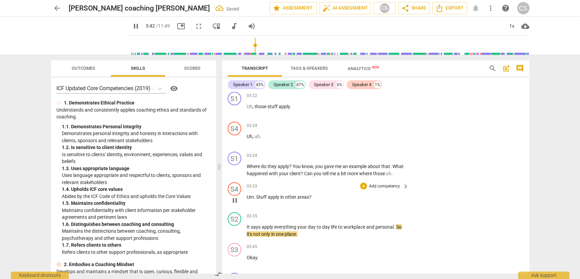
click at [256, 194] on span "Stuff" at bounding box center [262, 196] width 12 height 5
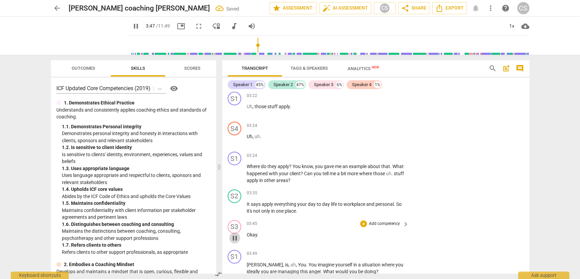
click at [236, 234] on span "pause" at bounding box center [235, 238] width 8 height 8
click at [360, 152] on div "+" at bounding box center [363, 155] width 7 height 7
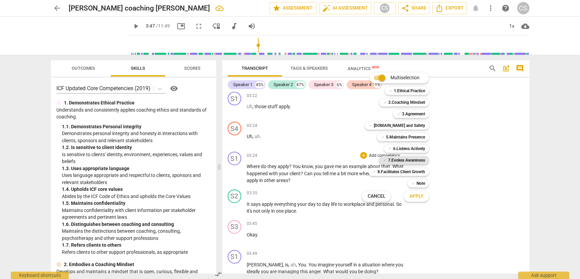
click at [394, 161] on b "7.Evokes Awareness" at bounding box center [406, 160] width 37 height 8
click at [417, 200] on button "Apply" at bounding box center [415, 196] width 25 height 12
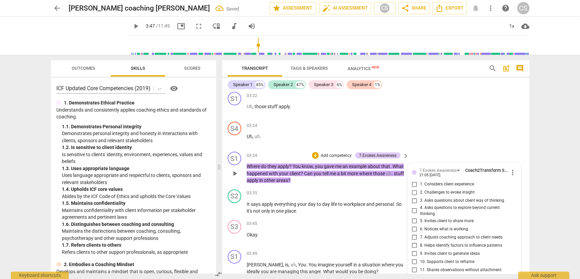
click at [413, 196] on input "3. Asks questions about client way of thinking" at bounding box center [414, 200] width 11 height 8
click at [337, 220] on div "03:45 + Add competency keyboard_arrow_right Okay ." at bounding box center [328, 232] width 163 height 24
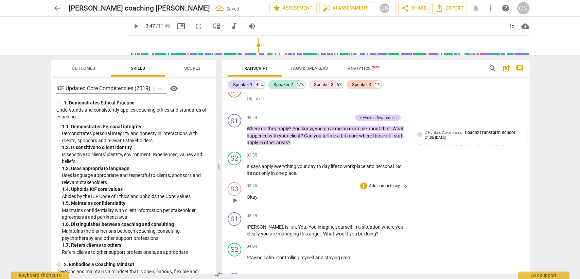
scroll to position [1130, 0]
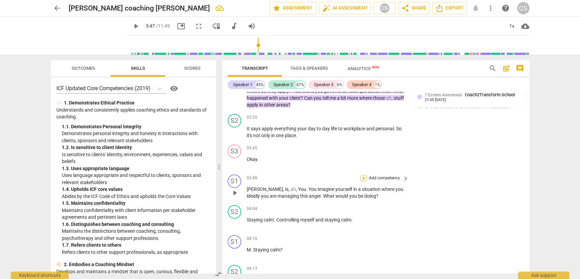
click at [361, 175] on div "+" at bounding box center [363, 178] width 7 height 7
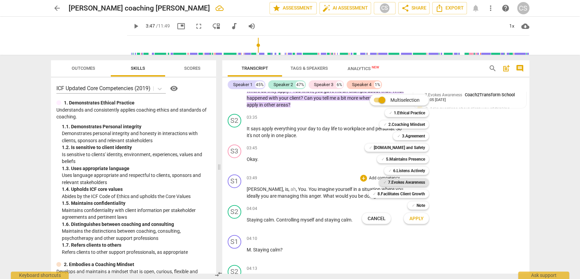
click at [396, 183] on b "7.Evokes Awareness" at bounding box center [406, 182] width 37 height 8
click at [413, 220] on span "Apply" at bounding box center [416, 218] width 14 height 7
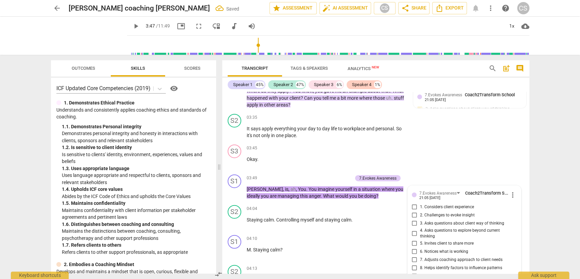
scroll to position [1236, 0]
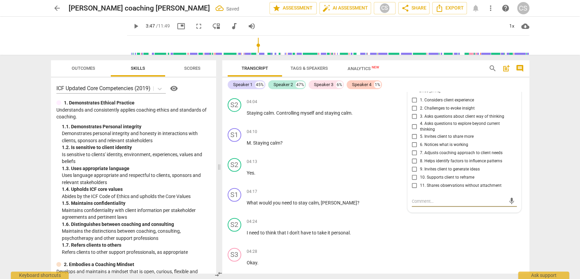
click at [413, 122] on input "4. Asks questions to explore beyond current thinking" at bounding box center [414, 126] width 11 height 8
click at [323, 165] on div "S2 play_arrow pause 04:13 + Add competency keyboard_arrow_right Yes ." at bounding box center [375, 170] width 307 height 30
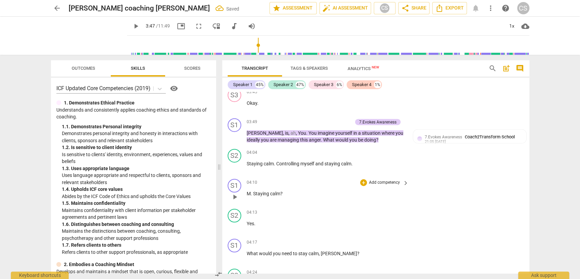
scroll to position [1198, 0]
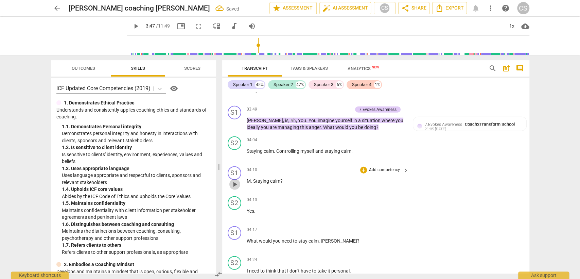
click at [233, 180] on span "play_arrow" at bounding box center [235, 184] width 8 height 8
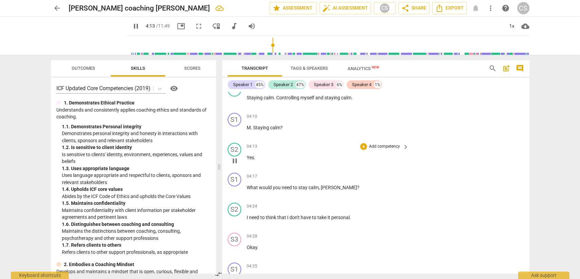
scroll to position [1274, 0]
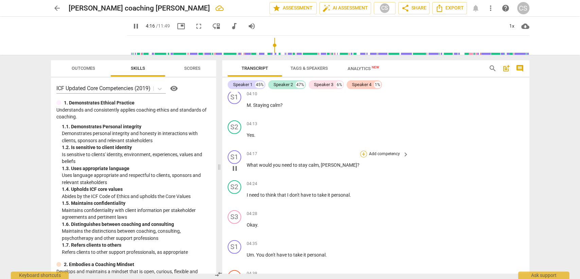
click at [361, 150] on div "+" at bounding box center [363, 153] width 7 height 7
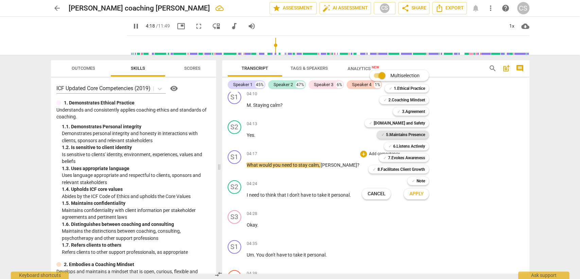
click at [403, 135] on b "5.Maintains Presence" at bounding box center [404, 134] width 39 height 8
click at [403, 146] on b "6.Listens Actively" at bounding box center [409, 146] width 32 height 8
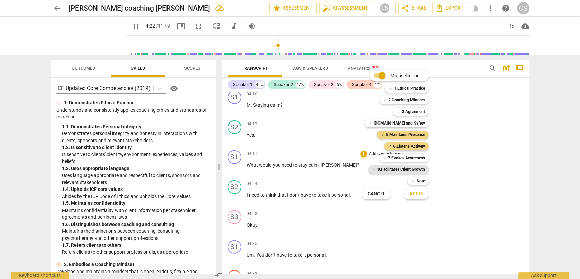
drag, startPoint x: 405, startPoint y: 155, endPoint x: 410, endPoint y: 166, distance: 12.5
click at [405, 155] on b "7.Evokes Awareness" at bounding box center [406, 158] width 37 height 8
click at [414, 190] on span "Apply" at bounding box center [416, 193] width 14 height 7
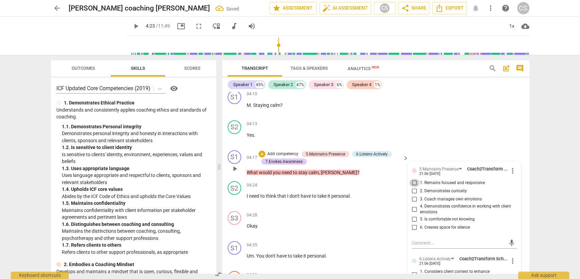
click at [414, 179] on input "1. Remains focused and responsive" at bounding box center [414, 183] width 11 height 8
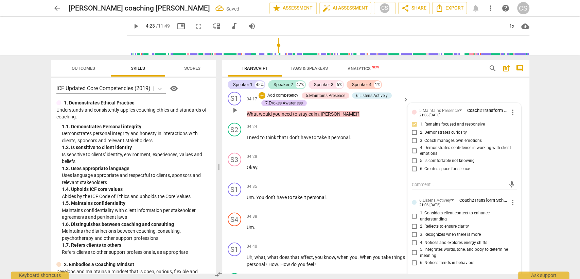
scroll to position [1349, 0]
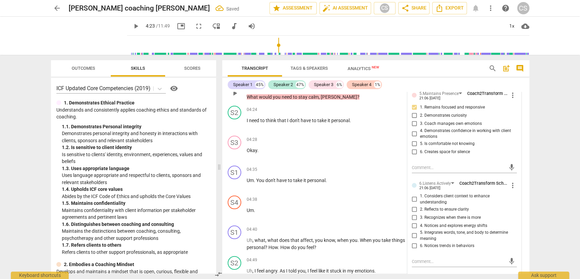
click at [412, 195] on input "1. Considers client context to enhance understanding" at bounding box center [414, 199] width 11 height 8
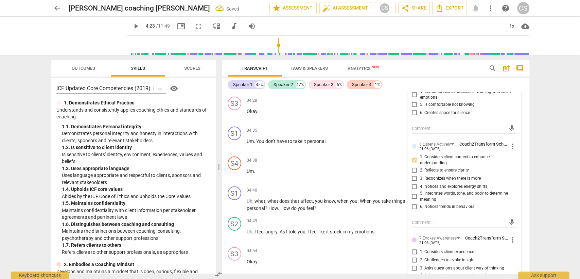
scroll to position [1425, 0]
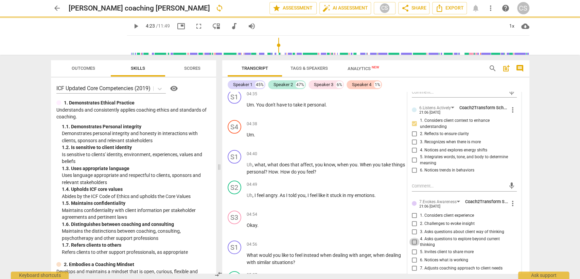
click at [412, 237] on input "4. Asks questions to explore beyond current thinking" at bounding box center [414, 241] width 11 height 8
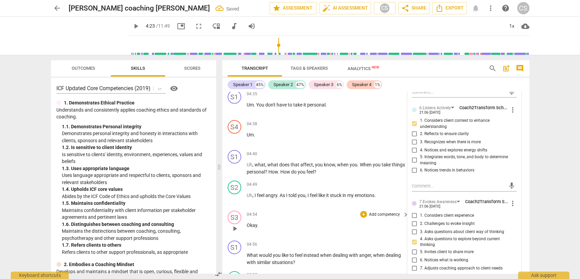
click at [326, 211] on div "04:54 + Add competency keyboard_arrow_right Okay ." at bounding box center [328, 222] width 163 height 24
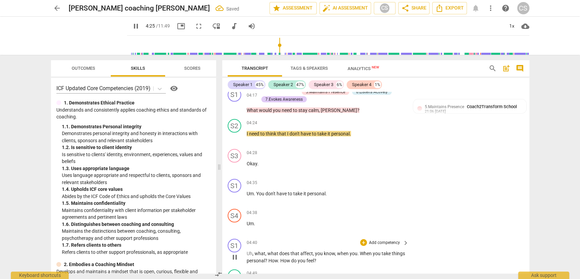
scroll to position [1349, 0]
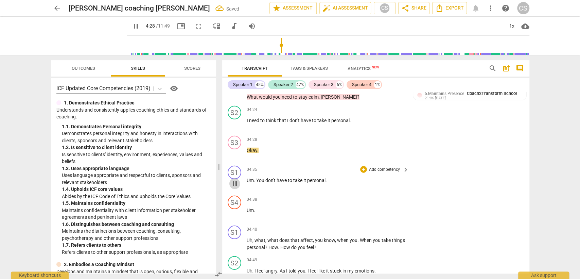
click at [234, 179] on span "pause" at bounding box center [235, 183] width 8 height 8
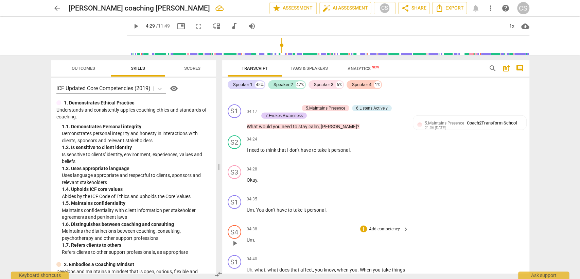
scroll to position [1312, 0]
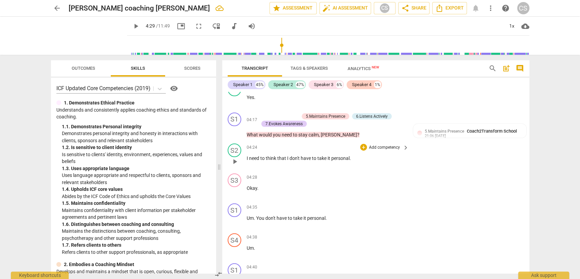
click at [293, 155] on span "don't" at bounding box center [294, 157] width 11 height 5
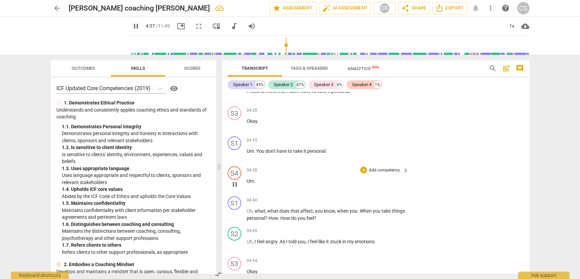
scroll to position [1387, 0]
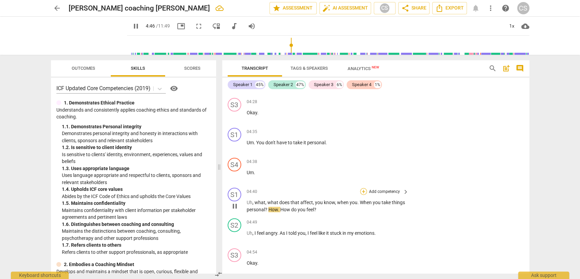
click at [363, 188] on div "+" at bounding box center [363, 191] width 7 height 7
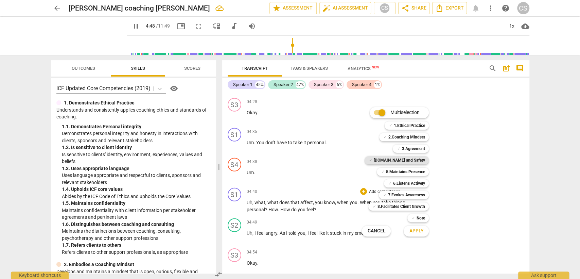
click at [418, 161] on b "[DOMAIN_NAME] and Safety" at bounding box center [398, 160] width 51 height 8
click at [404, 194] on b "7.Evokes Awareness" at bounding box center [406, 195] width 37 height 8
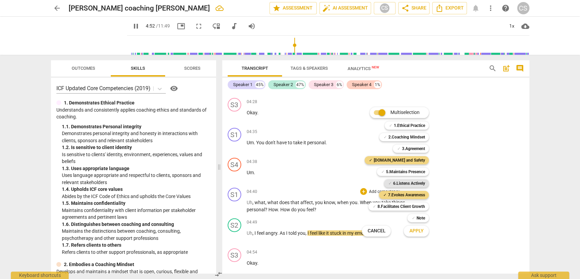
click at [405, 179] on b "6.Listens Actively" at bounding box center [409, 183] width 32 height 8
click at [413, 229] on span "Apply" at bounding box center [416, 230] width 14 height 7
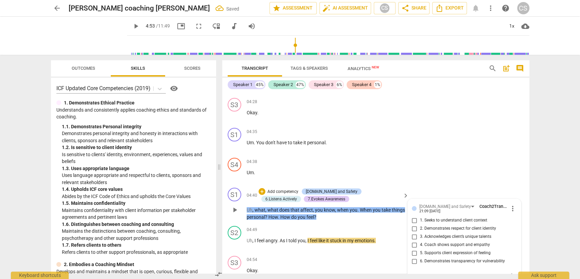
click at [412, 249] on input "5. Supports client expression of feeling" at bounding box center [414, 253] width 11 height 8
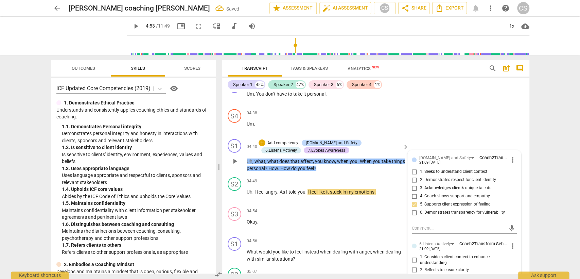
scroll to position [1538, 0]
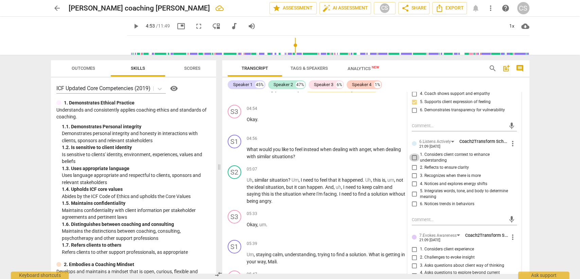
click at [412, 153] on input "1. Considers client context to enhance understanding" at bounding box center [414, 157] width 11 height 8
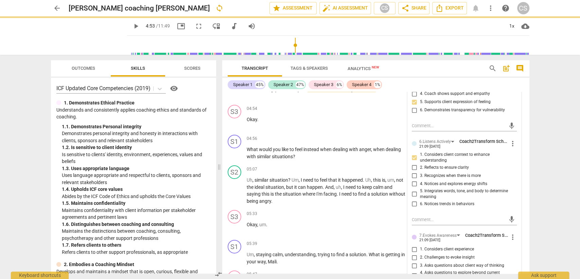
scroll to position [1614, 0]
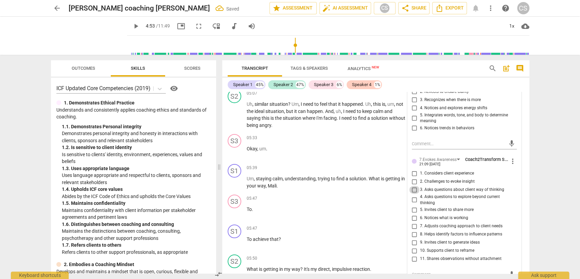
click at [410, 185] on input "3. Asks questions about client way of thinking" at bounding box center [414, 189] width 11 height 8
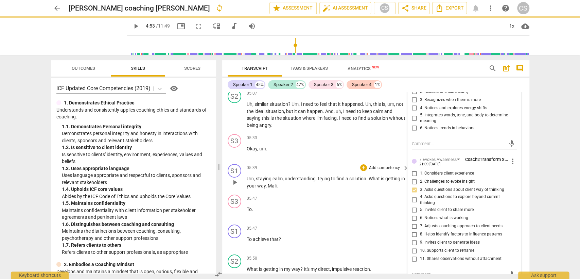
click at [333, 161] on div "S1 play_arrow pause 05:39 + Add competency keyboard_arrow_right Um , staying ca…" at bounding box center [375, 176] width 307 height 31
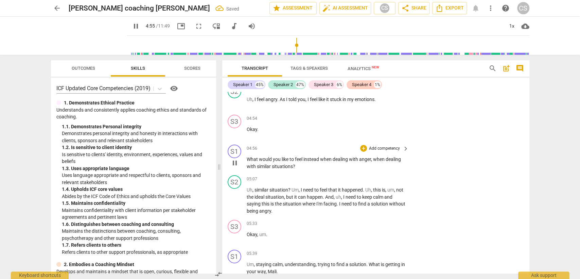
scroll to position [1538, 0]
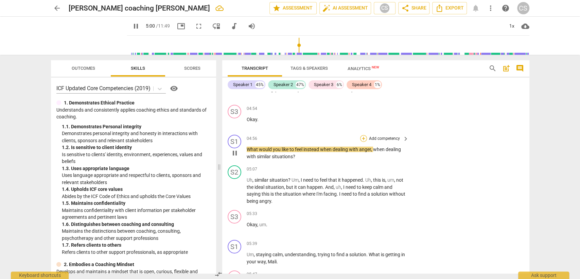
click at [363, 135] on div "+" at bounding box center [363, 138] width 7 height 7
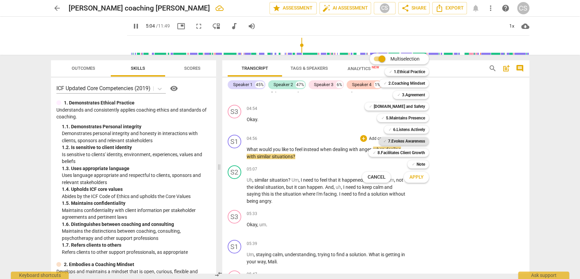
click at [408, 141] on b "7.Evokes Awareness" at bounding box center [406, 141] width 37 height 8
click at [426, 176] on button "Apply" at bounding box center [415, 177] width 25 height 12
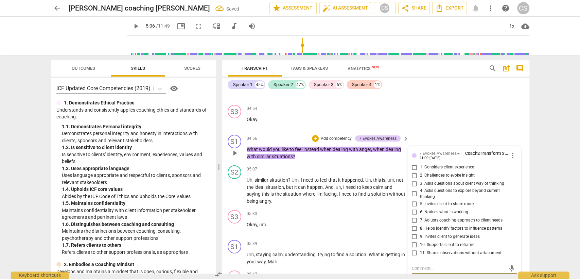
click at [411, 190] on input "4. Asks questions to explore beyond current thinking" at bounding box center [414, 194] width 11 height 8
click at [337, 221] on p "Okay , um ." at bounding box center [326, 224] width 159 height 7
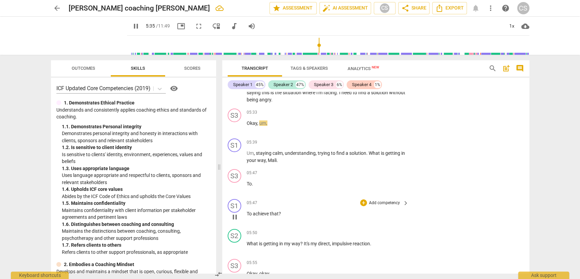
scroll to position [1651, 0]
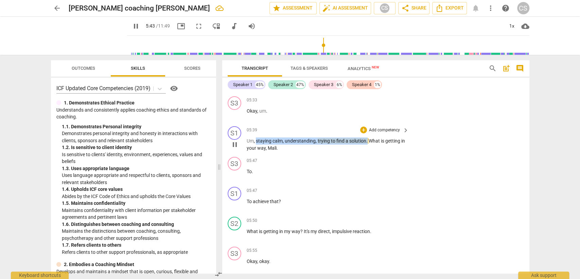
drag, startPoint x: 275, startPoint y: 122, endPoint x: 366, endPoint y: 122, distance: 91.0
click at [366, 137] on p "Um , staying calm , understanding , trying to find a solution . What is getting…" at bounding box center [326, 144] width 159 height 14
click at [362, 126] on div "+" at bounding box center [363, 129] width 7 height 7
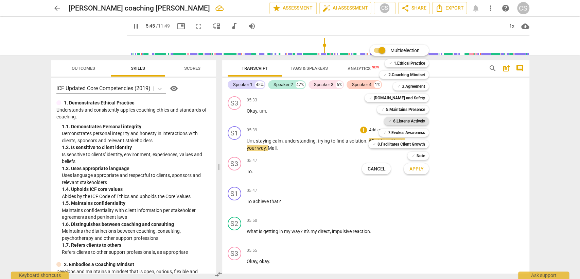
click at [400, 120] on b "6.Listens Actively" at bounding box center [409, 121] width 32 height 8
click at [412, 169] on span "Apply" at bounding box center [416, 168] width 14 height 7
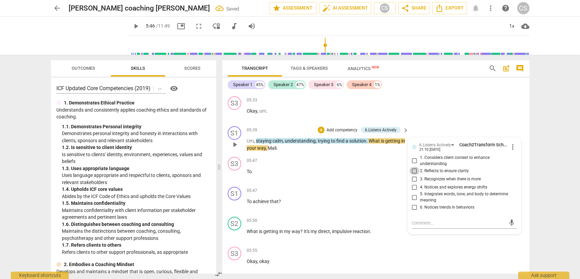
click at [414, 166] on input "2. Reflects to ensure clarity" at bounding box center [414, 170] width 11 height 8
click at [333, 159] on div "05:47 + Add competency keyboard_arrow_right To ." at bounding box center [328, 169] width 163 height 24
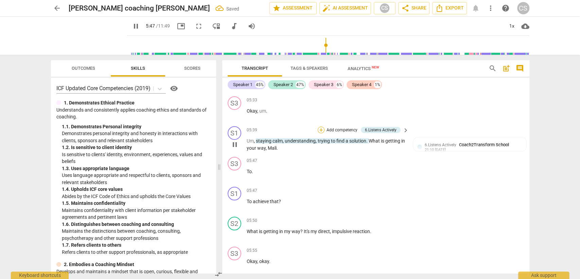
click at [321, 126] on div "+" at bounding box center [321, 129] width 7 height 7
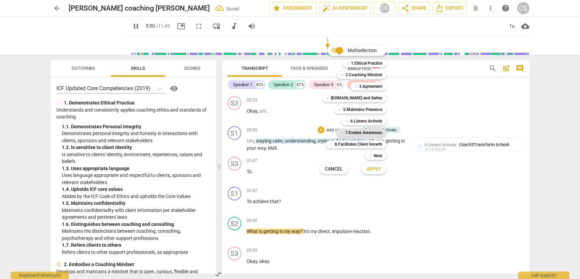
click at [371, 132] on b "7.Evokes Awareness" at bounding box center [363, 132] width 37 height 8
click at [372, 172] on button "Apply" at bounding box center [373, 168] width 25 height 12
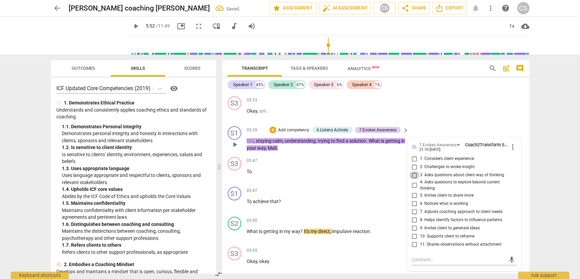
drag, startPoint x: 413, startPoint y: 153, endPoint x: 405, endPoint y: 156, distance: 8.6
click at [411, 171] on input "3. Asks questions about client way of thinking" at bounding box center [414, 175] width 11 height 8
click at [310, 198] on p "To achieve that ?" at bounding box center [326, 201] width 159 height 7
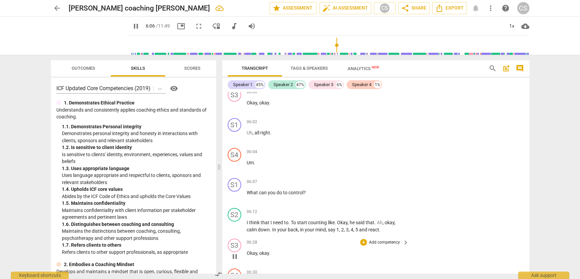
scroll to position [1878, 0]
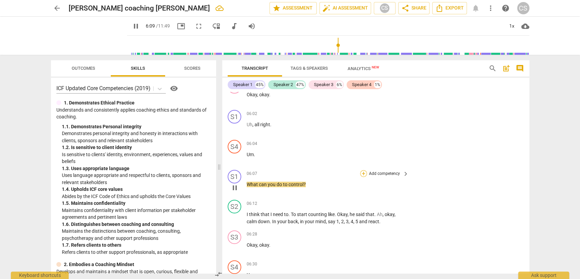
click at [361, 170] on div "+" at bounding box center [363, 173] width 7 height 7
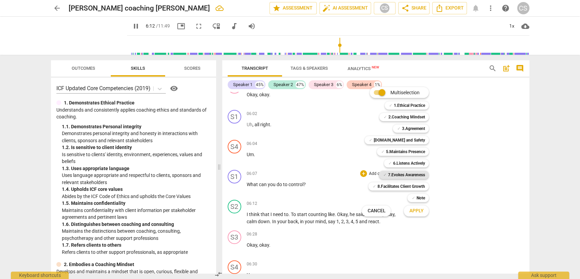
click at [396, 175] on b "7.Evokes Awareness" at bounding box center [406, 174] width 37 height 8
click at [411, 206] on button "Apply" at bounding box center [415, 210] width 25 height 12
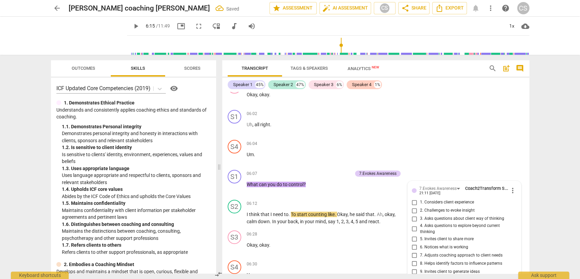
scroll to position [1977, 0]
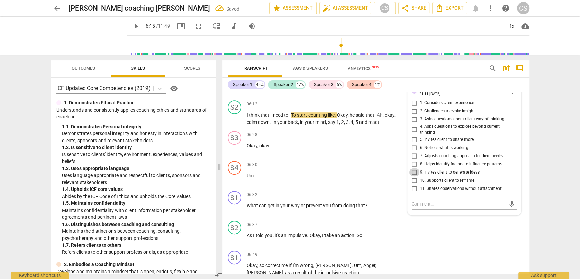
click at [415, 168] on input "9. Invites client to generate ideas" at bounding box center [414, 172] width 11 height 8
click at [305, 172] on p "Um ." at bounding box center [326, 175] width 159 height 7
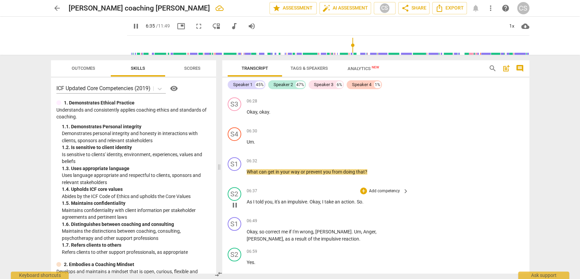
scroll to position [2014, 0]
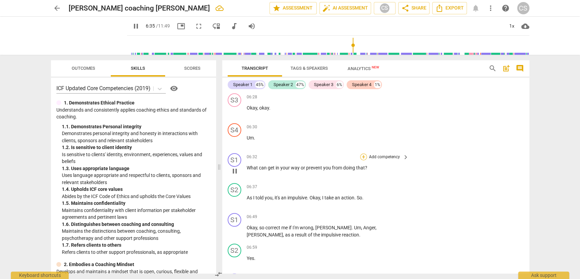
click at [363, 153] on div "+" at bounding box center [363, 156] width 7 height 7
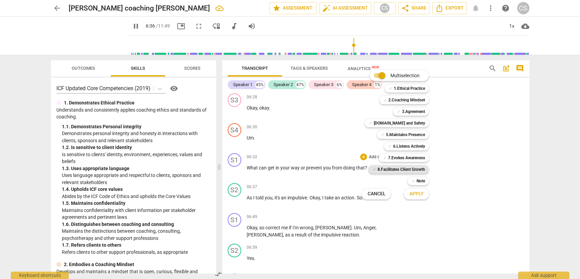
drag, startPoint x: 391, startPoint y: 166, endPoint x: 396, endPoint y: 170, distance: 6.5
click at [391, 163] on div "✓ 8.Facilitates Client Growth 8" at bounding box center [401, 169] width 73 height 12
drag, startPoint x: 399, startPoint y: 171, endPoint x: 402, endPoint y: 169, distance: 3.9
click at [400, 167] on b "8.Facilitates Client Growth" at bounding box center [401, 169] width 48 height 8
click at [413, 195] on span "Apply" at bounding box center [416, 193] width 14 height 7
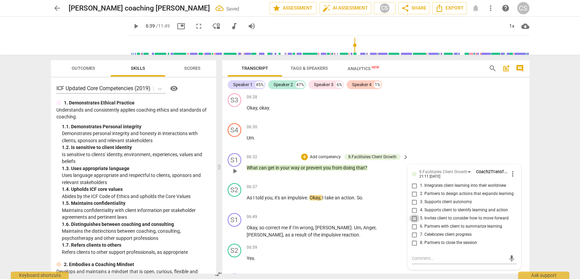
click at [418, 214] on input "5. Invites client to consider how to move forward" at bounding box center [414, 218] width 11 height 8
click at [306, 210] on div "S1 play_arrow pause 06:49 + Add competency keyboard_arrow_right Okay , so corre…" at bounding box center [375, 225] width 307 height 31
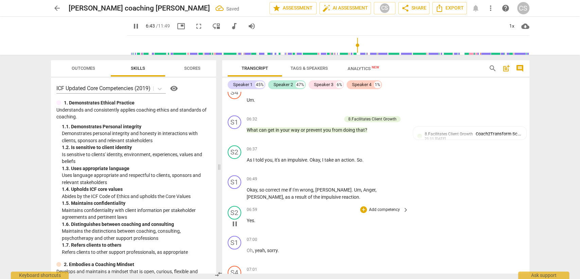
scroll to position [2090, 0]
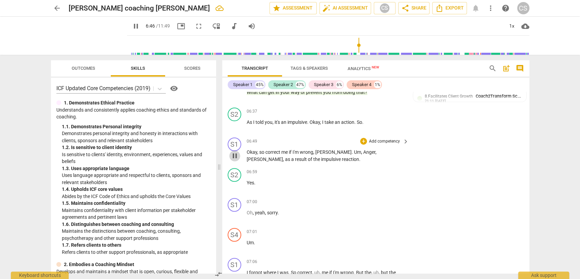
click at [234, 151] on span "pause" at bounding box center [235, 155] width 8 height 8
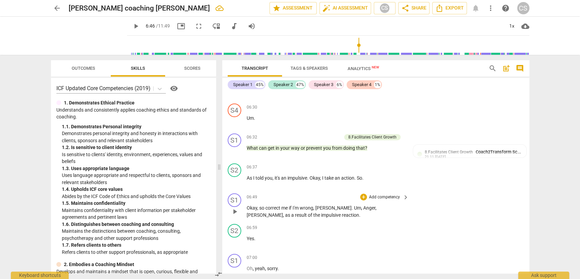
scroll to position [2052, 0]
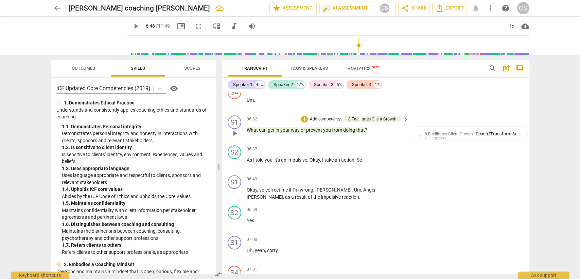
click at [237, 129] on span "play_arrow" at bounding box center [235, 133] width 8 height 8
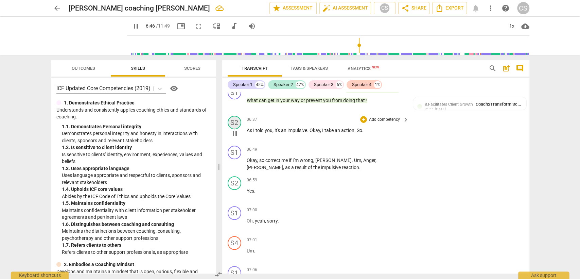
scroll to position [2090, 0]
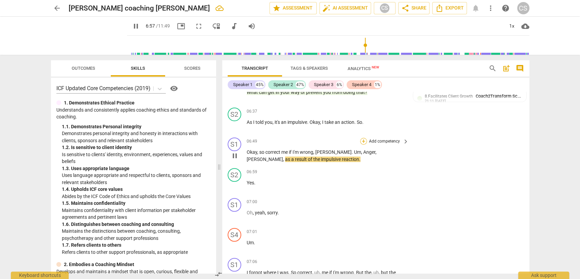
click at [361, 138] on div "+" at bounding box center [363, 141] width 7 height 7
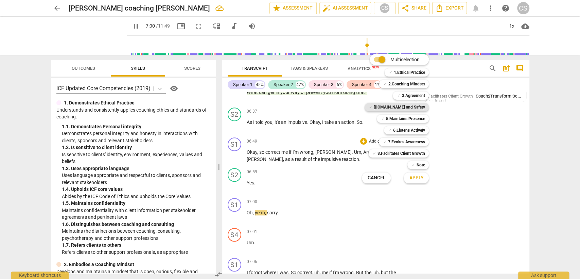
click at [405, 107] on b "[DOMAIN_NAME] and Safety" at bounding box center [398, 107] width 51 height 8
click at [414, 142] on b "7.Evokes Awareness" at bounding box center [406, 142] width 37 height 8
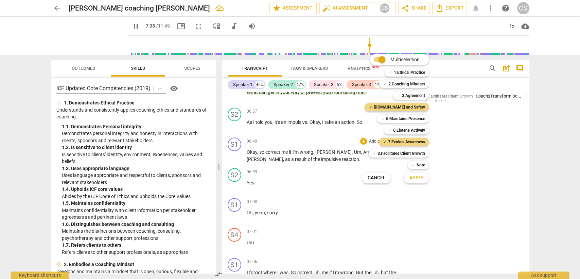
click at [412, 178] on span "Apply" at bounding box center [416, 177] width 14 height 7
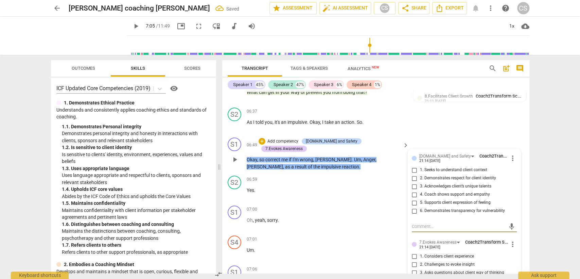
click at [416, 206] on input "6. Demonstrates transparency for vulnerability" at bounding box center [414, 210] width 11 height 8
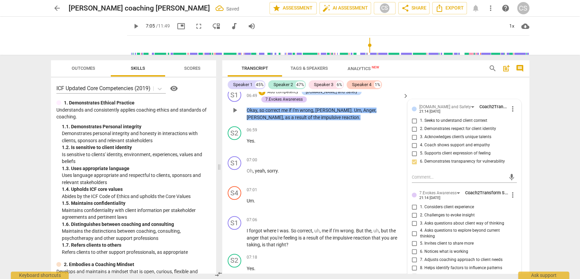
scroll to position [2203, 0]
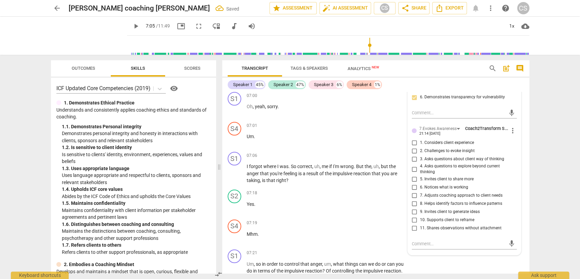
click at [412, 224] on input "11. Shares observations without attachment" at bounding box center [414, 228] width 11 height 8
click at [323, 189] on div "07:18 + Add competency keyboard_arrow_right Yes ." at bounding box center [328, 201] width 163 height 24
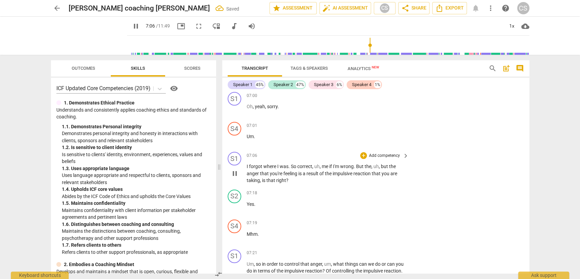
scroll to position [2166, 0]
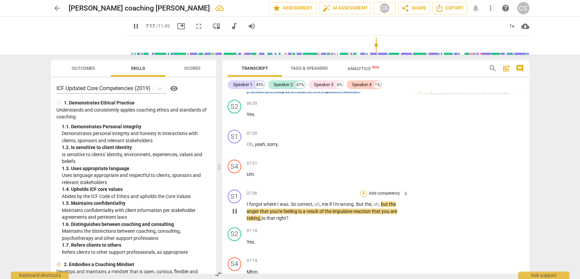
click at [364, 190] on div "+" at bounding box center [363, 193] width 7 height 7
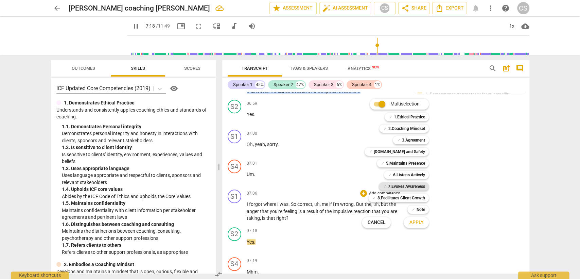
click at [397, 186] on b "7.Evokes Awareness" at bounding box center [406, 186] width 37 height 8
click at [411, 150] on b "[DOMAIN_NAME] and Safety" at bounding box center [398, 151] width 51 height 8
click at [413, 220] on span "Apply" at bounding box center [416, 222] width 14 height 7
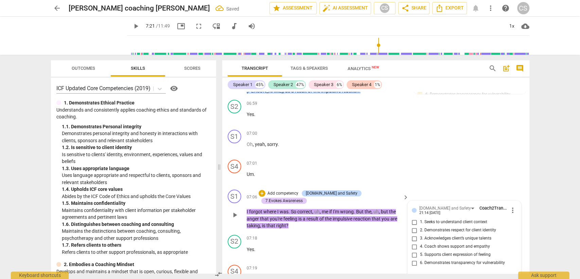
click at [414, 258] on input "6. Demonstrates transparency for vulnerability" at bounding box center [414, 262] width 11 height 8
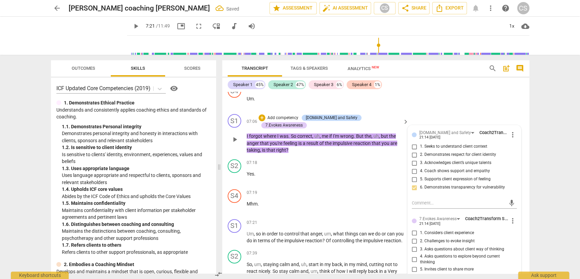
scroll to position [2279, 0]
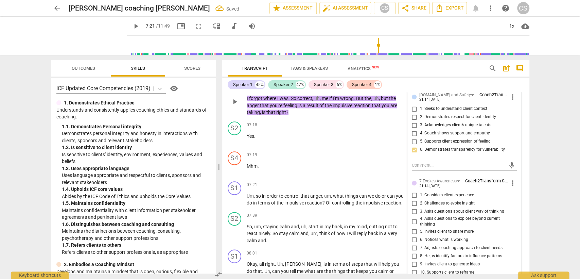
click at [410, 276] on input "11. Shares observations without attachment" at bounding box center [414, 280] width 11 height 8
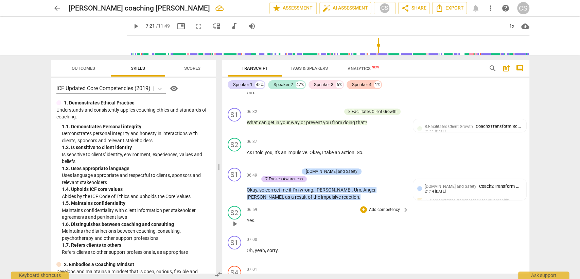
scroll to position [2052, 0]
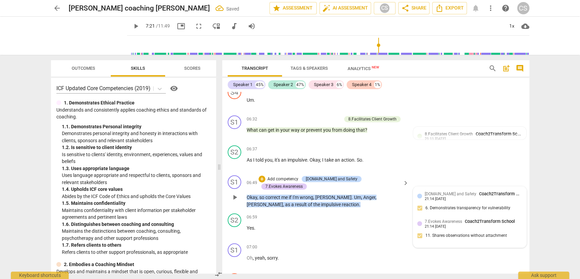
click at [478, 190] on div "[DOMAIN_NAME] and Safety Coach2Transform School 21:14 [DATE]" at bounding box center [473, 195] width 97 height 11
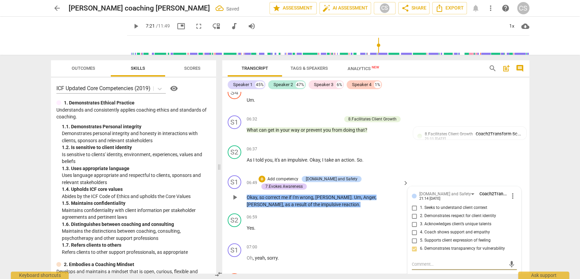
click at [511, 192] on span "more_vert" at bounding box center [512, 196] width 8 height 8
click at [509, 183] on li "Delete" at bounding box center [517, 185] width 23 height 13
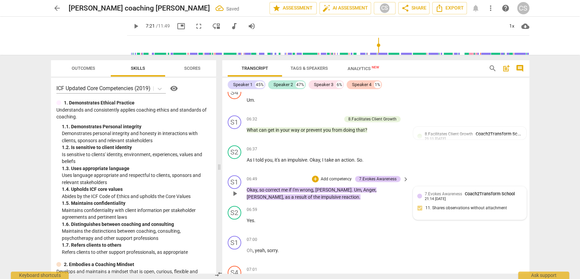
click at [516, 190] on div "7.Evokes Awareness Coach2Transform School 21:14 [DATE]" at bounding box center [473, 195] width 97 height 11
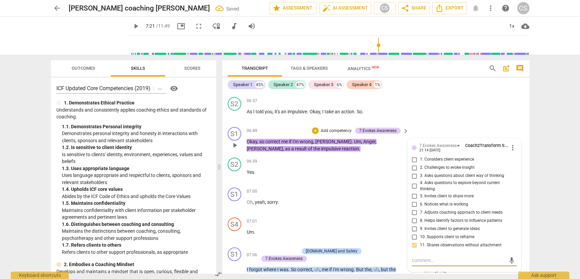
scroll to position [2081, 0]
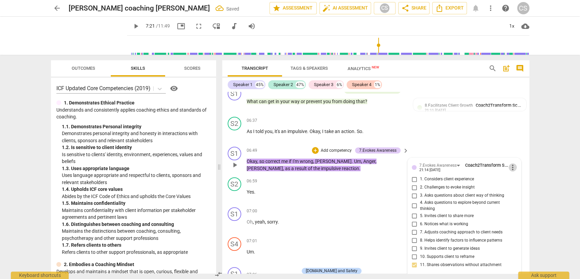
click at [510, 163] on span "more_vert" at bounding box center [512, 167] width 8 height 8
click at [509, 158] on li "Delete" at bounding box center [517, 157] width 23 height 13
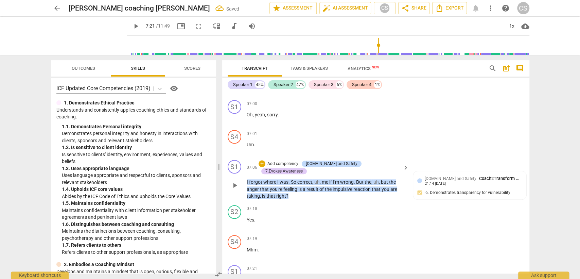
scroll to position [2231, 0]
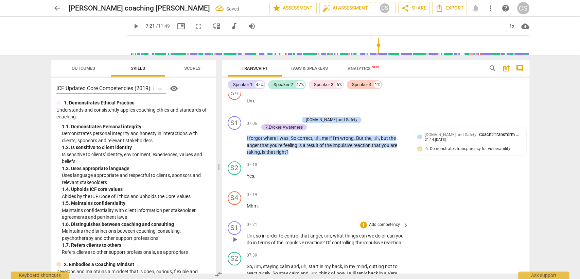
click at [268, 233] on span "order" at bounding box center [273, 235] width 12 height 5
click at [362, 218] on div "S1 play_arrow pause 07:21 + Add competency keyboard_arrow_right Um , so in orde…" at bounding box center [375, 233] width 307 height 31
click at [366, 221] on div "+ Add competency" at bounding box center [380, 224] width 40 height 7
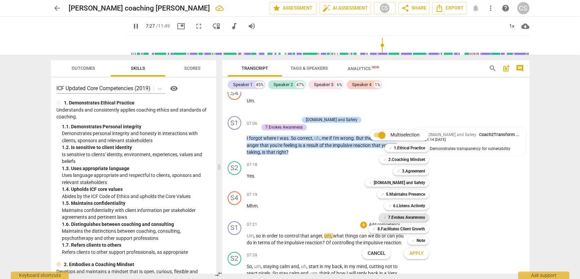
drag, startPoint x: 406, startPoint y: 220, endPoint x: 416, endPoint y: 245, distance: 26.8
click at [406, 220] on b "7.Evokes Awareness" at bounding box center [406, 217] width 37 height 8
click at [417, 258] on button "Apply" at bounding box center [415, 253] width 25 height 12
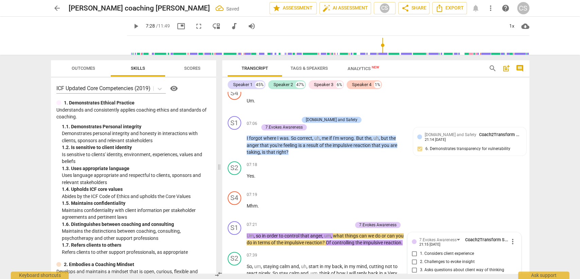
scroll to position [2373, 0]
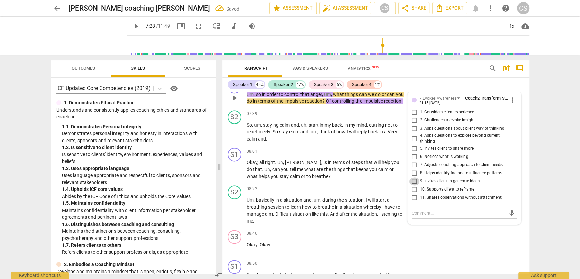
click at [413, 177] on input "9. Invites client to generate ideas" at bounding box center [414, 181] width 11 height 8
click at [346, 182] on div "S2 play_arrow pause 08:22 + Add competency keyboard_arrow_right Um , basically …" at bounding box center [375, 204] width 307 height 44
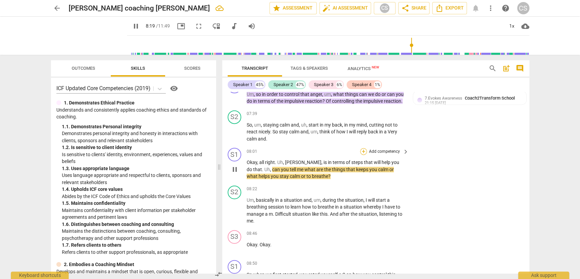
click at [363, 148] on div "+" at bounding box center [363, 151] width 7 height 7
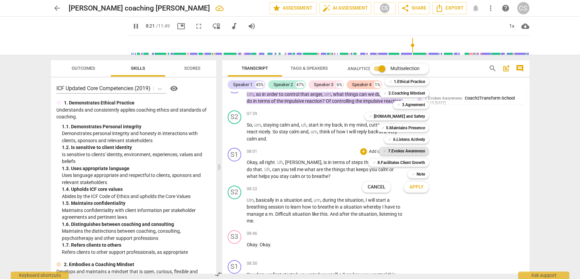
click at [405, 150] on b "7.Evokes Awareness" at bounding box center [406, 151] width 37 height 8
click at [418, 190] on button "Apply" at bounding box center [415, 187] width 25 height 12
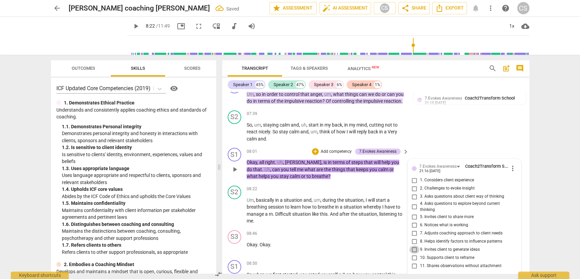
click at [411, 245] on input "9. Invites client to generate ideas" at bounding box center [414, 249] width 11 height 8
click at [309, 230] on div "08:46 + Add competency keyboard_arrow_right Okay . Okay ." at bounding box center [328, 242] width 163 height 24
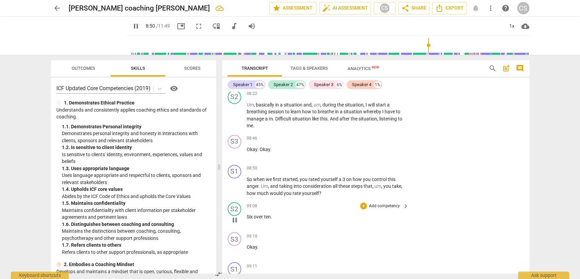
scroll to position [2486, 0]
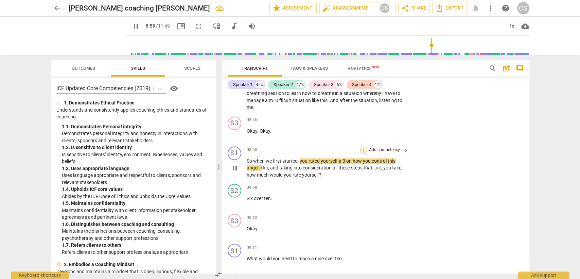
click at [364, 146] on div "+" at bounding box center [363, 149] width 7 height 7
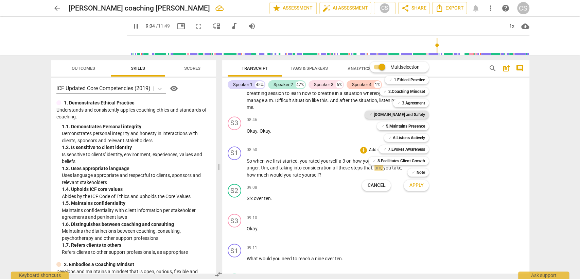
click at [409, 115] on b "[DOMAIN_NAME] and Safety" at bounding box center [398, 114] width 51 height 8
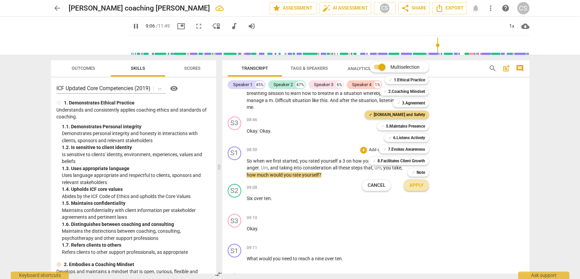
click at [414, 184] on span "Apply" at bounding box center [416, 185] width 14 height 7
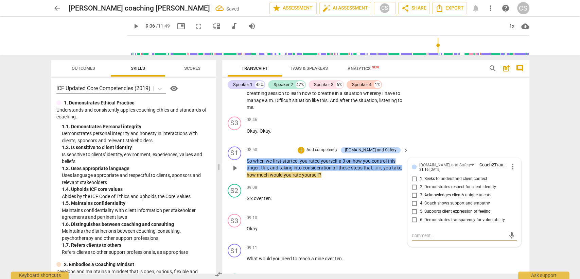
click at [416, 207] on input "5. Supports client expression of feeling" at bounding box center [414, 211] width 11 height 8
click at [304, 146] on div "+" at bounding box center [301, 149] width 7 height 7
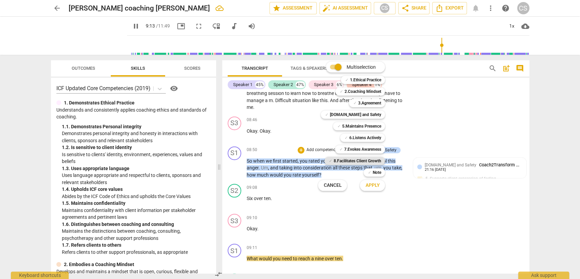
click at [352, 160] on b "8.Facilitates Client Growth" at bounding box center [357, 161] width 48 height 8
click at [368, 188] on button "Apply" at bounding box center [372, 185] width 25 height 12
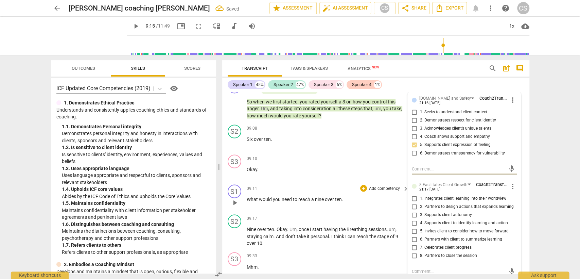
scroll to position [2562, 0]
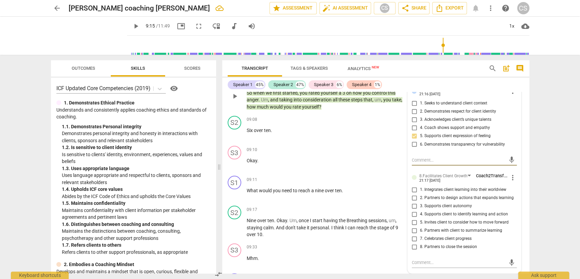
click at [413, 210] on input "4. Supports client to identify learning and action" at bounding box center [414, 214] width 11 height 8
click at [331, 145] on div "09:10 + Add competency keyboard_arrow_right Okay ." at bounding box center [328, 157] width 163 height 24
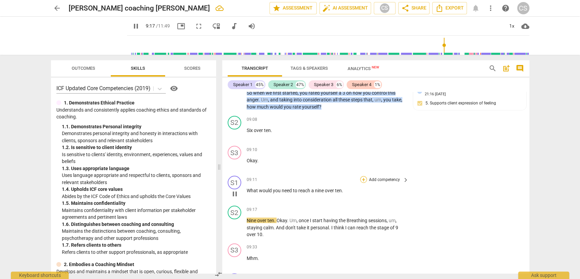
click at [360, 176] on div "+" at bounding box center [363, 179] width 7 height 7
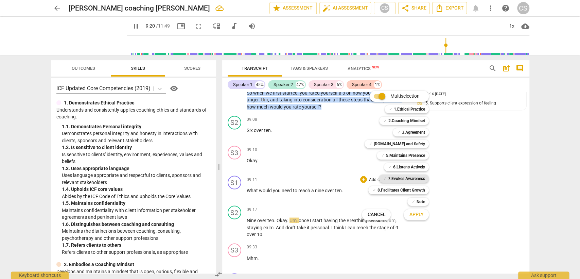
click at [403, 177] on b "7.Evokes Awareness" at bounding box center [406, 178] width 37 height 8
click at [419, 211] on span "Apply" at bounding box center [416, 214] width 14 height 7
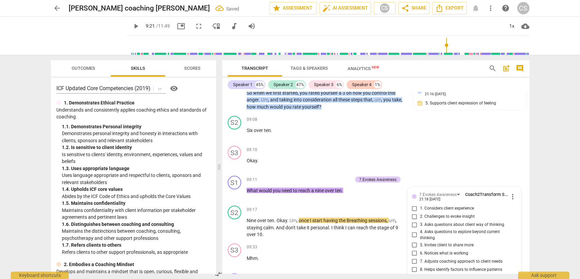
scroll to position [2664, 0]
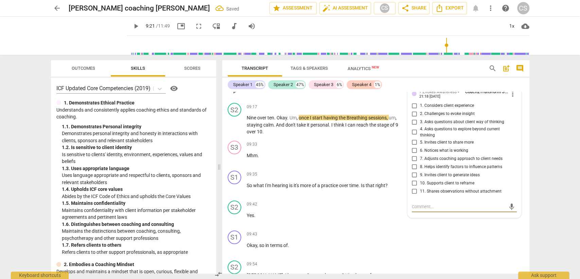
click at [414, 128] on input "4. Asks questions to explore beyond current thinking" at bounding box center [414, 132] width 11 height 8
click at [309, 170] on div "09:35 + Add competency keyboard_arrow_right" at bounding box center [328, 173] width 163 height 7
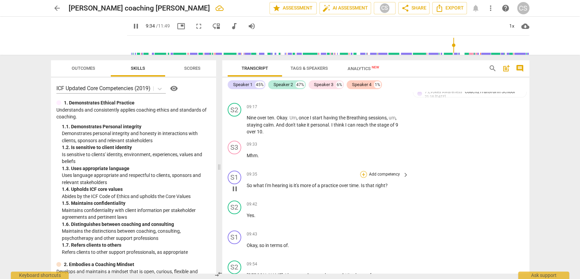
click at [363, 170] on div "+" at bounding box center [363, 173] width 7 height 7
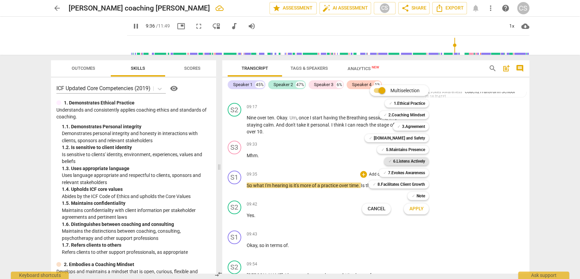
click at [406, 161] on b "6.Listens Actively" at bounding box center [409, 161] width 32 height 8
click at [413, 135] on b "[DOMAIN_NAME] and Safety" at bounding box center [398, 138] width 51 height 8
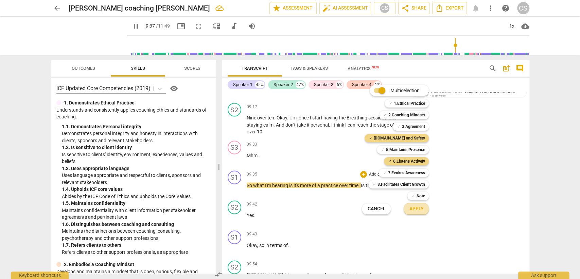
click at [426, 213] on button "Apply" at bounding box center [415, 208] width 25 height 12
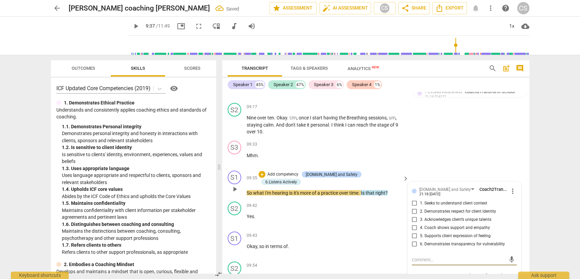
click at [413, 239] on input "6. Demonstrates transparency for vulnerability" at bounding box center [414, 243] width 11 height 8
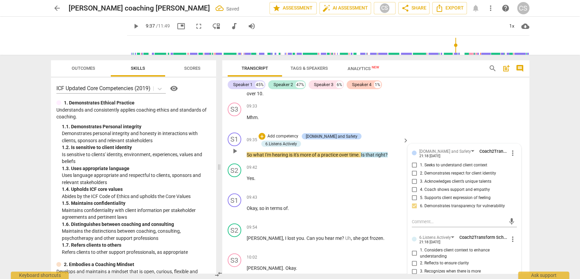
click at [410, 259] on input "2. Reflects to ensure clarity" at bounding box center [414, 263] width 11 height 8
click at [298, 223] on div "09:54 + Add competency keyboard_arrow_right" at bounding box center [328, 226] width 163 height 7
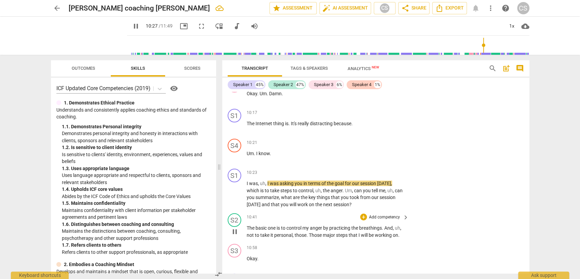
scroll to position [3079, 0]
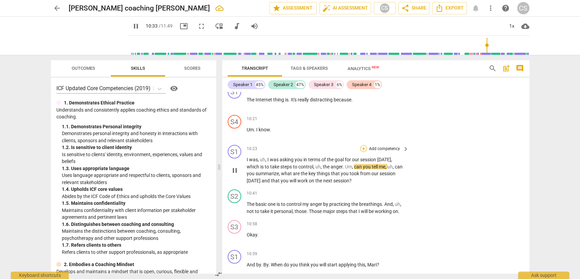
click at [363, 145] on div "+" at bounding box center [363, 148] width 7 height 7
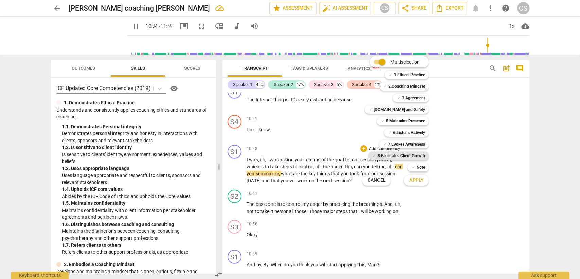
click at [403, 156] on b "8.Facilitates Client Growth" at bounding box center [401, 155] width 48 height 8
click at [412, 183] on span "Apply" at bounding box center [416, 180] width 14 height 7
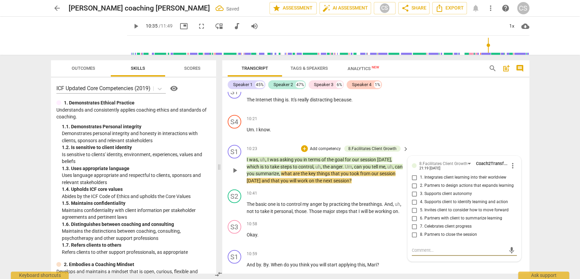
click at [412, 214] on input "6. Partners with client to summarize learning" at bounding box center [414, 218] width 11 height 8
click at [335, 217] on div "S3 play_arrow pause 10:58 + Add competency keyboard_arrow_right Okay ." at bounding box center [375, 232] width 307 height 30
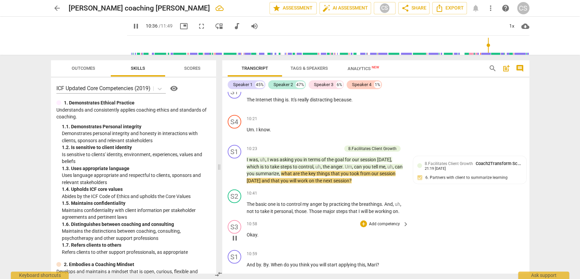
scroll to position [3117, 0]
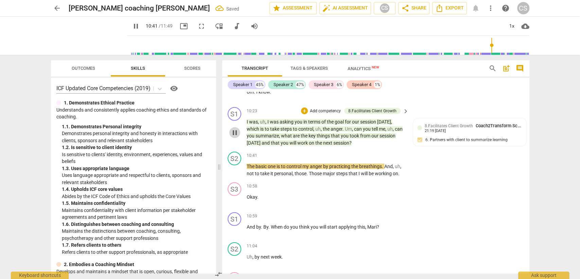
drag, startPoint x: 236, startPoint y: 104, endPoint x: 239, endPoint y: 104, distance: 3.4
click at [235, 128] on span "pause" at bounding box center [235, 132] width 8 height 8
click at [239, 166] on span "play_arrow" at bounding box center [234, 170] width 11 height 8
click at [236, 166] on span "pause" at bounding box center [235, 170] width 8 height 8
click at [232, 166] on span "play_arrow" at bounding box center [235, 170] width 8 height 8
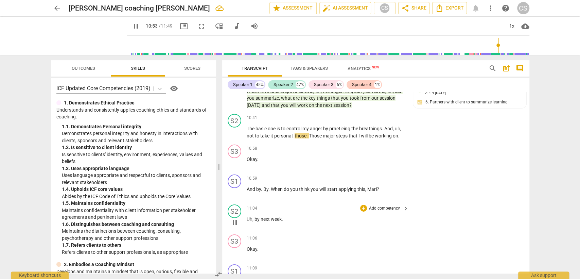
scroll to position [3193, 0]
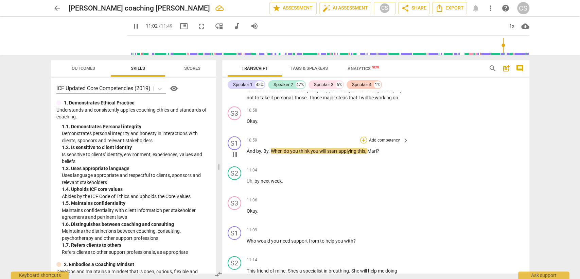
click at [362, 137] on div "+" at bounding box center [363, 140] width 7 height 7
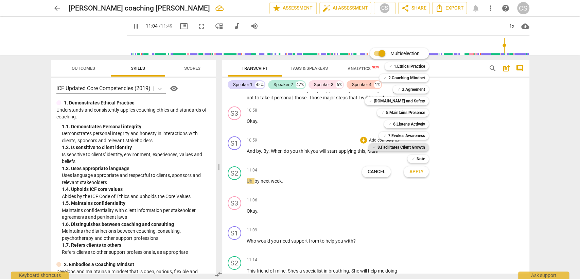
click at [404, 146] on b "8.Facilitates Client Growth" at bounding box center [401, 147] width 48 height 8
click at [414, 174] on span "Apply" at bounding box center [416, 171] width 14 height 7
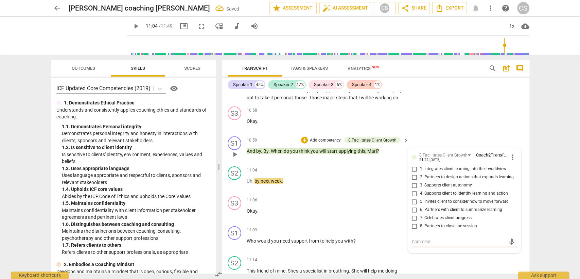
click at [417, 197] on input "5. Invites client to consider how to move forward" at bounding box center [414, 201] width 11 height 8
click at [305, 166] on div "11:04 + Add competency keyboard_arrow_right Uh , by next week ." at bounding box center [328, 178] width 163 height 24
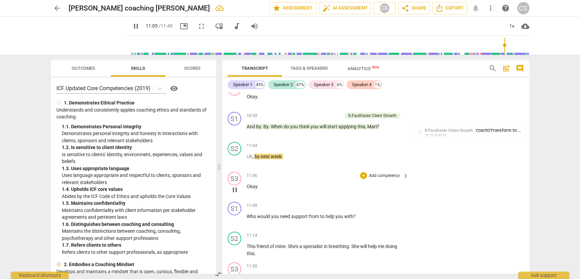
scroll to position [3230, 0]
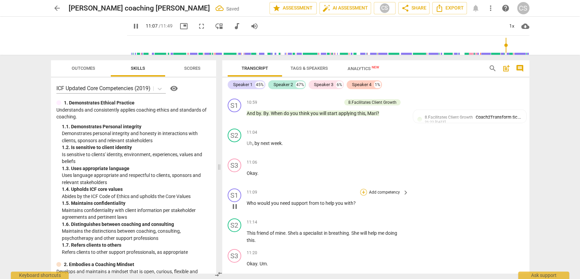
click at [363, 188] on div "+" at bounding box center [363, 191] width 7 height 7
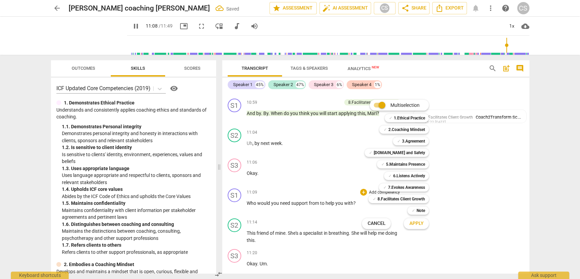
click at [412, 194] on div "✓ 8.Facilitates Client Growth 8" at bounding box center [401, 199] width 73 height 12
drag, startPoint x: 412, startPoint y: 196, endPoint x: 415, endPoint y: 201, distance: 6.2
click at [412, 196] on b "8.Facilitates Client Growth" at bounding box center [401, 199] width 48 height 8
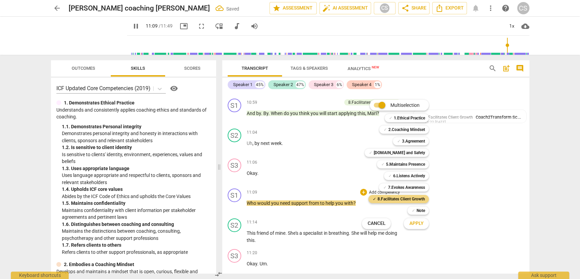
click at [419, 228] on button "Apply" at bounding box center [415, 223] width 25 height 12
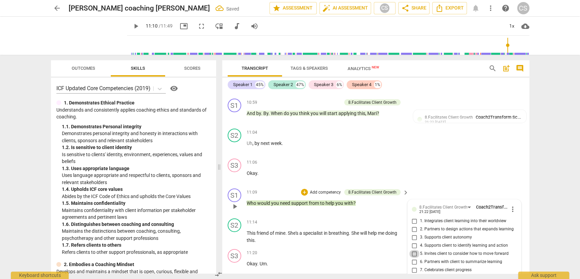
click at [415, 249] on input "5. Invites client to consider how to move forward" at bounding box center [414, 253] width 11 height 8
click at [324, 229] on p "This friend of mine . She's a specialist in breathing . She will help me doing …" at bounding box center [326, 236] width 159 height 14
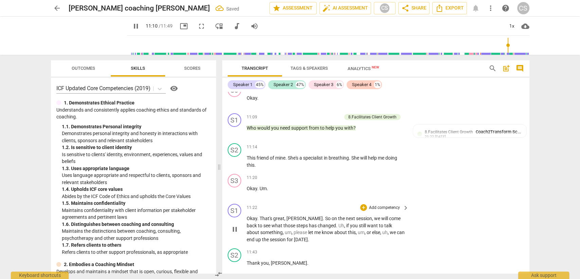
scroll to position [3306, 0]
click at [363, 203] on div "+" at bounding box center [363, 206] width 7 height 7
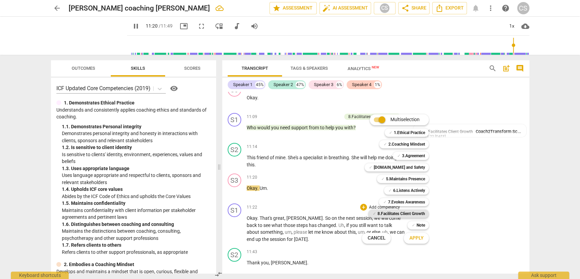
click at [412, 210] on b "8.Facilitates Client Growth" at bounding box center [401, 213] width 48 height 8
click at [413, 240] on span "Apply" at bounding box center [416, 237] width 14 height 7
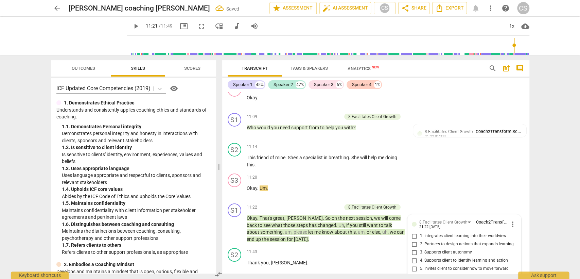
scroll to position [3334, 0]
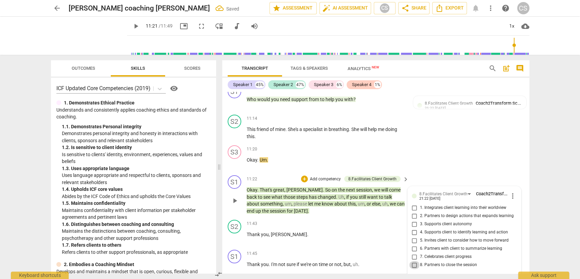
click at [412, 261] on input "8. Partners to close the session" at bounding box center [414, 265] width 11 height 8
click at [330, 219] on div "11:43 + Add competency keyboard_arrow_right Thank you , [PERSON_NAME] ." at bounding box center [328, 231] width 163 height 24
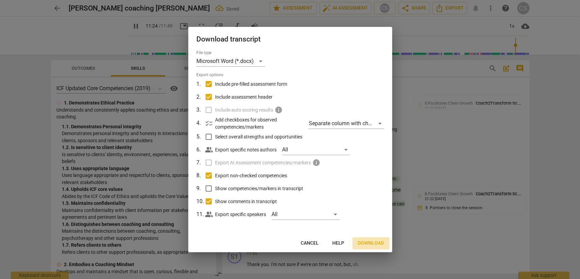
click at [372, 243] on span "Download" at bounding box center [371, 242] width 26 height 7
